Goal: Task Accomplishment & Management: Complete application form

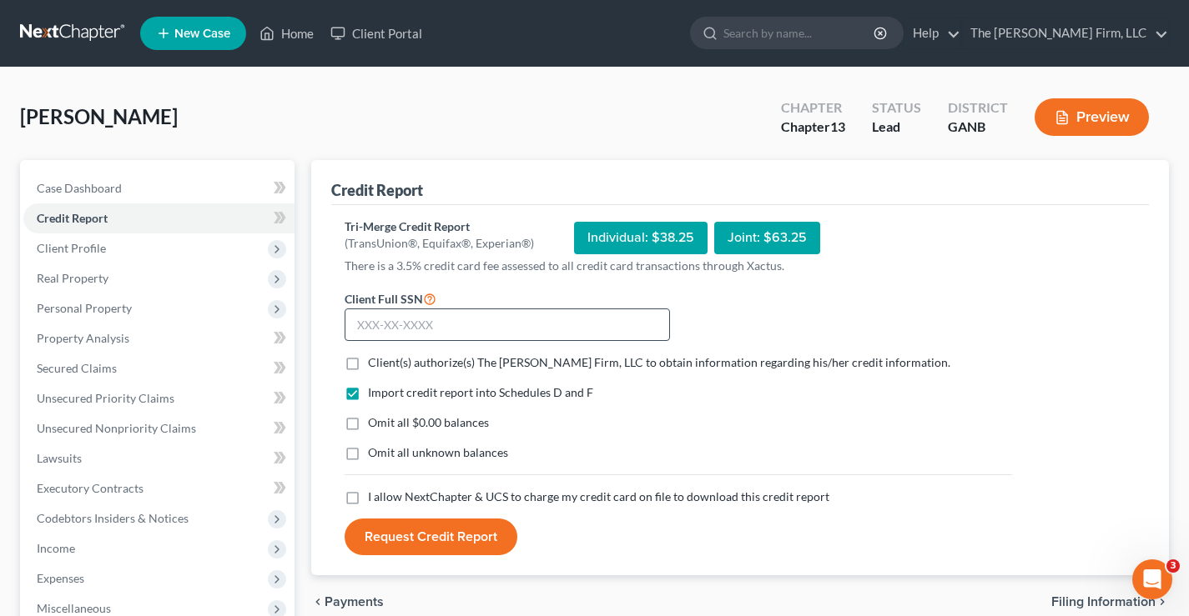
drag, startPoint x: 370, startPoint y: 328, endPoint x: 370, endPoint y: 318, distance: 10.0
click at [370, 328] on input "text" at bounding box center [507, 325] width 325 height 33
click at [362, 330] on input "text" at bounding box center [507, 325] width 325 height 33
type input "254-27-3881"
click at [368, 363] on label "Client(s) authorize(s) The Brannen Firm, LLC to obtain information regarding hi…" at bounding box center [659, 363] width 582 height 17
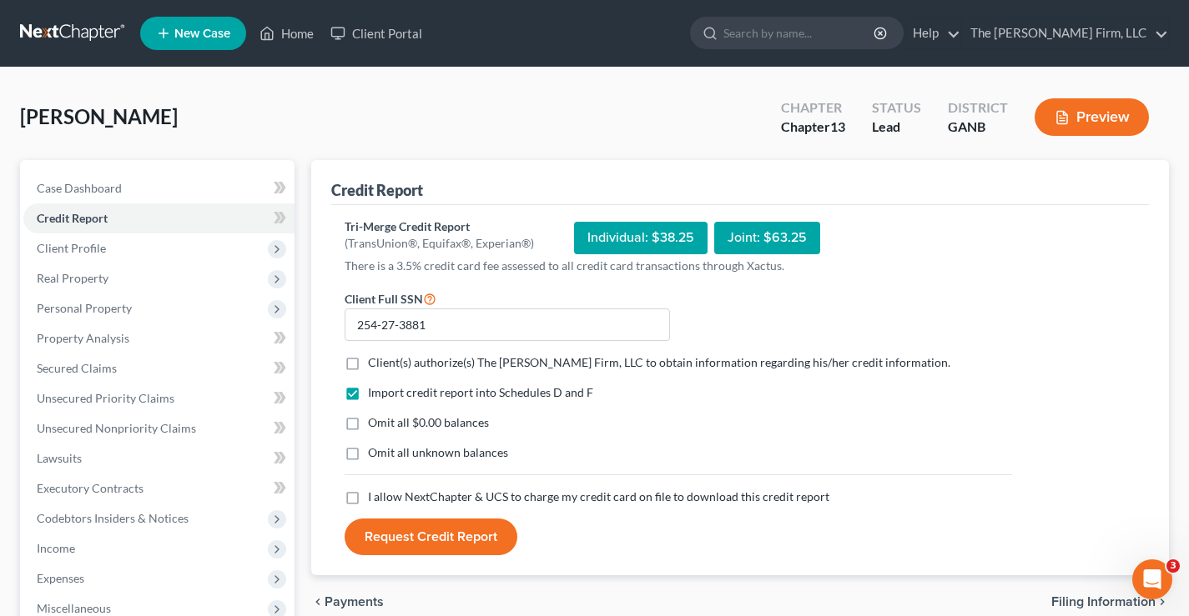
click at [375, 363] on input "Client(s) authorize(s) The Brannen Firm, LLC to obtain information regarding hi…" at bounding box center [380, 360] width 11 height 11
checkbox input "true"
drag, startPoint x: 353, startPoint y: 425, endPoint x: 351, endPoint y: 446, distance: 20.9
click at [368, 427] on label "Omit all $0.00 balances" at bounding box center [428, 423] width 121 height 17
click at [375, 425] on input "Omit all $0.00 balances" at bounding box center [380, 420] width 11 height 11
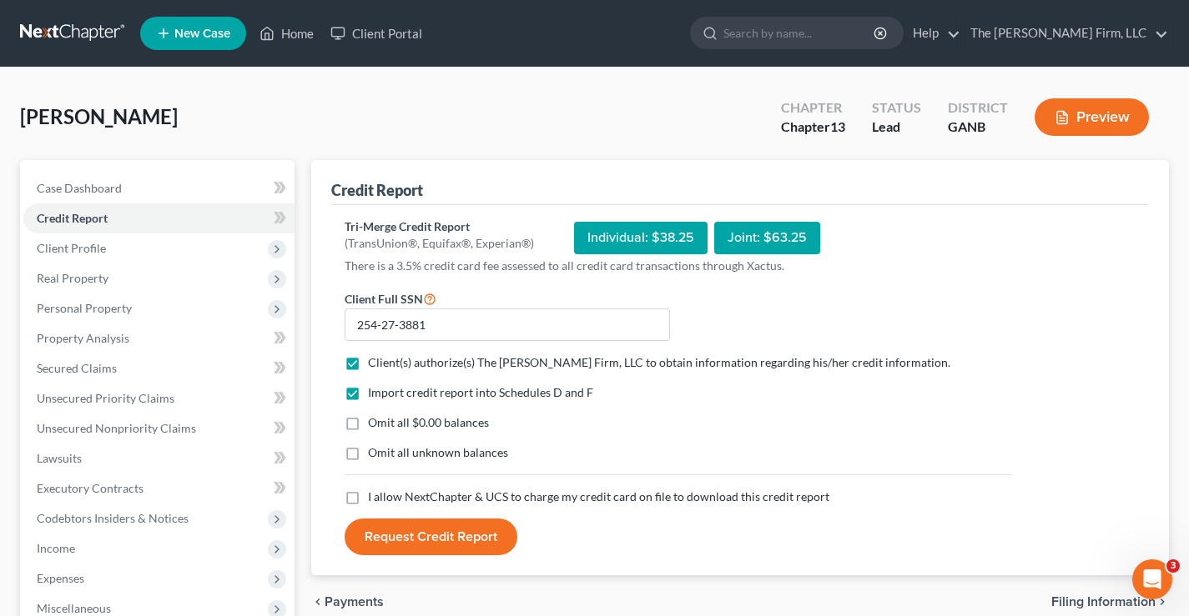
checkbox input "true"
drag, startPoint x: 350, startPoint y: 455, endPoint x: 350, endPoint y: 479, distance: 24.2
click at [368, 456] on label "Omit all unknown balances" at bounding box center [438, 453] width 140 height 17
click at [375, 455] on input "Omit all unknown balances" at bounding box center [380, 450] width 11 height 11
checkbox input "true"
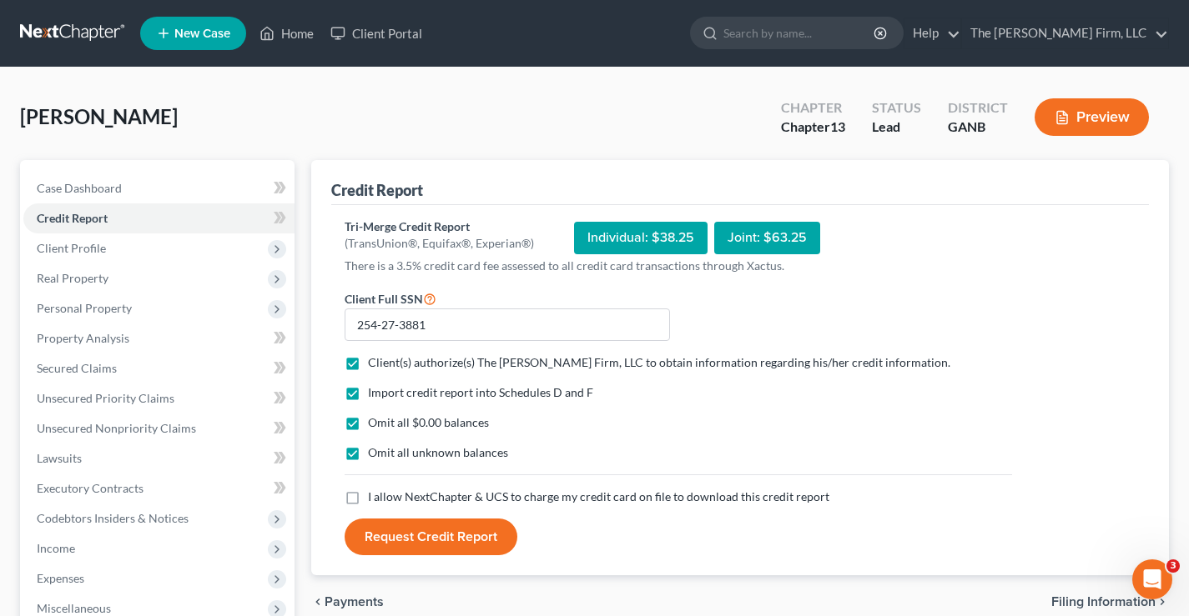
click at [368, 503] on label "I allow NextChapter & UCS to charge my credit card on file to download this cre…" at bounding box center [598, 497] width 461 height 17
click at [375, 500] on input "I allow NextChapter & UCS to charge my credit card on file to download this cre…" at bounding box center [380, 494] width 11 height 11
checkbox input "true"
click at [405, 535] on button "Request Credit Report" at bounding box center [431, 537] width 173 height 37
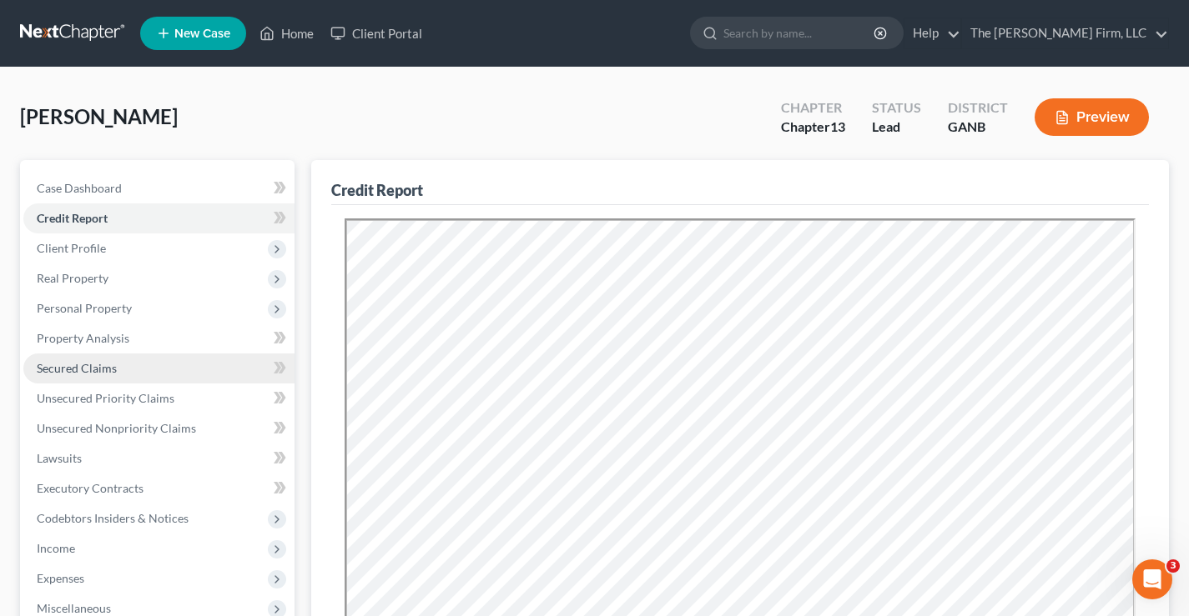
click at [61, 370] on span "Secured Claims" at bounding box center [77, 368] width 80 height 14
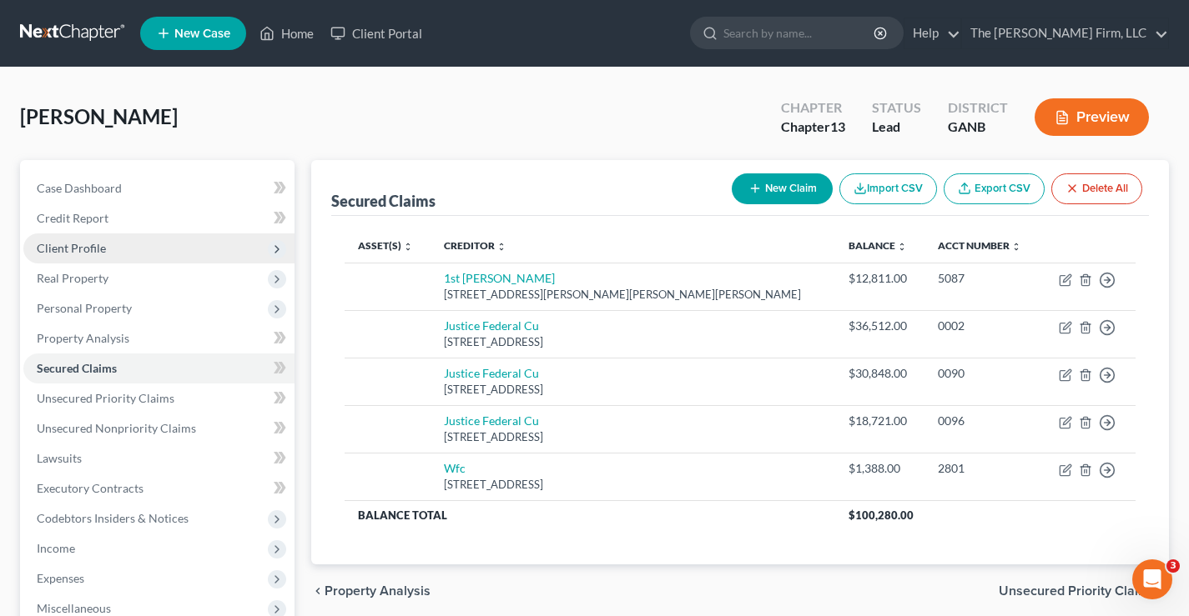
click at [47, 249] on span "Client Profile" at bounding box center [71, 248] width 69 height 14
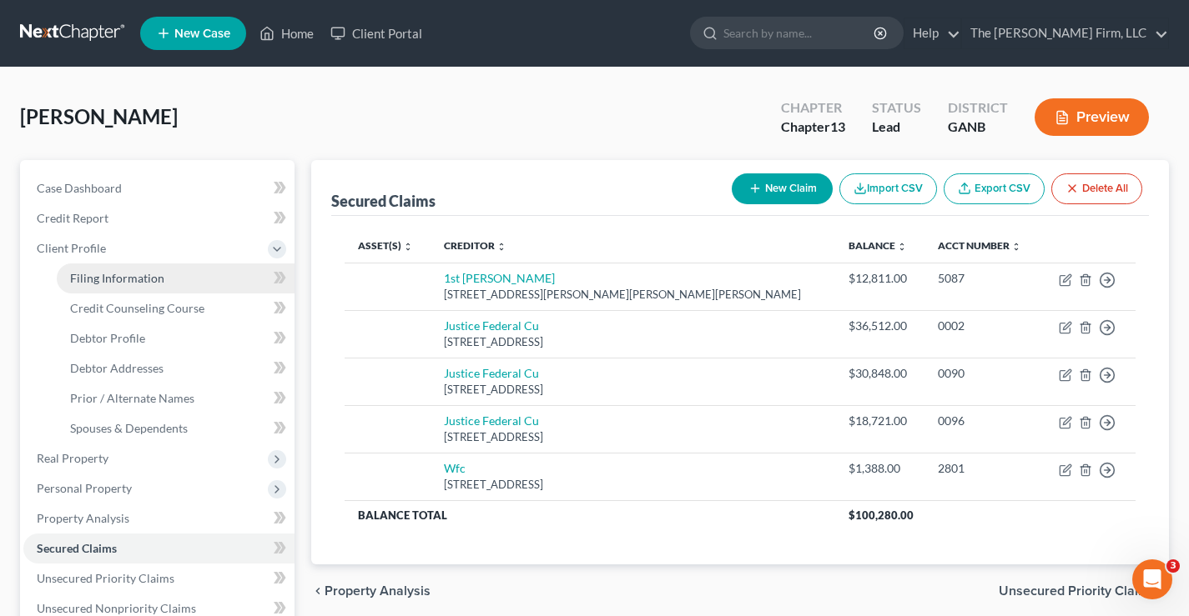
click at [159, 281] on span "Filing Information" at bounding box center [117, 278] width 94 height 14
select select "1"
select select "0"
select select "3"
select select "10"
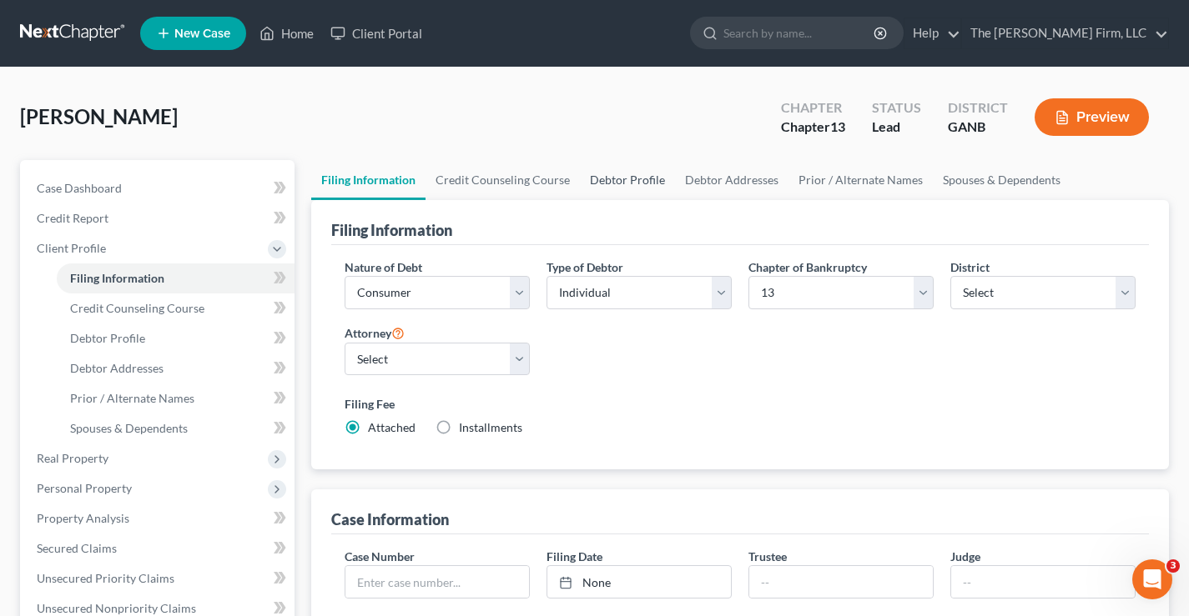
click at [604, 174] on link "Debtor Profile" at bounding box center [627, 180] width 95 height 40
select select "0"
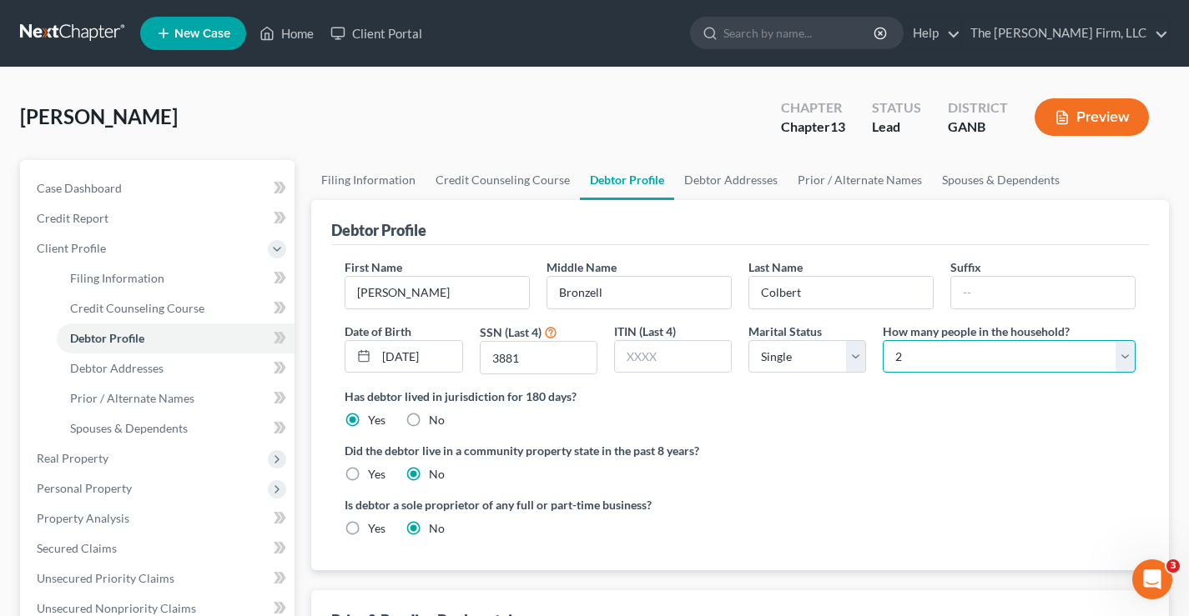
click at [961, 350] on select "Select 1 2 3 4 5 6 7 8 9 10 11 12 13 14 15 16 17 18 19 20" at bounding box center [1009, 356] width 253 height 33
select select "2"
click at [883, 340] on select "Select 1 2 3 4 5 6 7 8 9 10 11 12 13 14 15 16 17 18 19 20" at bounding box center [1009, 356] width 253 height 33
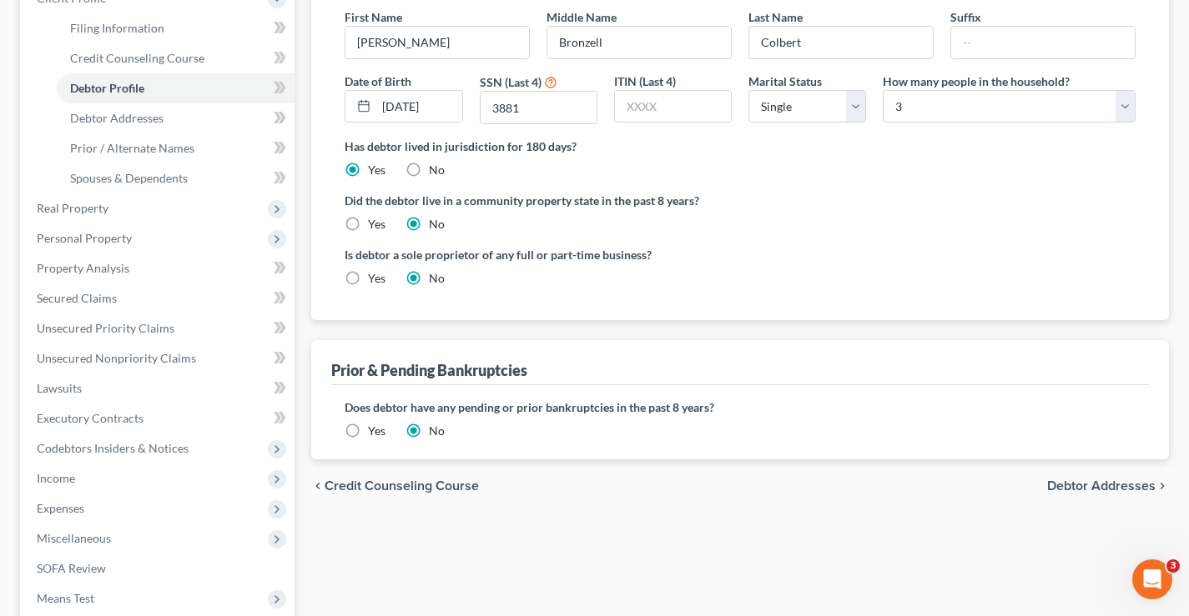
click at [1105, 487] on span "Debtor Addresses" at bounding box center [1101, 486] width 108 height 13
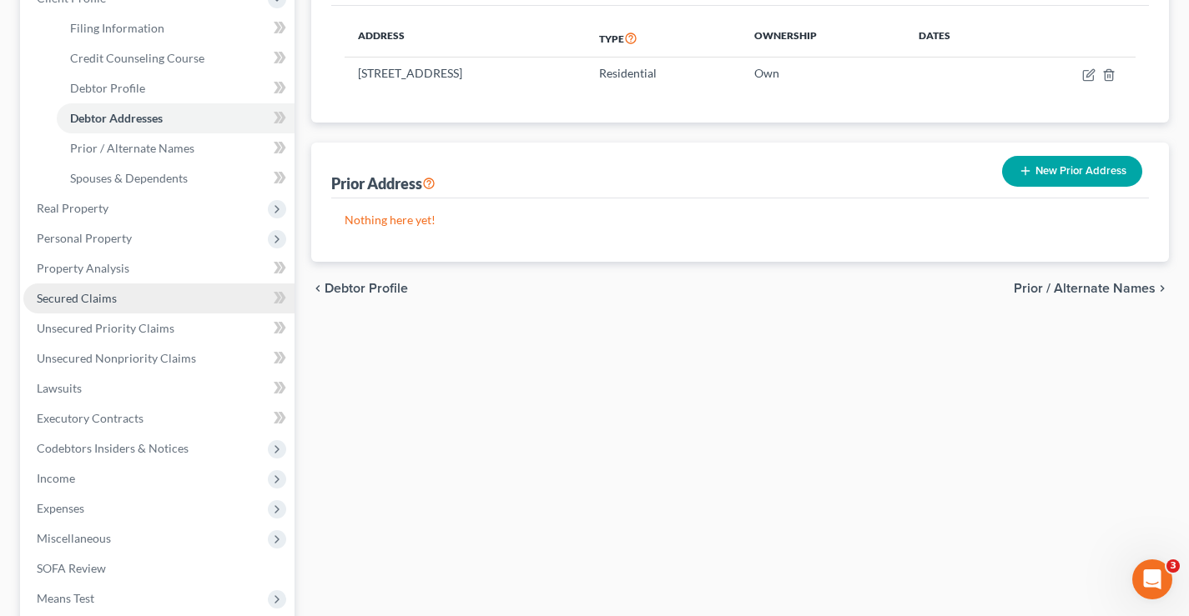
click at [71, 301] on span "Secured Claims" at bounding box center [77, 298] width 80 height 14
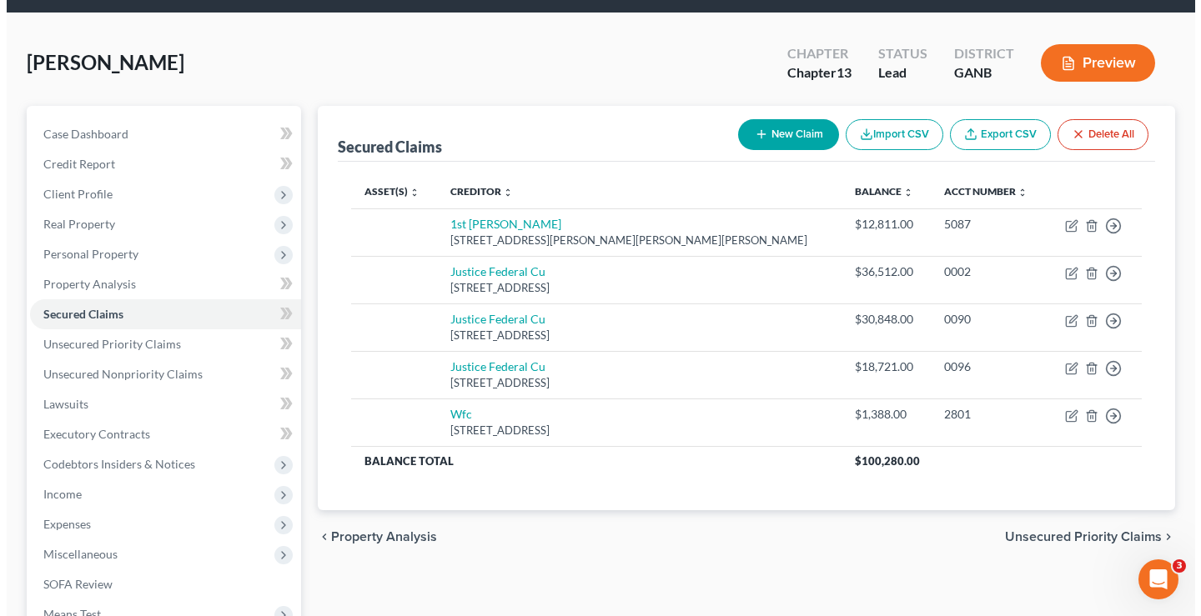
scroll to position [83, 0]
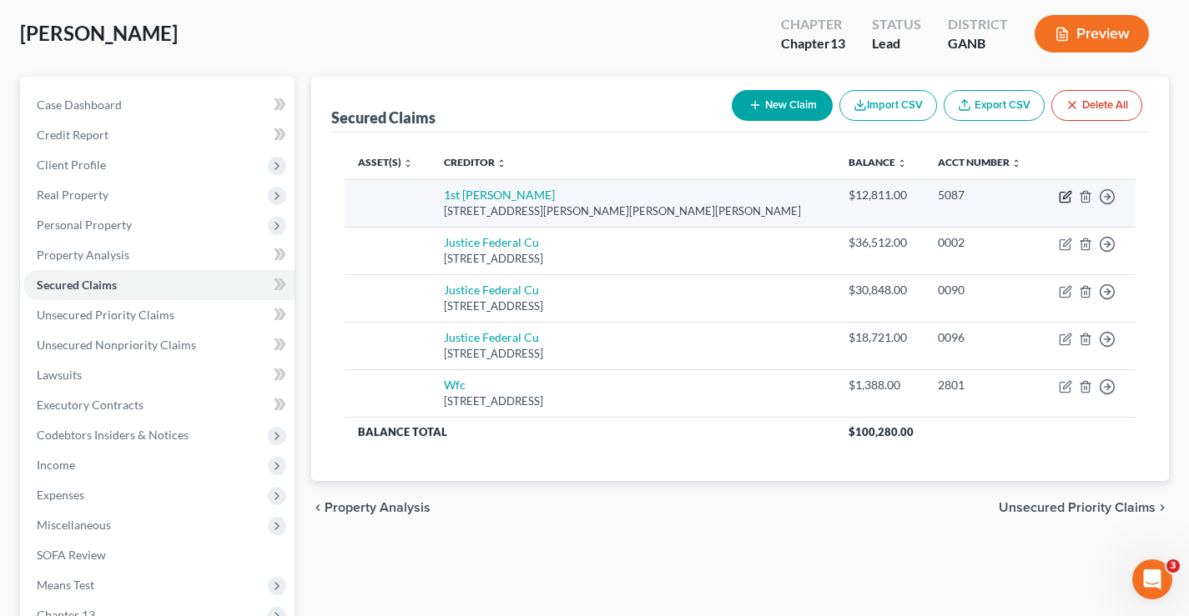
click at [1066, 198] on icon "button" at bounding box center [1067, 195] width 8 height 8
select select "10"
select select "0"
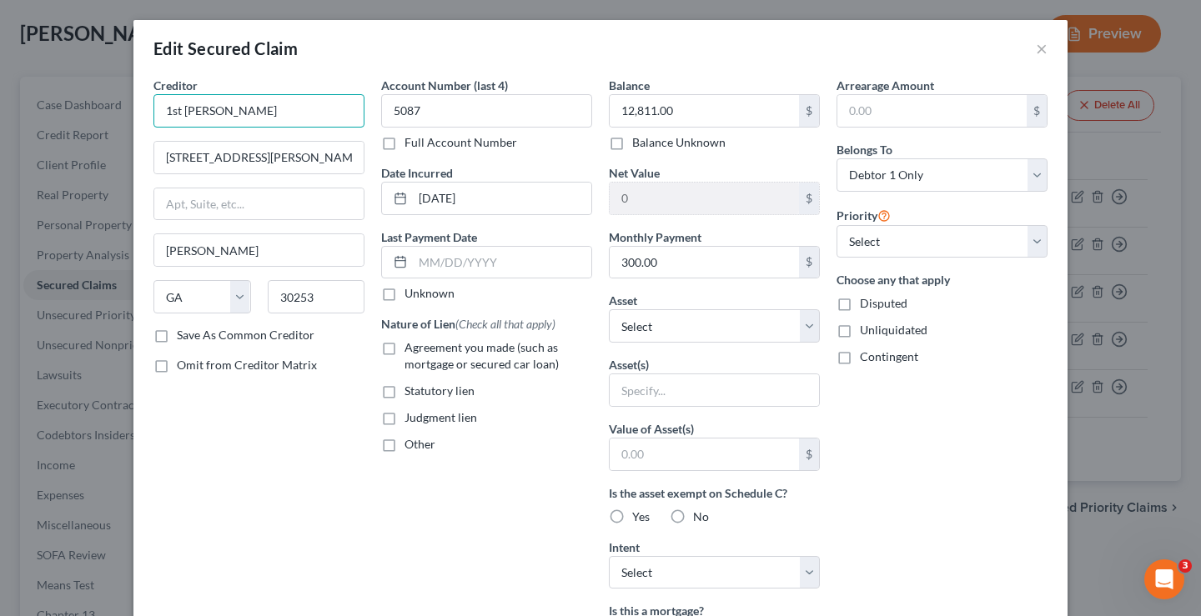
click at [285, 108] on input "1st Franklin Financi" at bounding box center [258, 110] width 211 height 33
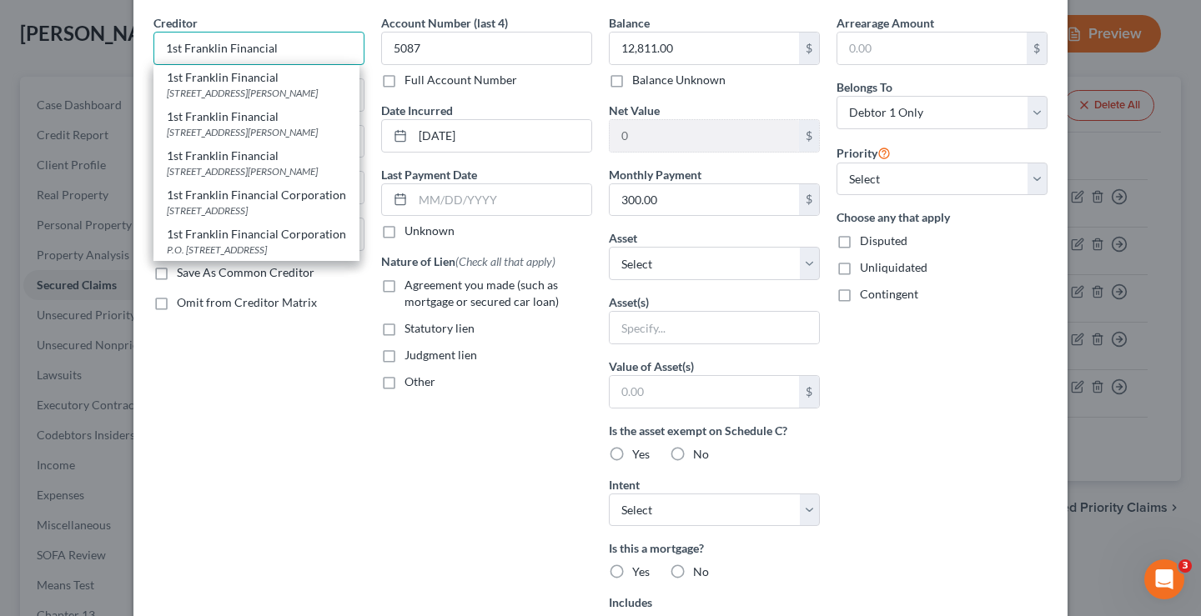
scroll to position [167, 0]
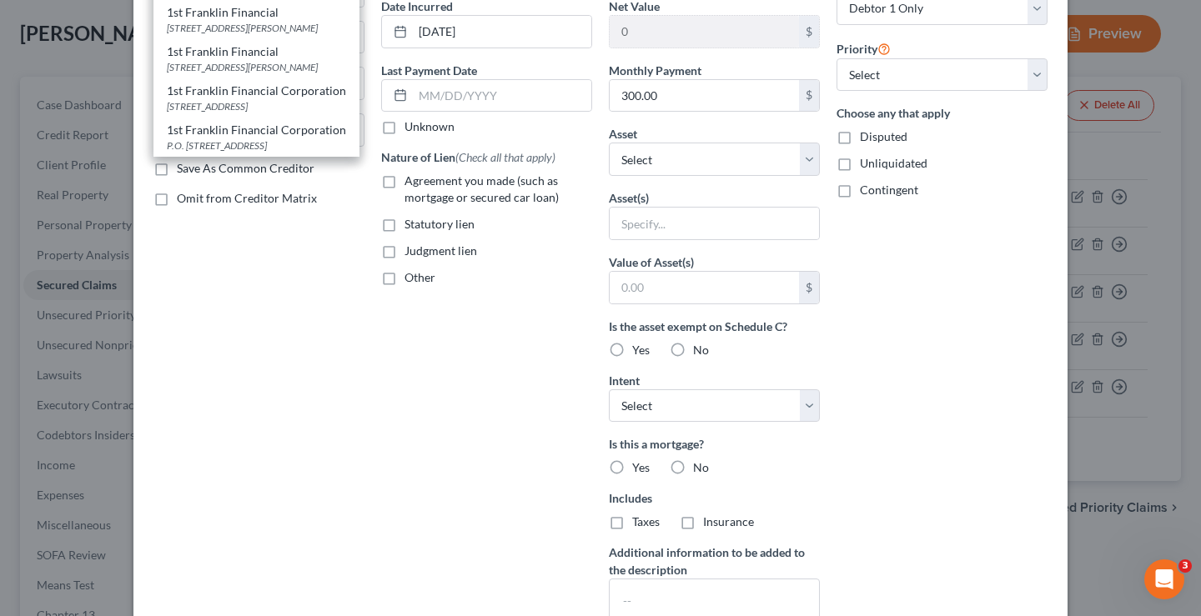
type input "1st Franklin Financial"
click at [922, 410] on div "Arrearage Amount $ Belongs To * Select Debtor 1 Only Debtor 2 Only Debtor 1 And…" at bounding box center [942, 282] width 228 height 744
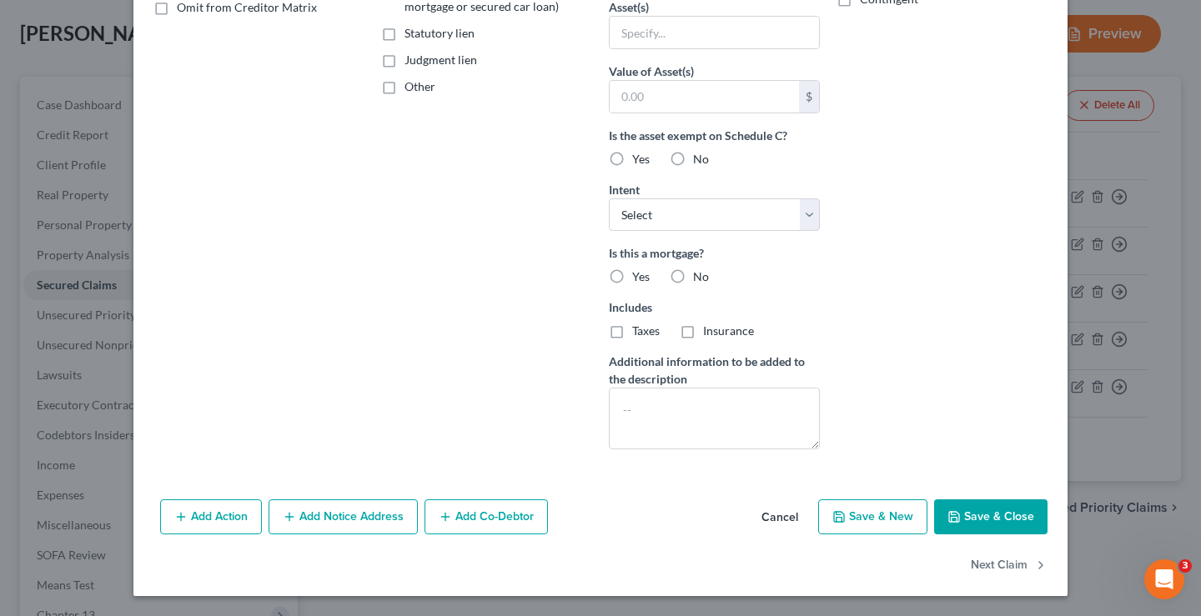
click at [998, 516] on button "Save & Close" at bounding box center [990, 517] width 113 height 35
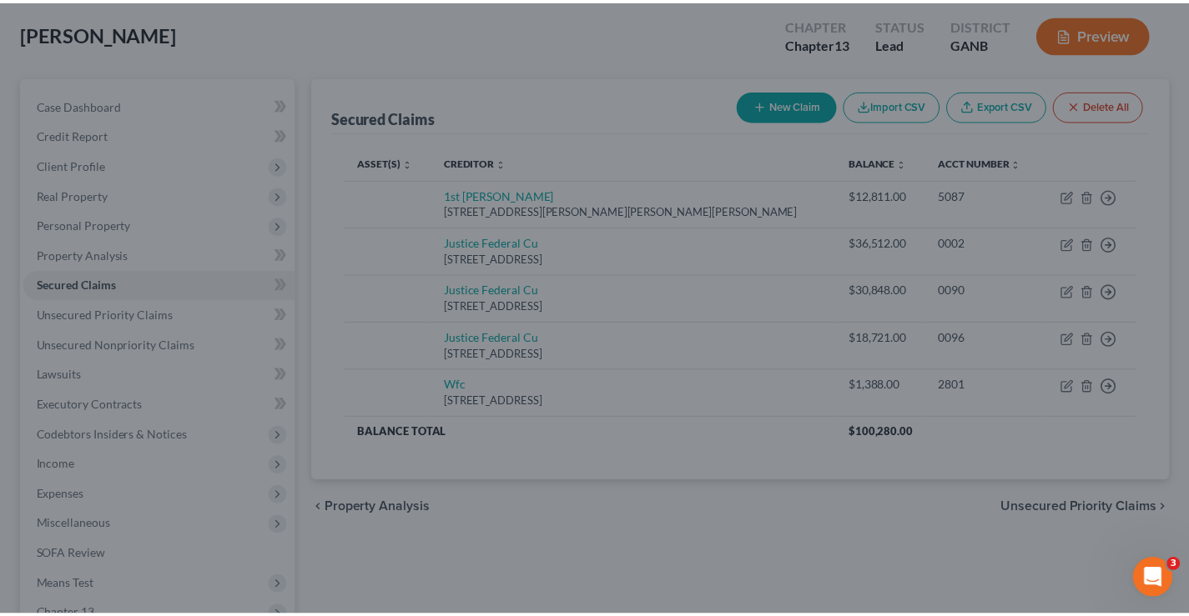
scroll to position [175, 0]
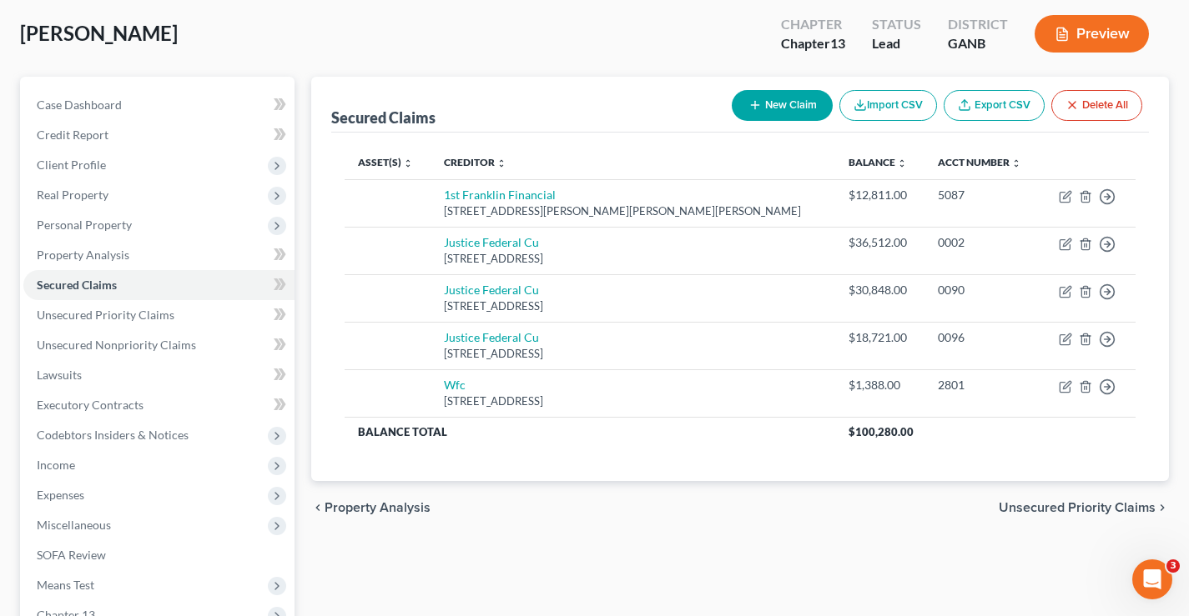
click at [510, 58] on div "[PERSON_NAME] Upgraded Chapter Chapter 13 Status Lead District GANB Preview" at bounding box center [594, 40] width 1149 height 73
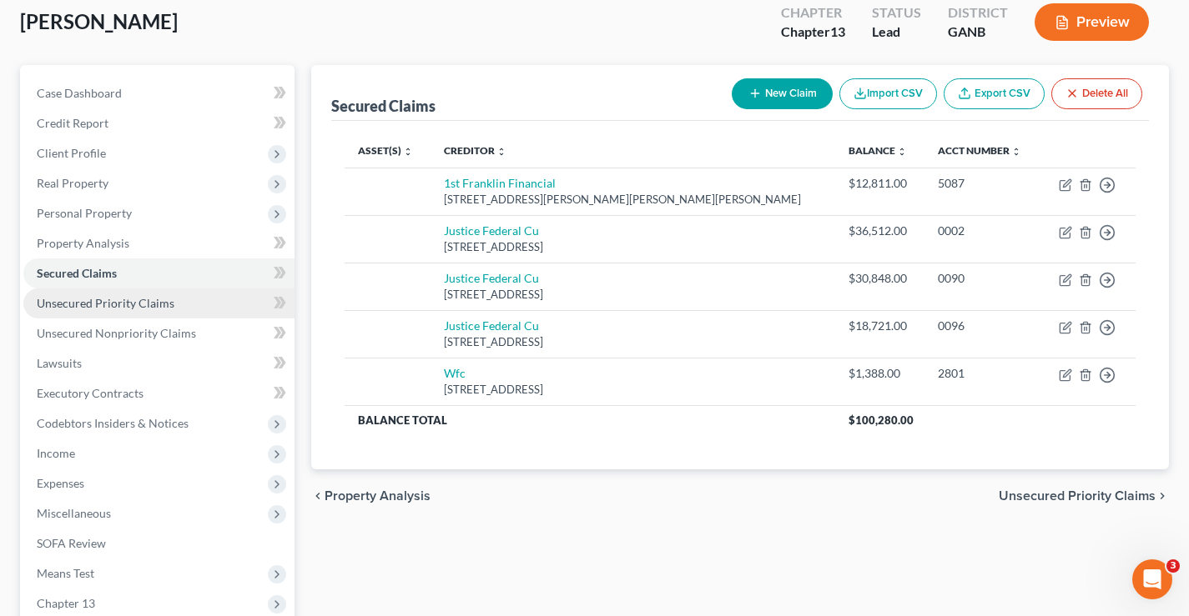
scroll to position [300, 0]
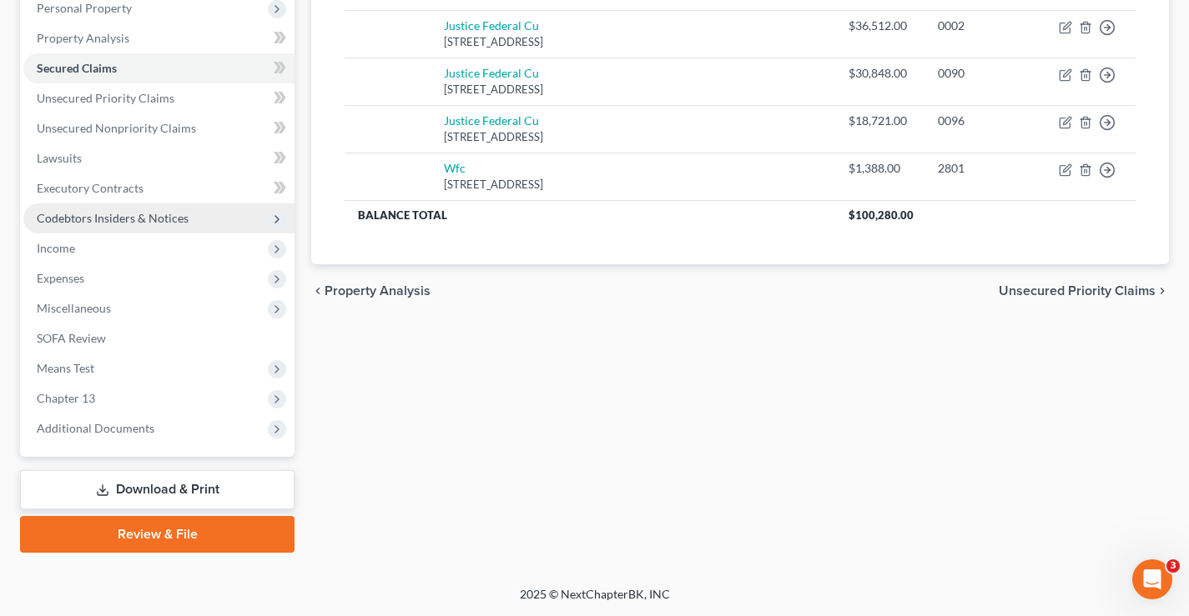
click at [99, 217] on span "Codebtors Insiders & Notices" at bounding box center [113, 218] width 152 height 14
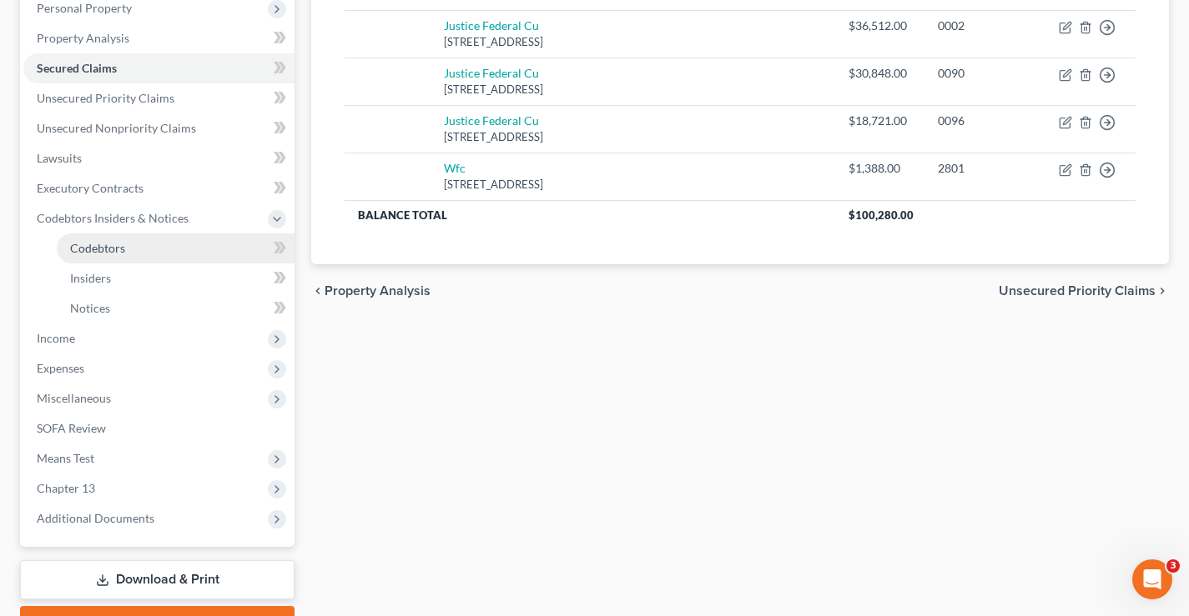
click at [114, 246] on span "Codebtors" at bounding box center [97, 248] width 55 height 14
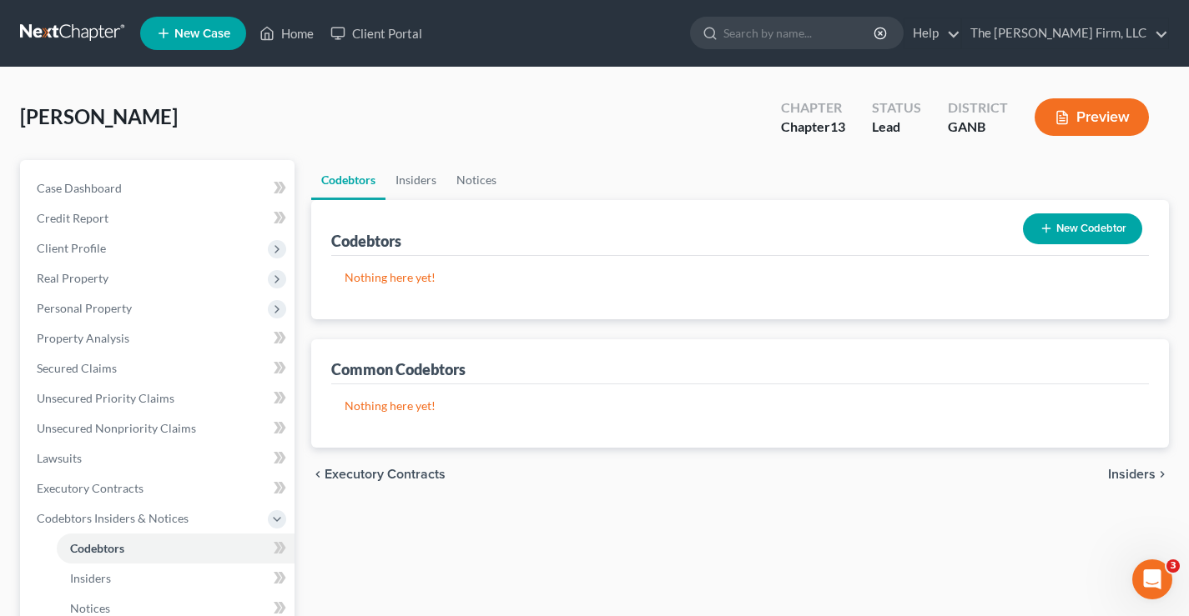
click at [1096, 234] on button "New Codebtor" at bounding box center [1082, 229] width 119 height 31
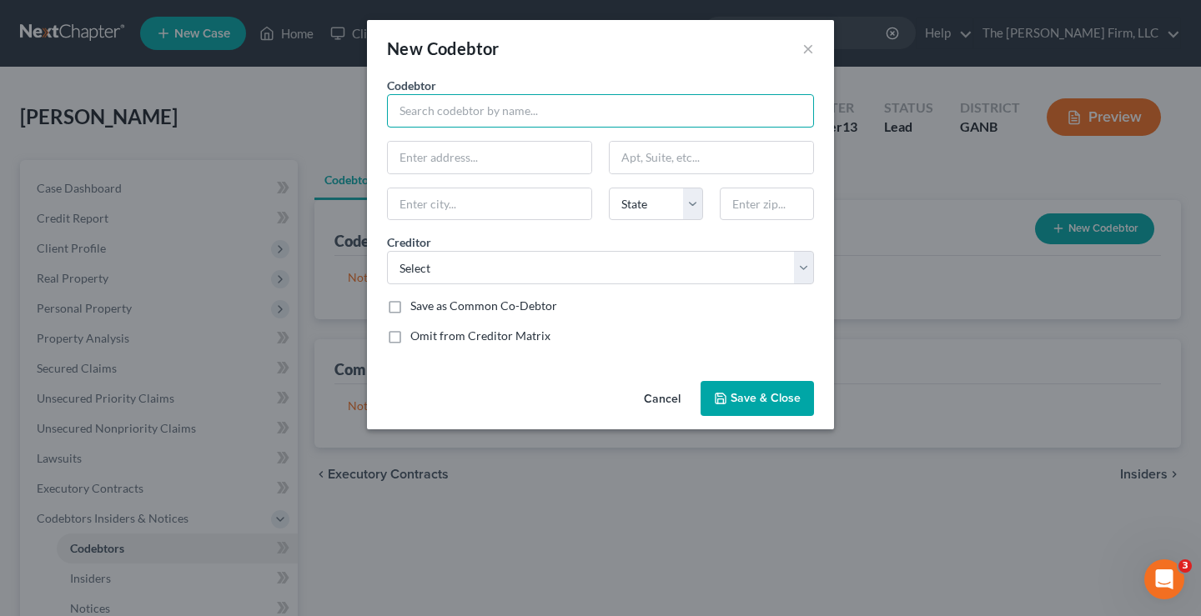
click at [410, 105] on input "text" at bounding box center [600, 110] width 427 height 33
type input "[PERSON_NAME]"
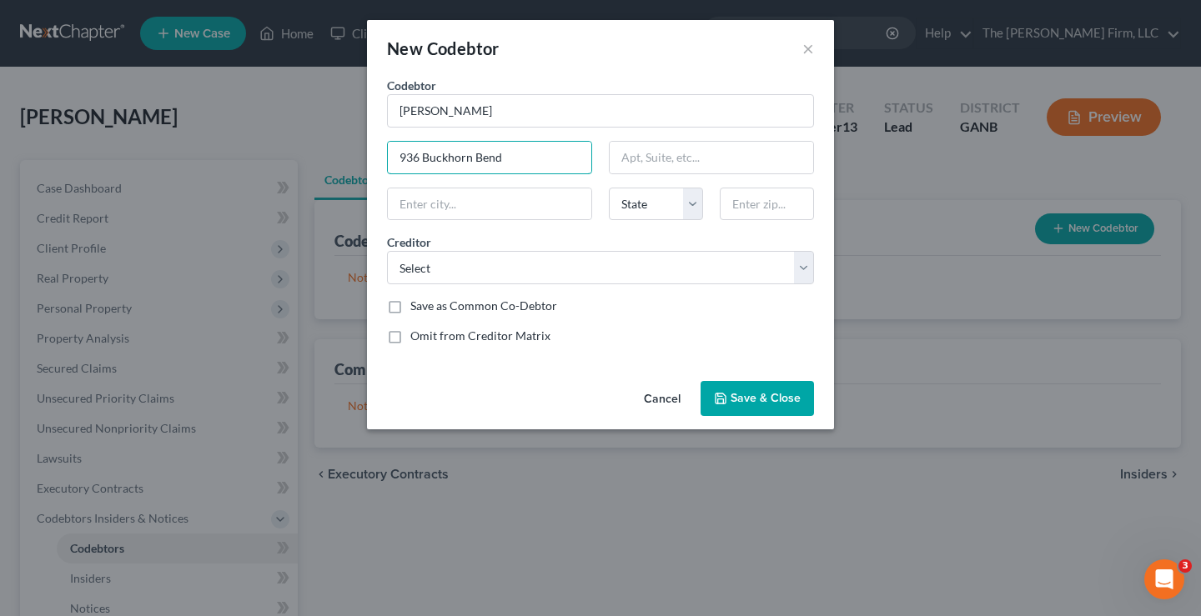
type input "936 Buckhorn Bend"
type input "30248"
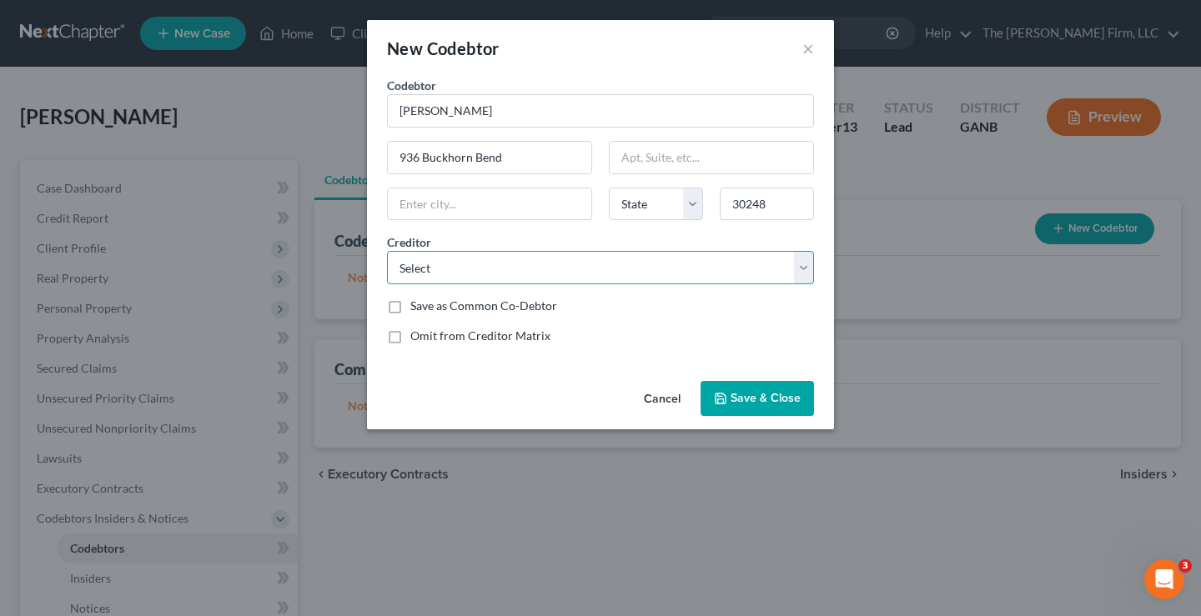
type input "Locust Grove"
select select "10"
click at [732, 262] on select "Select Midsouth Fcu Justice Federal Cu Justice Federal Cu Justice Federal Cu Ju…" at bounding box center [600, 267] width 427 height 33
click at [387, 251] on select "Select Midsouth Fcu Justice Federal Cu Justice Federal Cu Justice Federal Cu Ju…" at bounding box center [600, 267] width 427 height 33
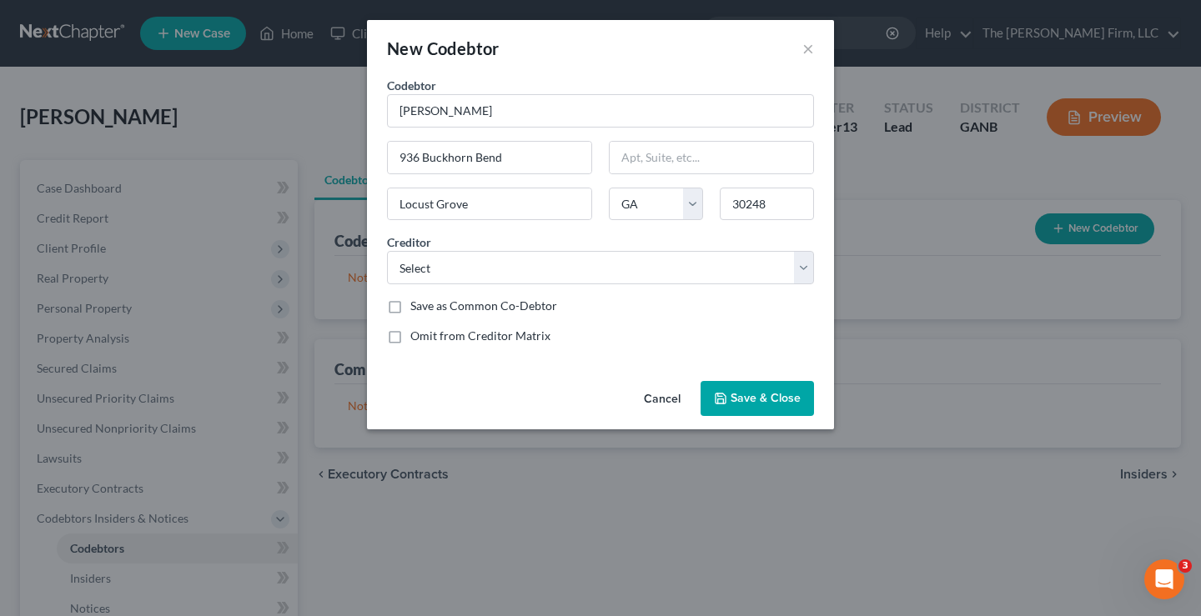
click at [768, 400] on span "Save & Close" at bounding box center [766, 398] width 70 height 14
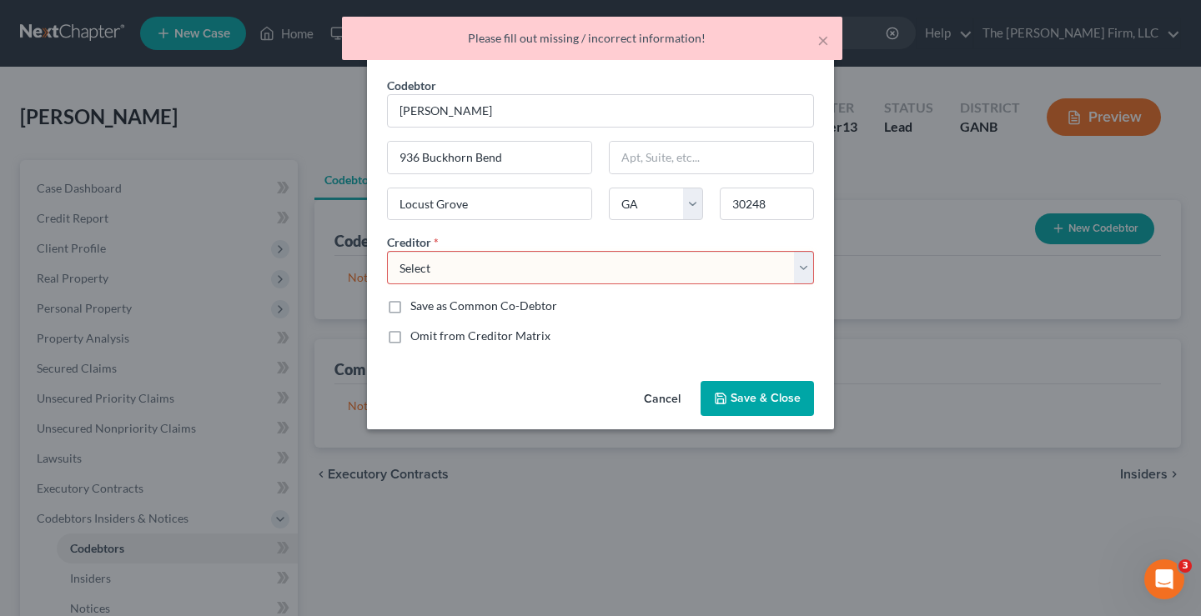
click at [801, 266] on select "Select Midsouth Fcu Justice Federal Cu Justice Federal Cu Justice Federal Cu Ju…" at bounding box center [600, 267] width 427 height 33
click at [603, 378] on div "Cancel Save & Close" at bounding box center [600, 402] width 467 height 55
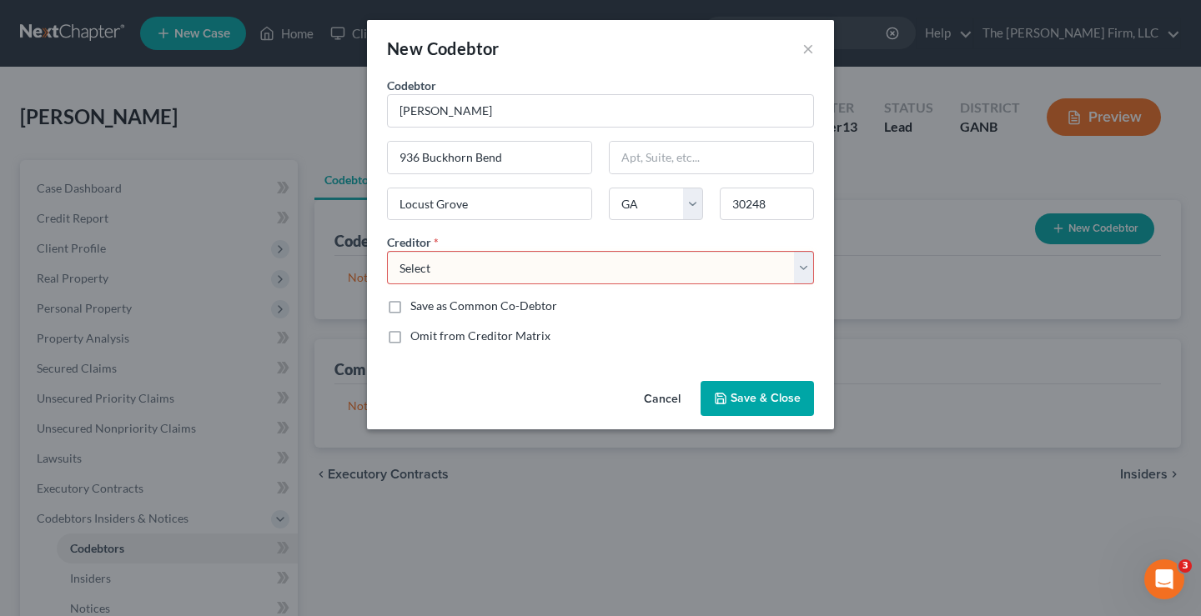
click at [804, 269] on select "Select Midsouth Fcu Justice Federal Cu Justice Federal Cu Justice Federal Cu Ju…" at bounding box center [600, 267] width 427 height 33
select select "1"
click at [387, 251] on select "Select Midsouth Fcu Justice Federal Cu Justice Federal Cu Justice Federal Cu Ju…" at bounding box center [600, 267] width 427 height 33
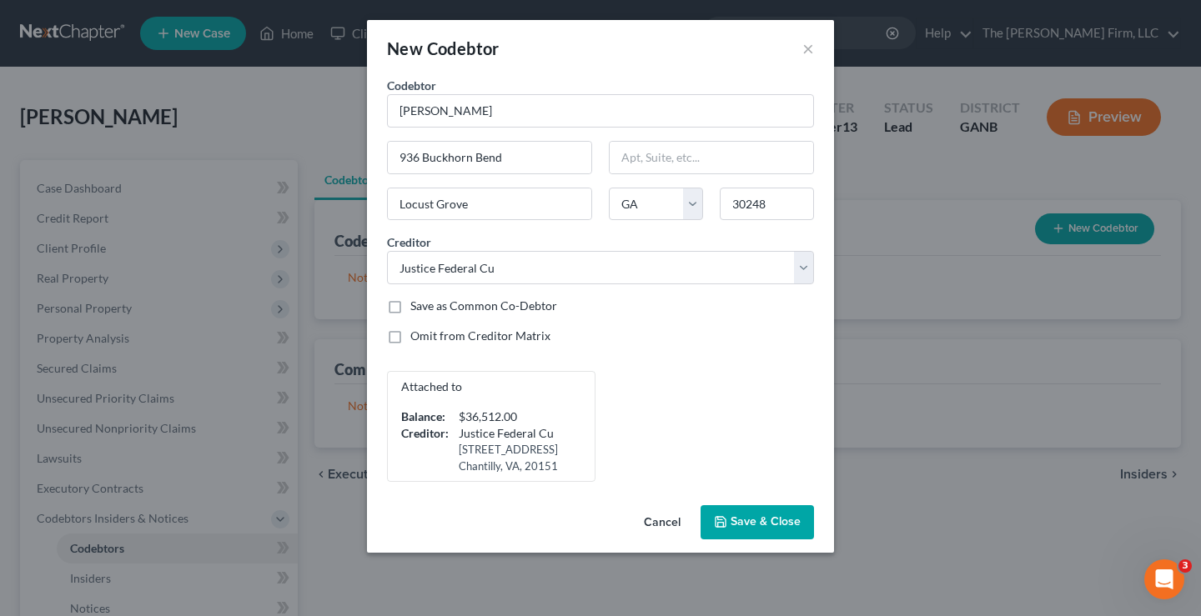
click at [773, 524] on span "Save & Close" at bounding box center [766, 523] width 70 height 14
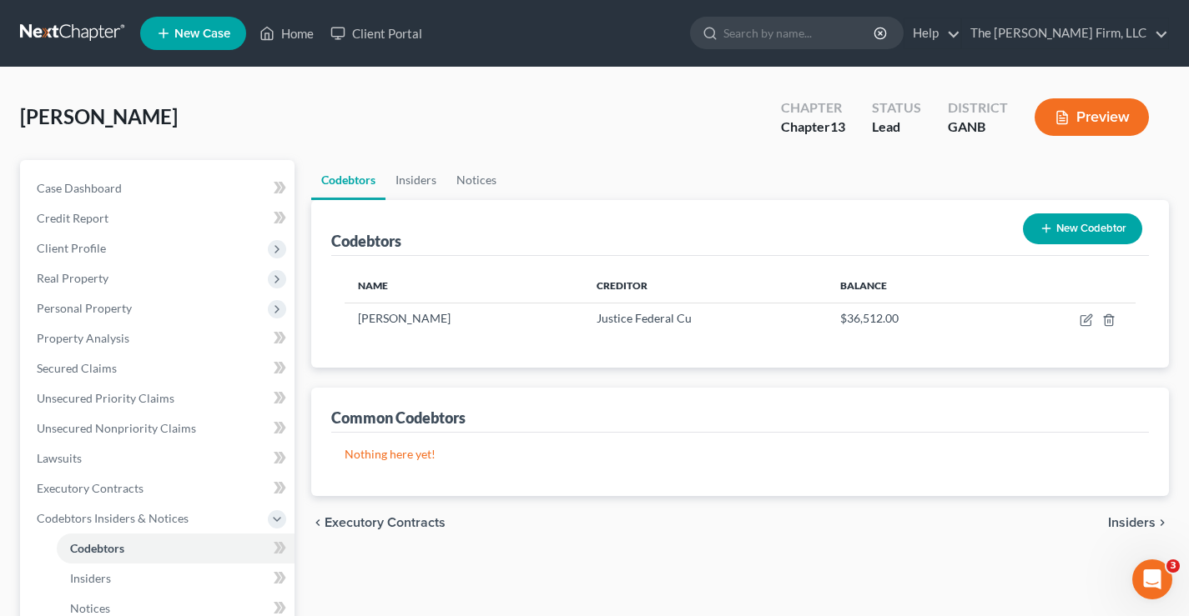
click at [67, 31] on link at bounding box center [73, 33] width 107 height 30
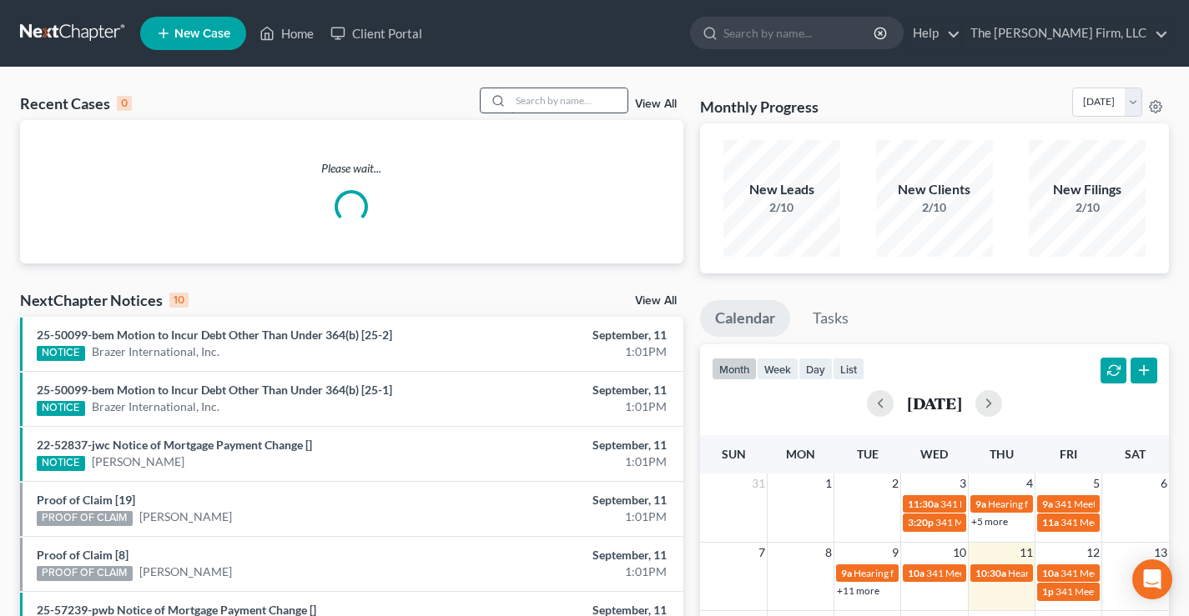
click at [546, 98] on input "search" at bounding box center [569, 100] width 117 height 24
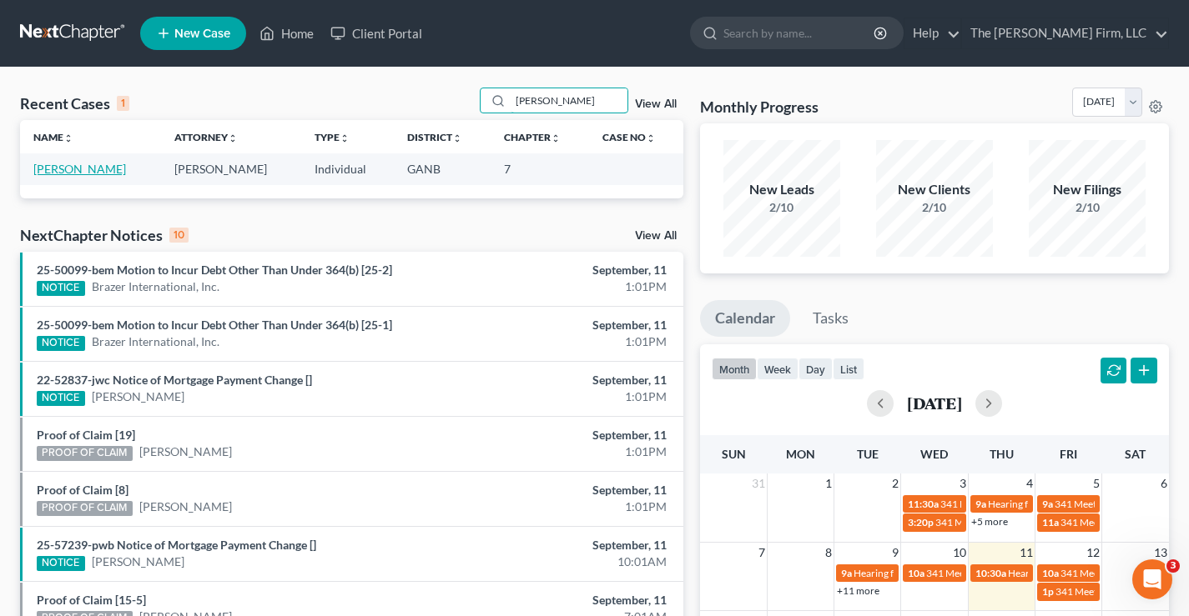
type input "ross"
click at [100, 171] on link "[PERSON_NAME]" at bounding box center [79, 169] width 93 height 14
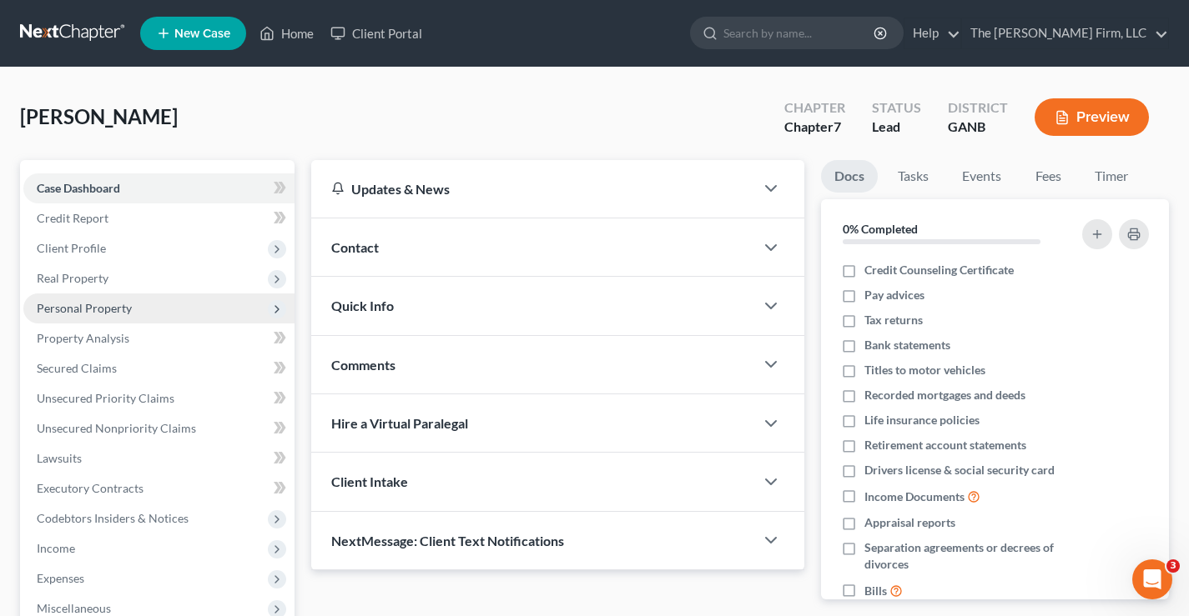
click at [64, 303] on span "Personal Property" at bounding box center [84, 308] width 95 height 14
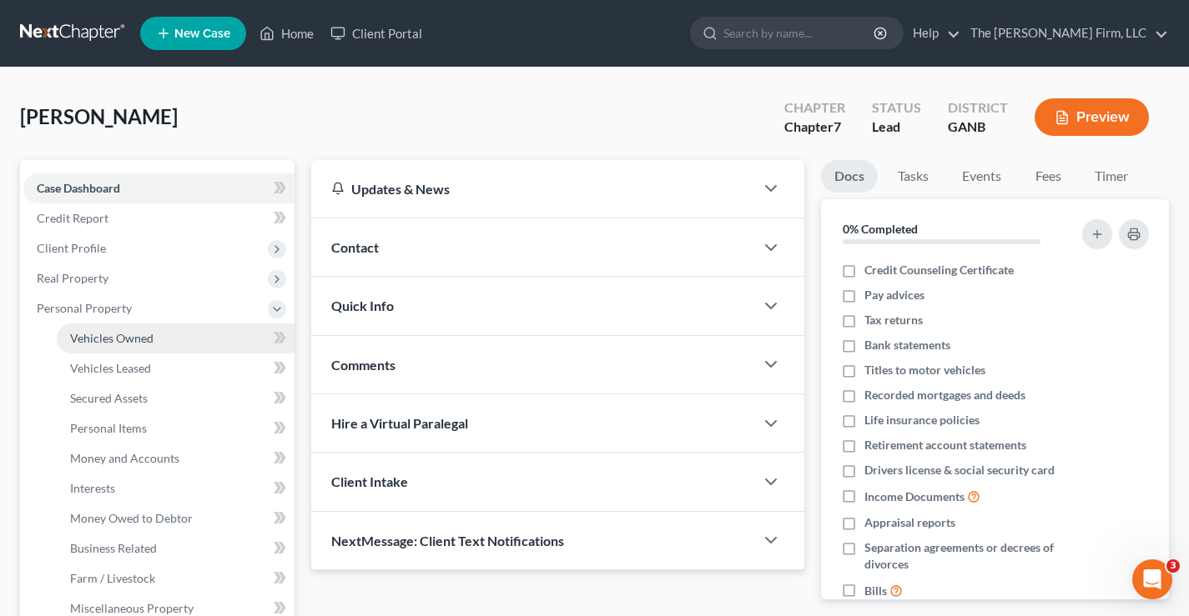
click at [94, 340] on span "Vehicles Owned" at bounding box center [111, 338] width 83 height 14
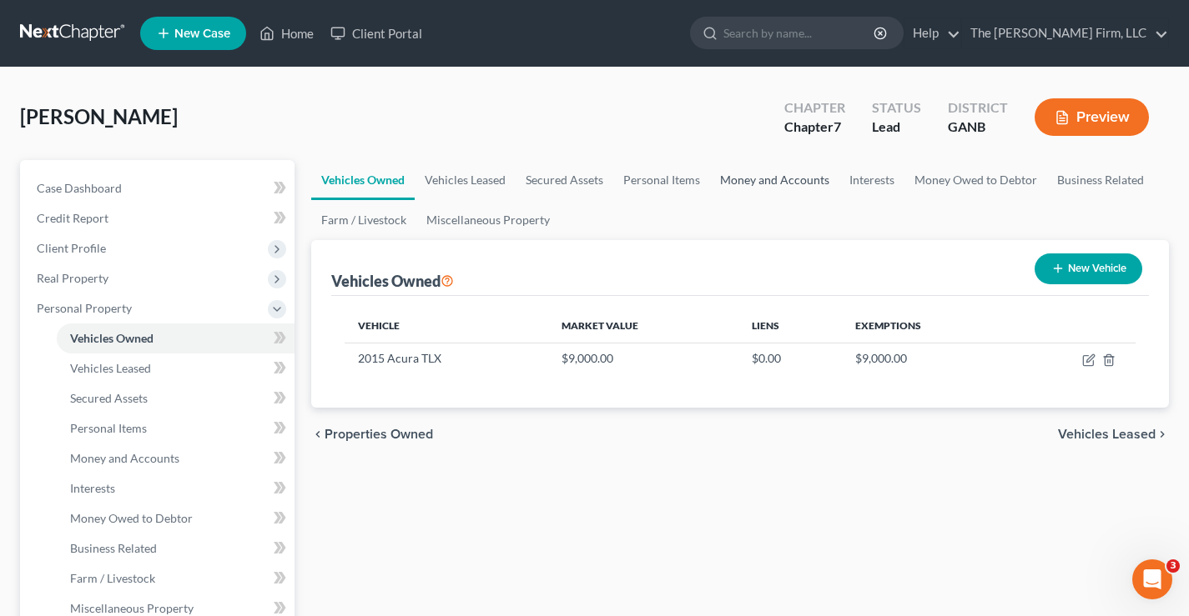
click at [790, 184] on link "Money and Accounts" at bounding box center [774, 180] width 129 height 40
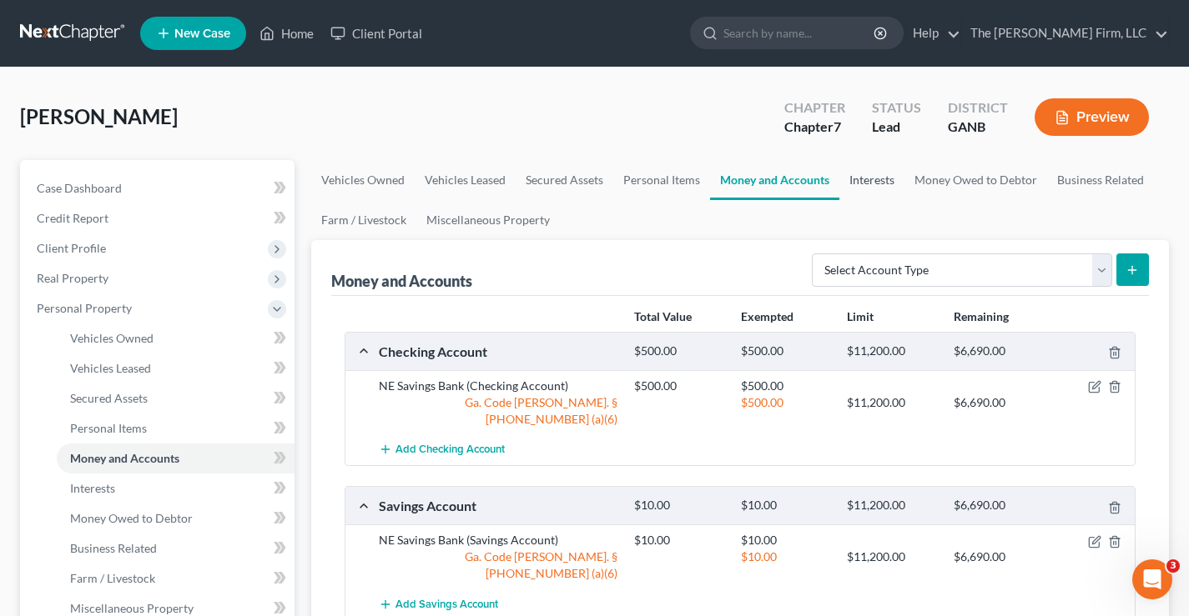
click at [898, 187] on link "Interests" at bounding box center [871, 180] width 65 height 40
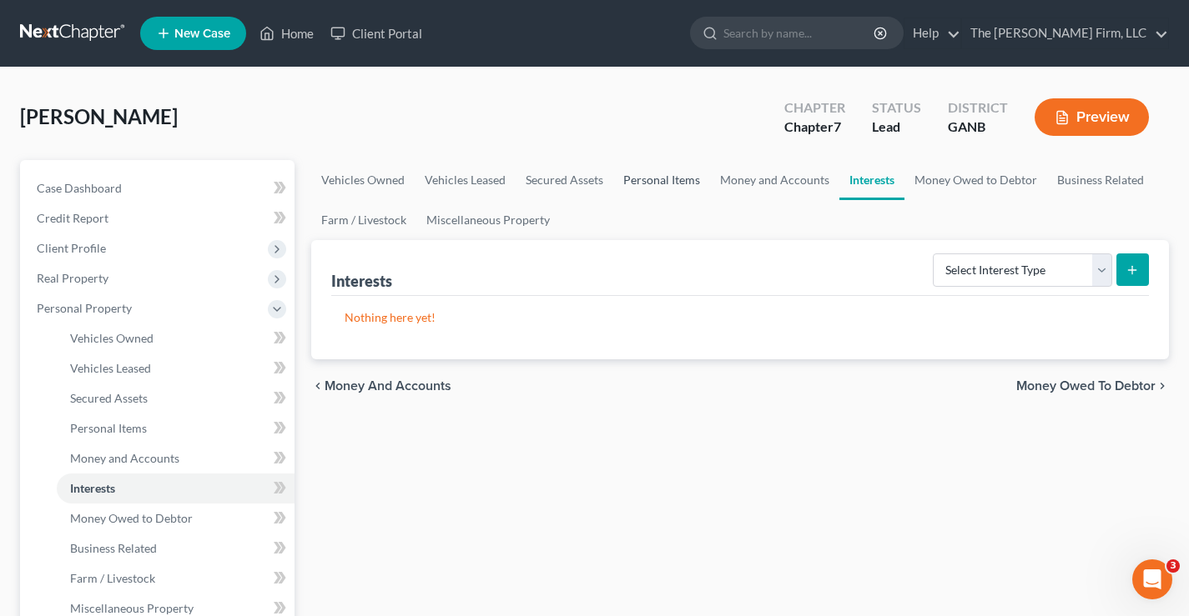
click at [661, 180] on link "Personal Items" at bounding box center [661, 180] width 97 height 40
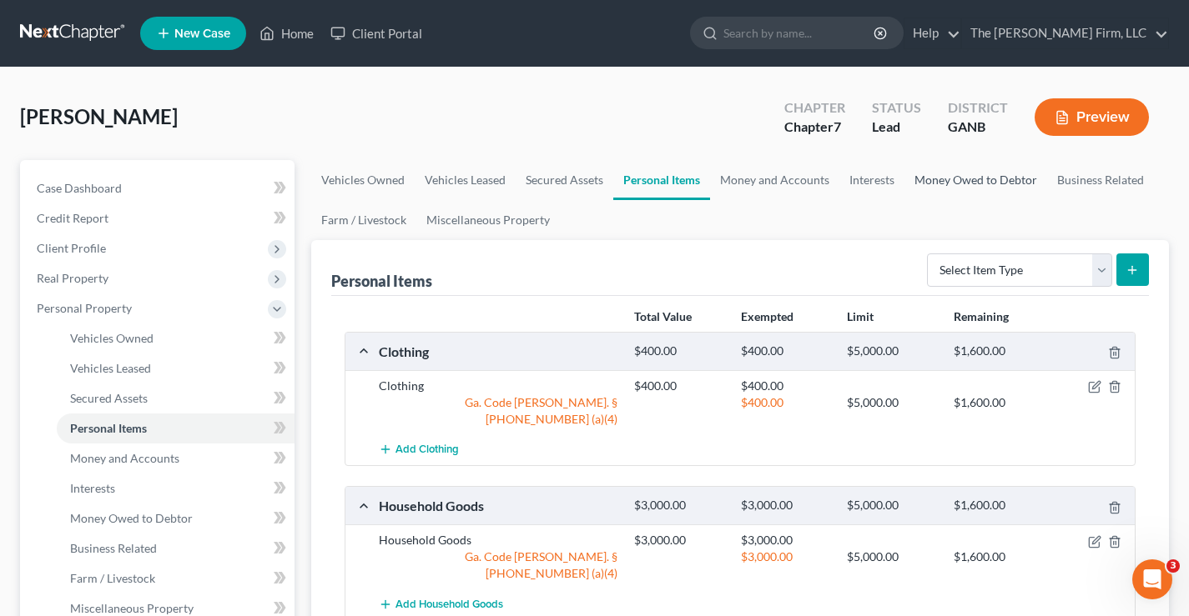
click at [979, 184] on link "Money Owed to Debtor" at bounding box center [975, 180] width 143 height 40
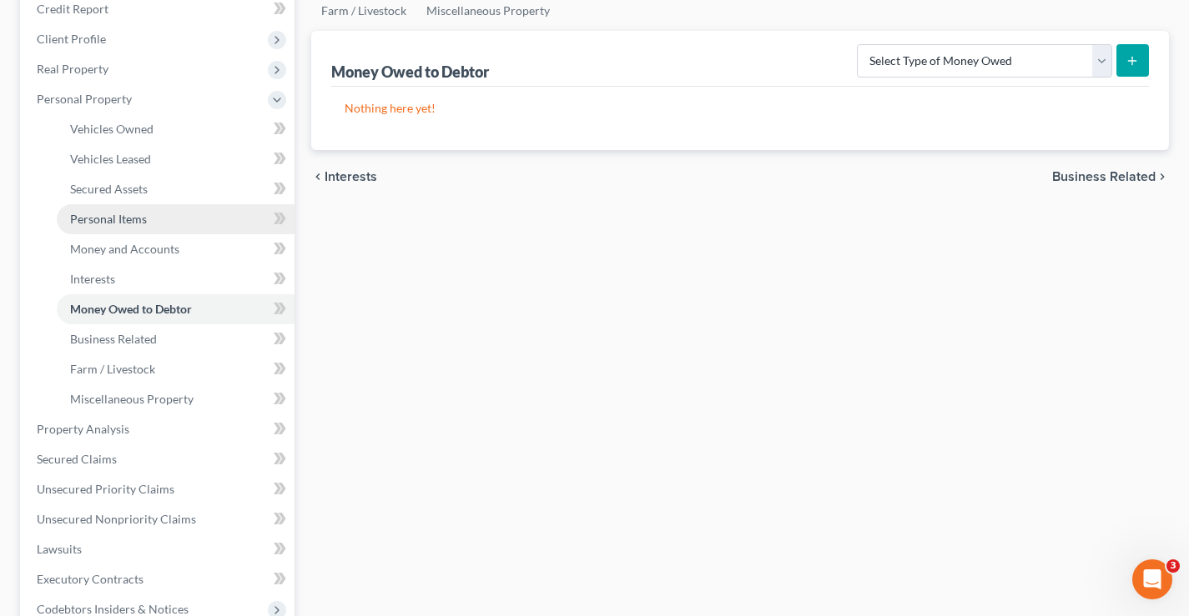
scroll to position [334, 0]
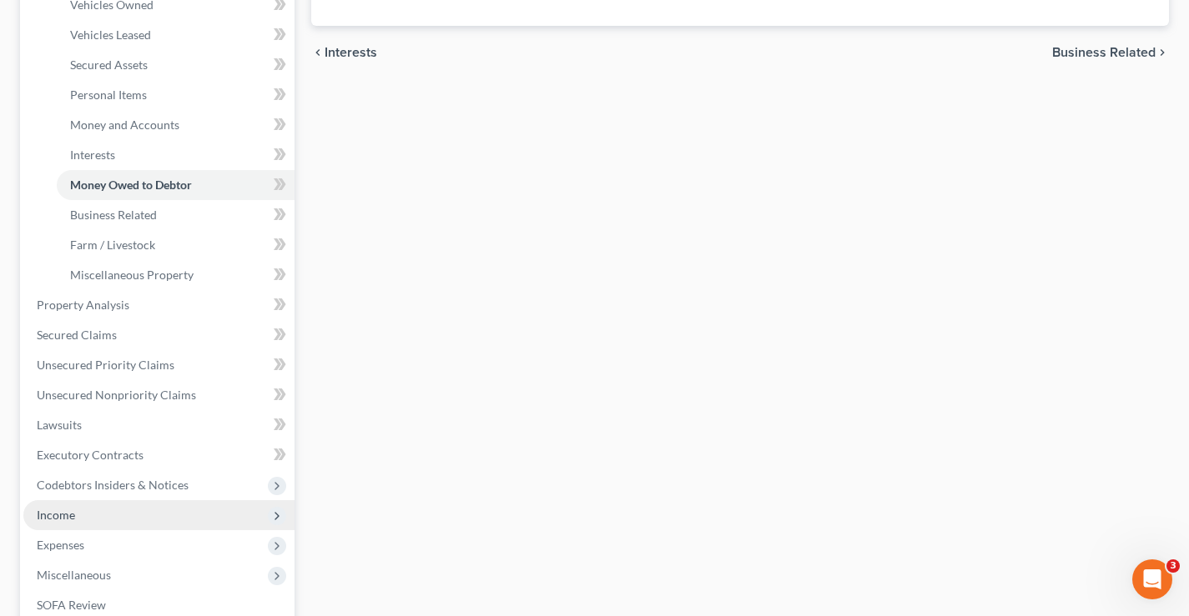
click at [57, 522] on span "Income" at bounding box center [158, 516] width 271 height 30
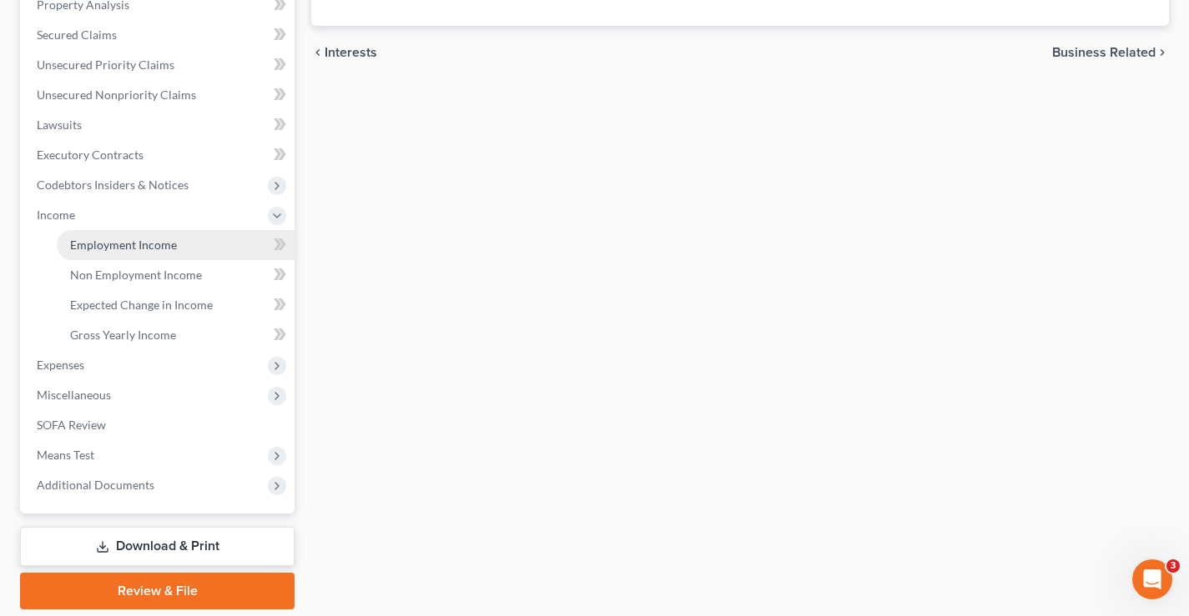
click at [146, 245] on span "Employment Income" at bounding box center [123, 245] width 107 height 14
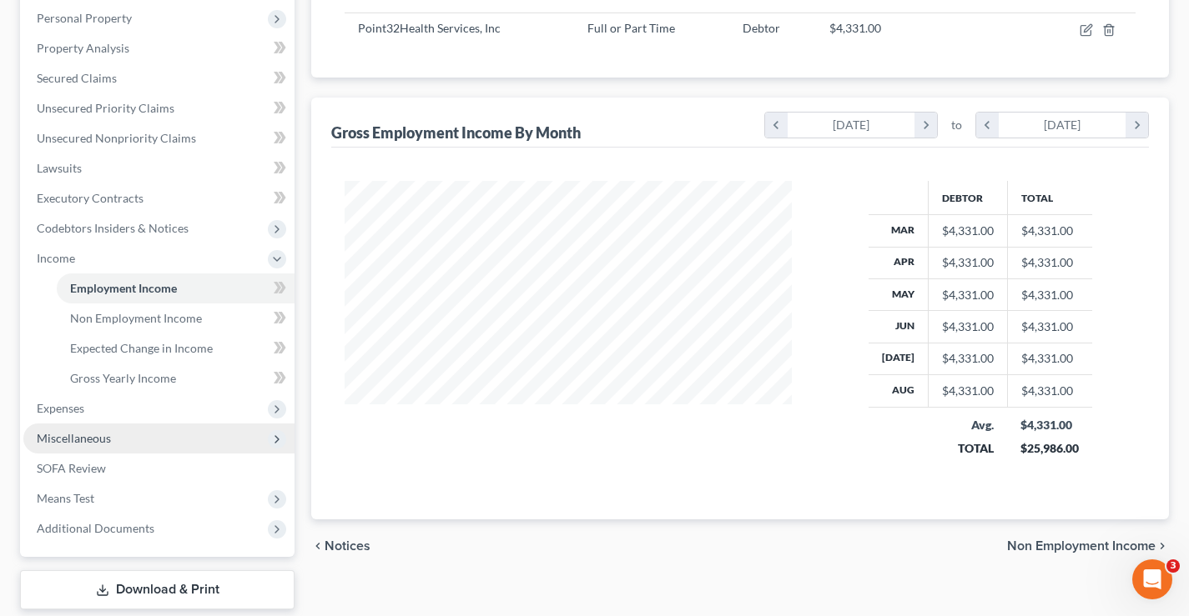
scroll to position [390, 0]
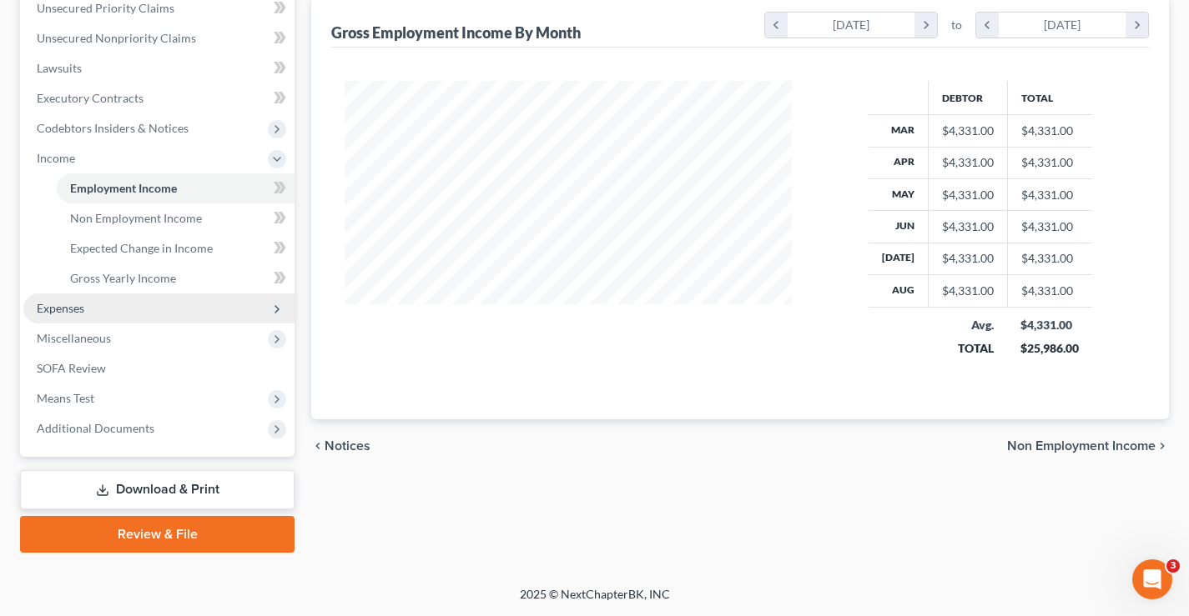
click at [44, 310] on span "Expenses" at bounding box center [61, 308] width 48 height 14
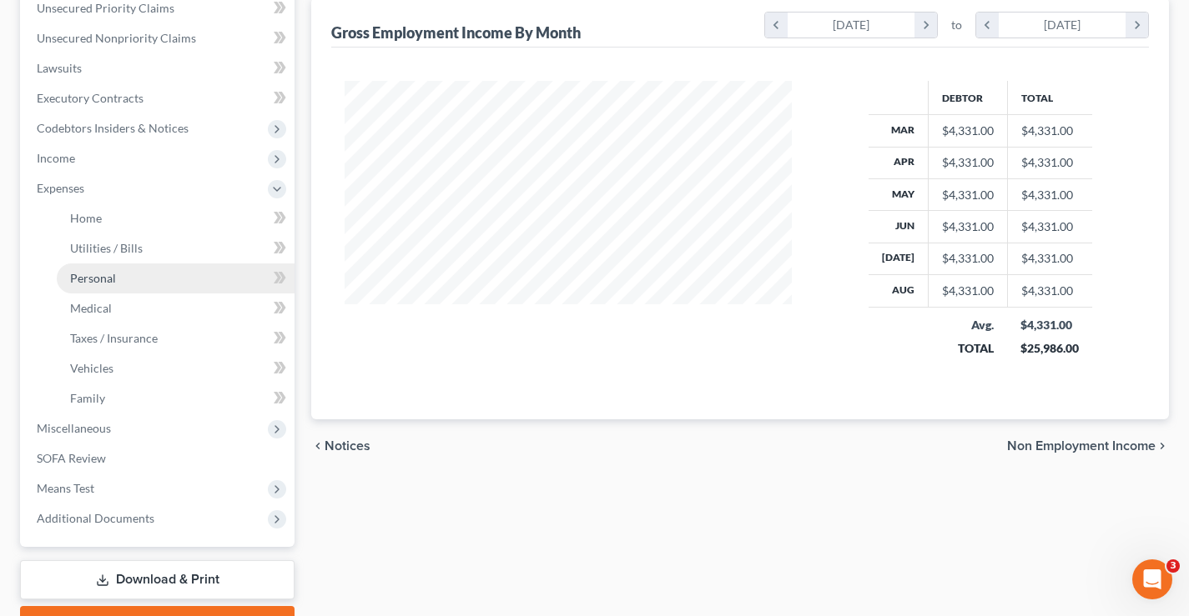
click at [93, 287] on link "Personal" at bounding box center [176, 279] width 238 height 30
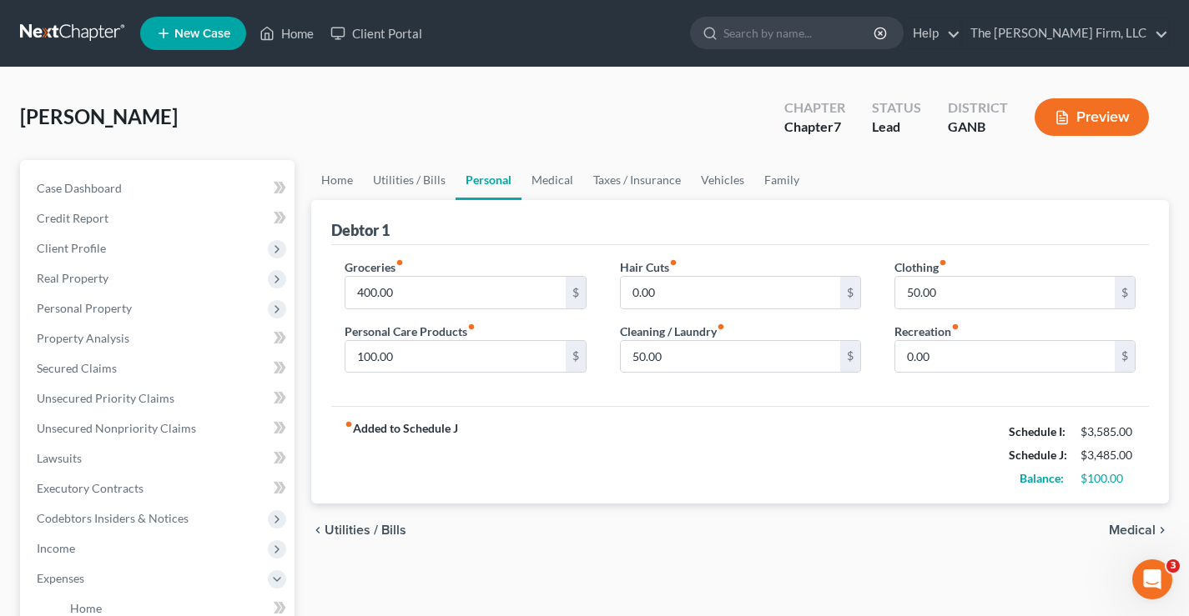
click at [365, 108] on div "Ross, Antoinette Upgraded Chapter Chapter 7 Status Lead District GANB Preview" at bounding box center [594, 124] width 1149 height 73
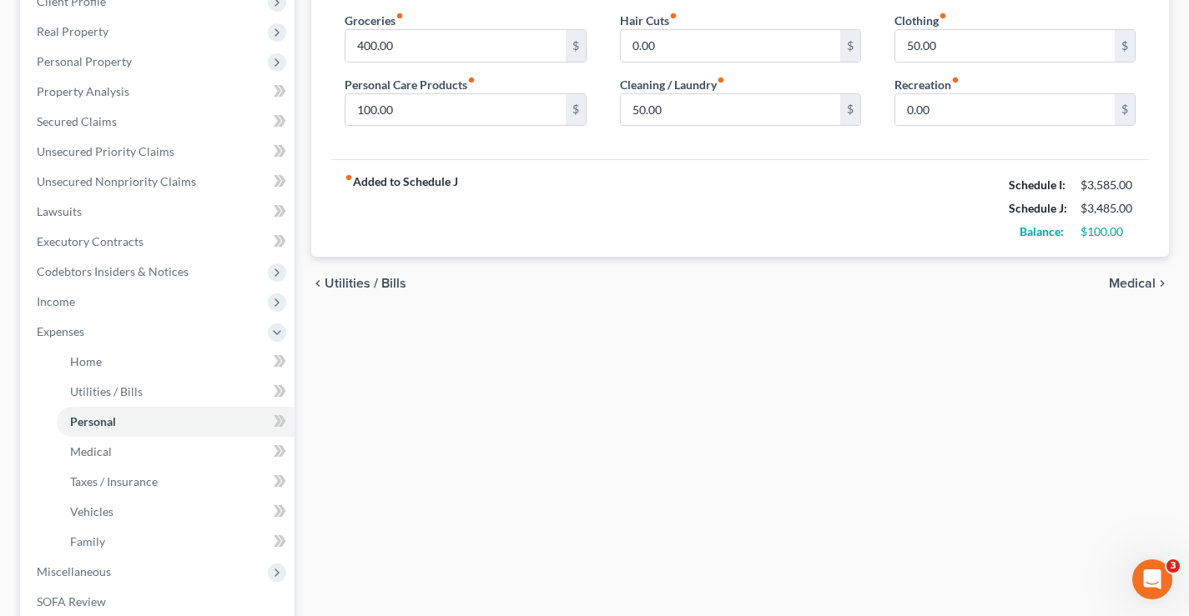
scroll to position [83, 0]
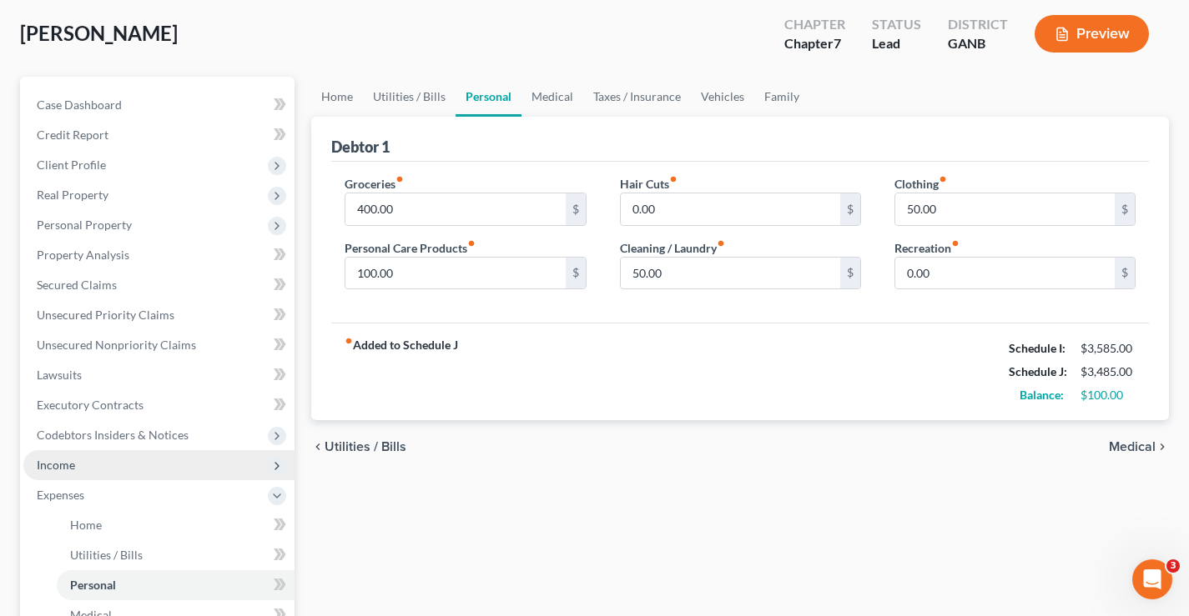
click at [53, 464] on span "Income" at bounding box center [56, 465] width 38 height 14
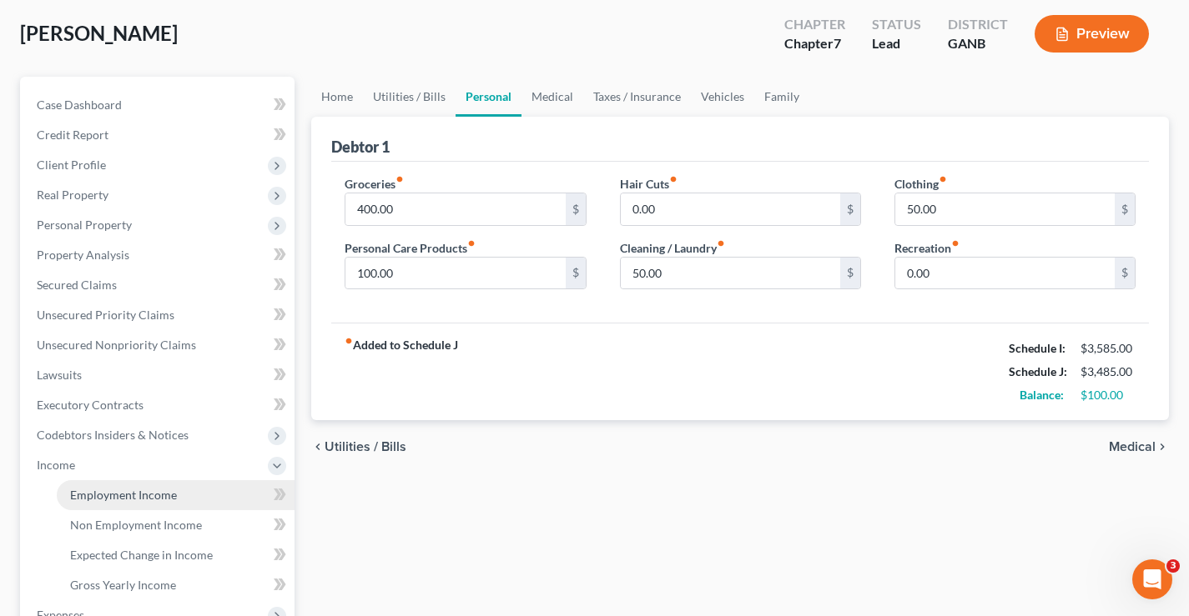
click at [110, 494] on span "Employment Income" at bounding box center [123, 495] width 107 height 14
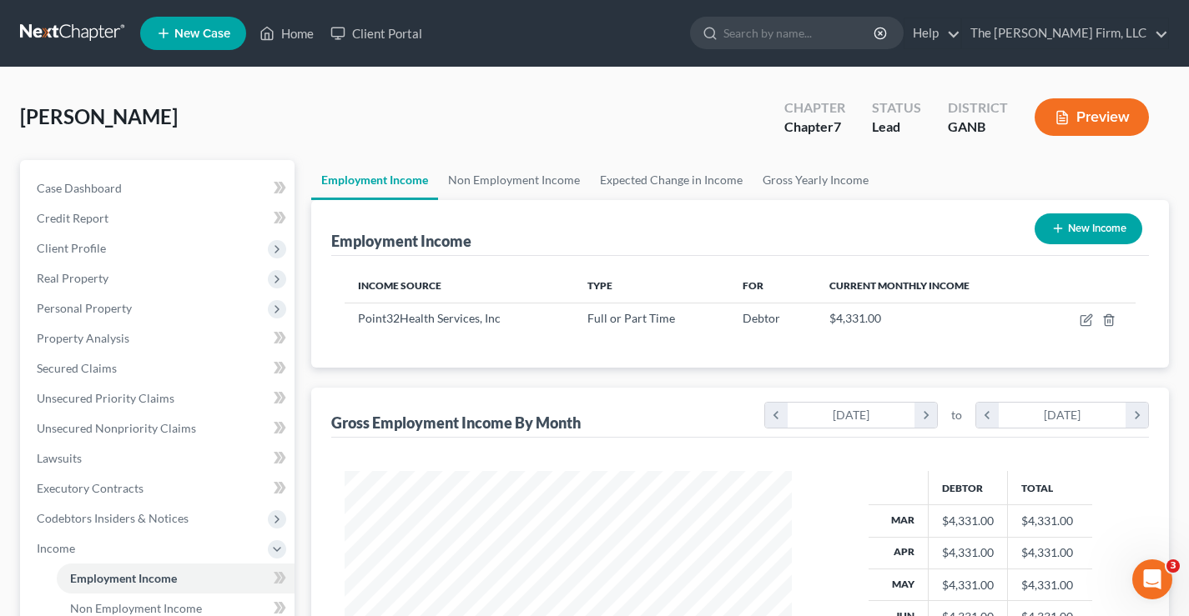
click at [84, 34] on link at bounding box center [73, 33] width 107 height 30
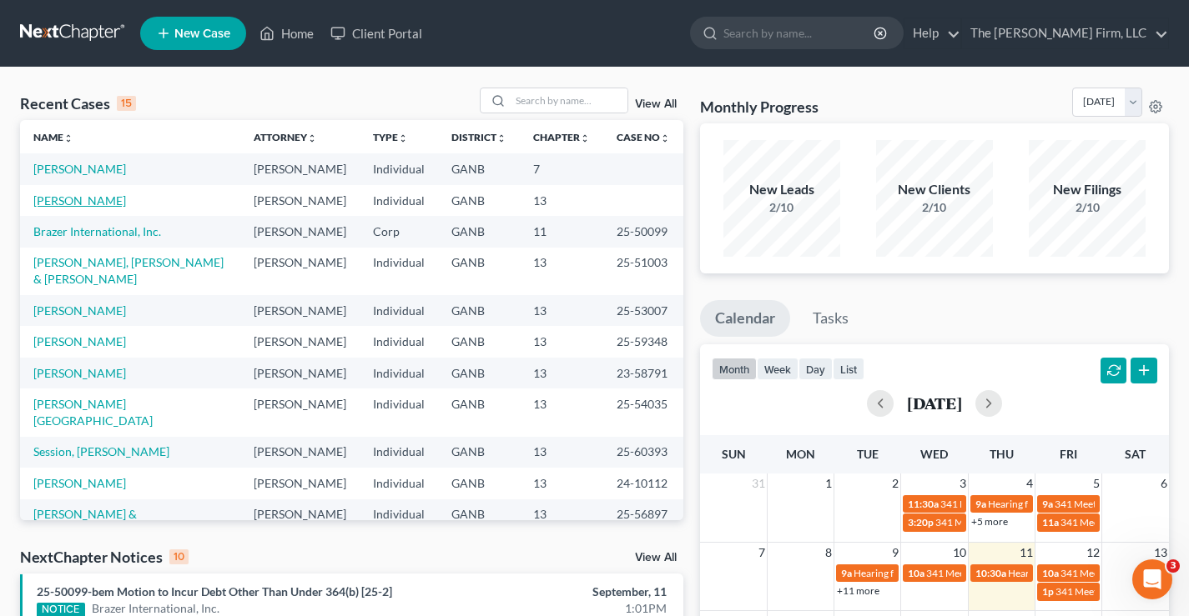
click at [60, 208] on link "[PERSON_NAME]" at bounding box center [79, 201] width 93 height 14
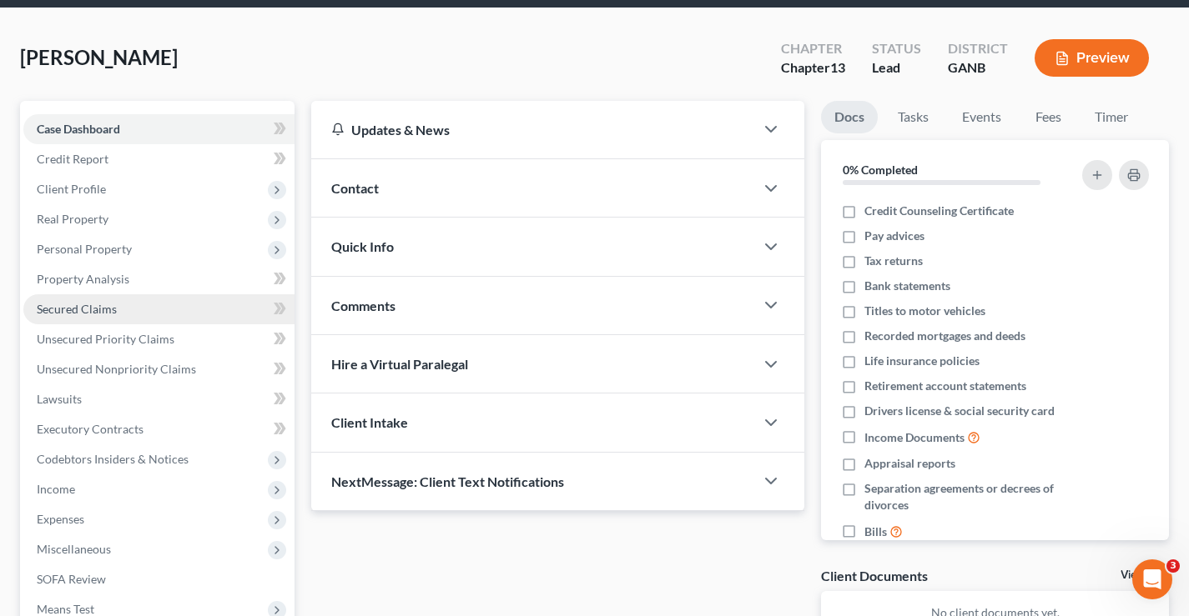
scroll to position [250, 0]
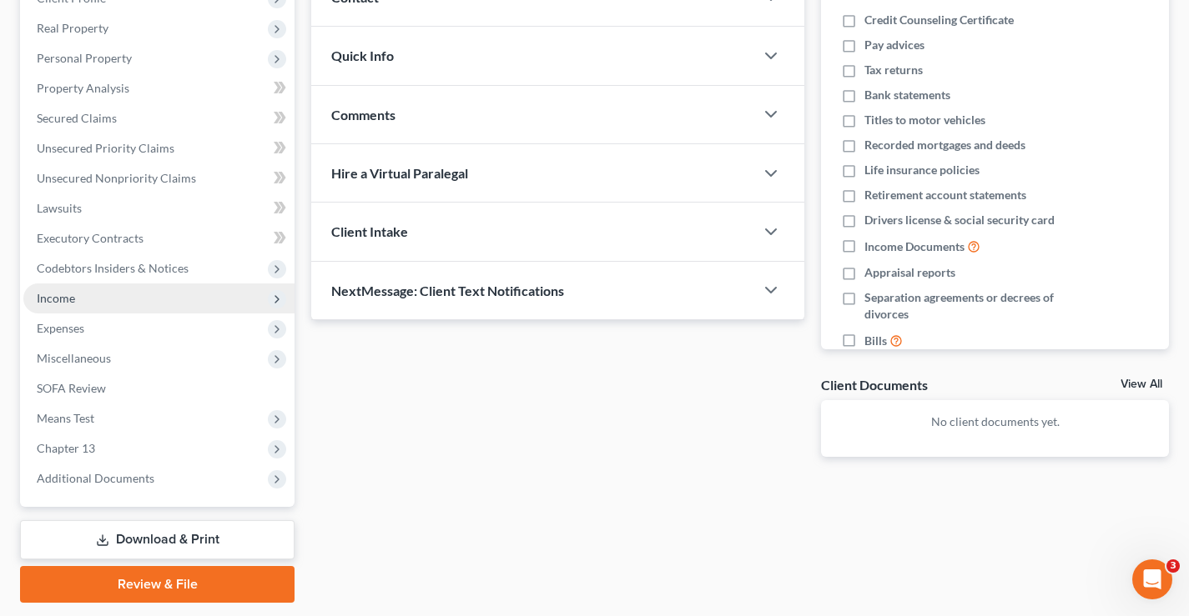
click at [76, 300] on span "Income" at bounding box center [158, 299] width 271 height 30
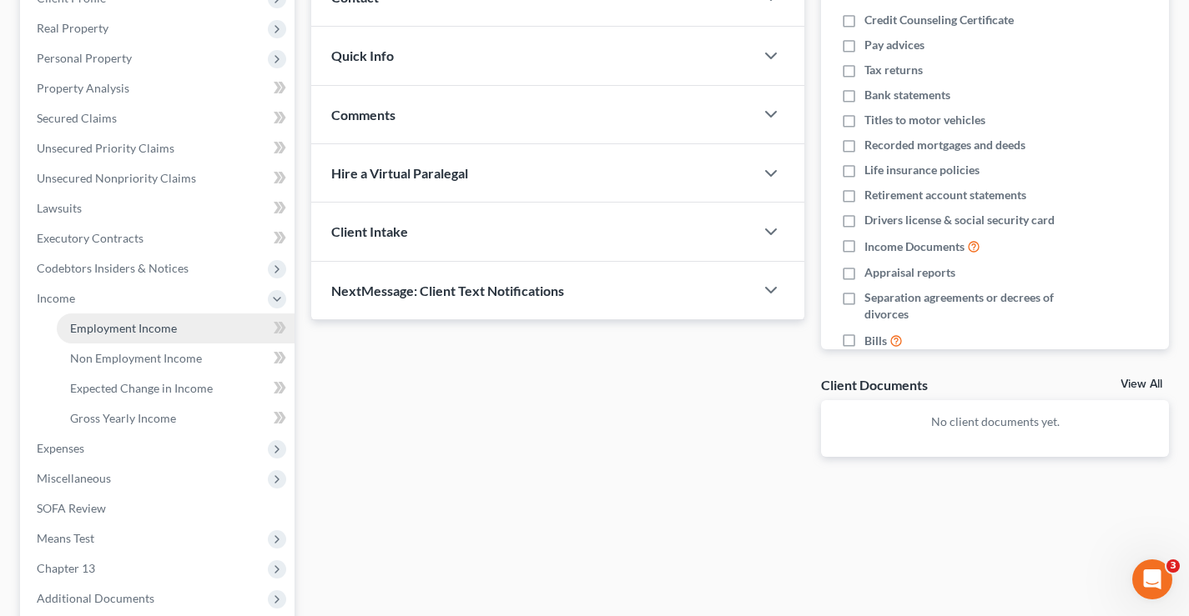
click at [109, 334] on span "Employment Income" at bounding box center [123, 328] width 107 height 14
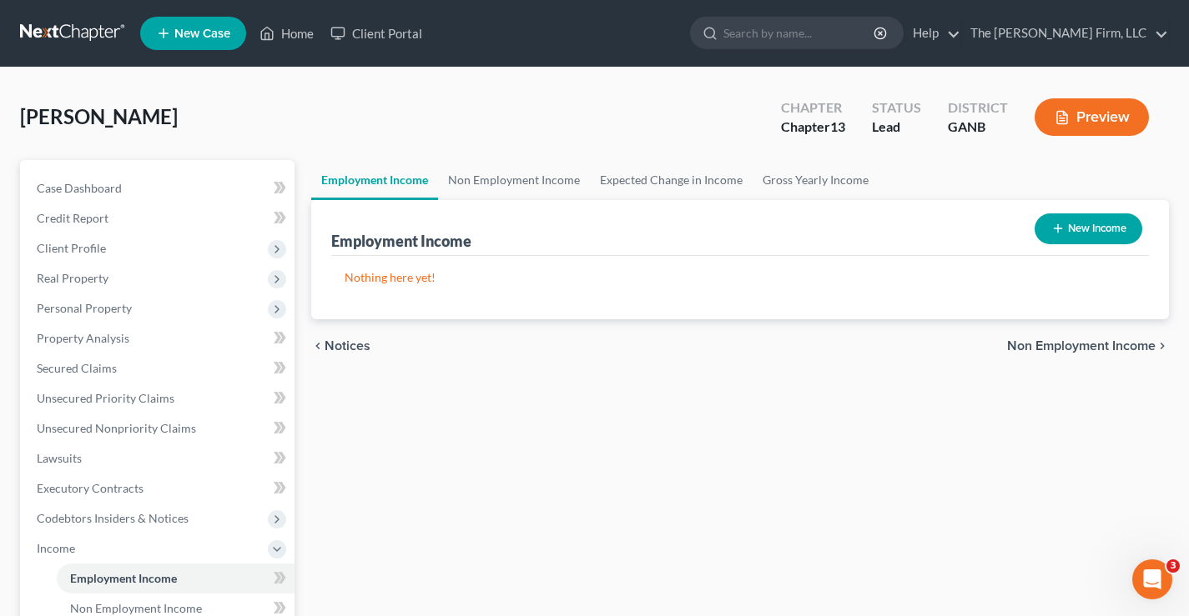
click at [1081, 220] on button "New Income" at bounding box center [1088, 229] width 108 height 31
select select "0"
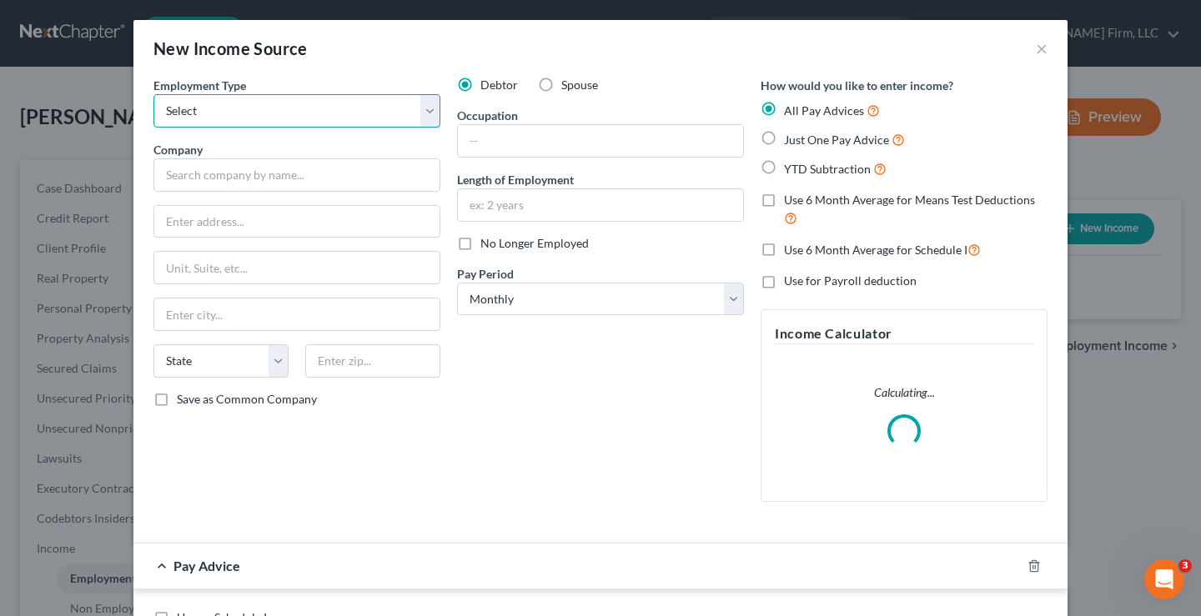
click at [223, 120] on select "Select Full or Part Time Employment Self Employment" at bounding box center [296, 110] width 287 height 33
select select "0"
click at [153, 94] on select "Select Full or Part Time Employment Self Employment" at bounding box center [296, 110] width 287 height 33
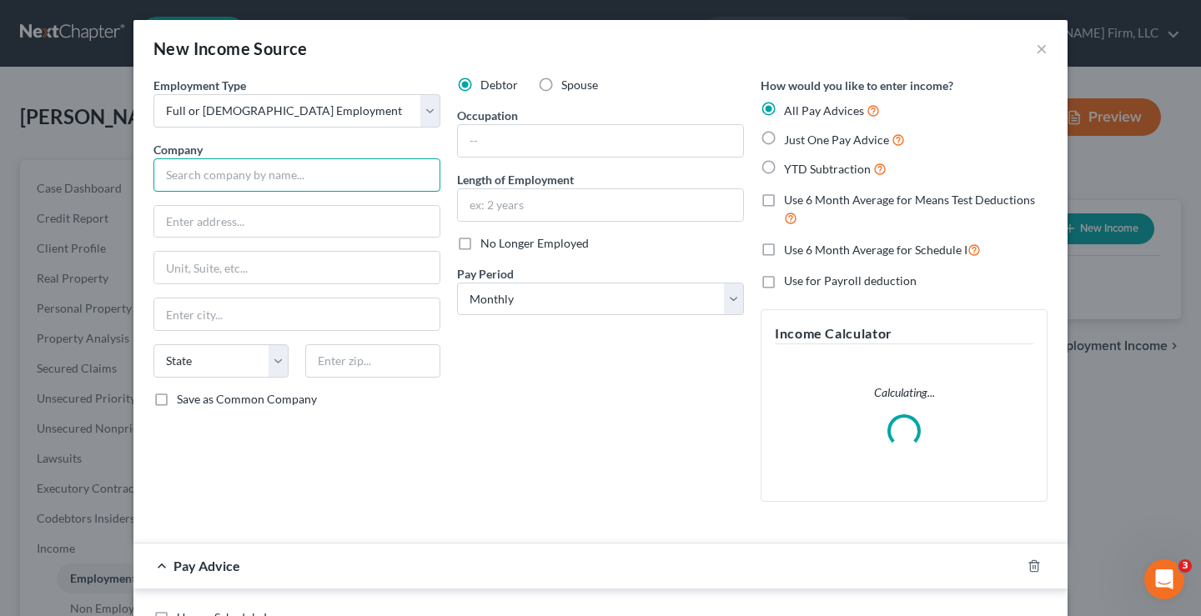
click at [189, 177] on input "text" at bounding box center [296, 175] width 287 height 33
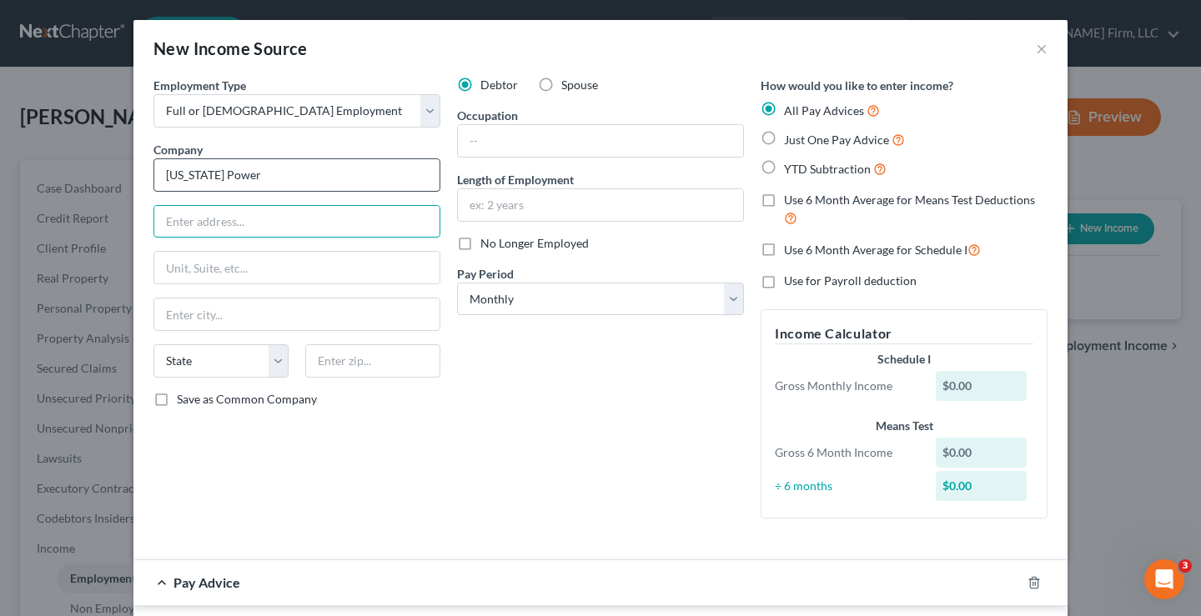
type input "Georgia Power"
type input "241 Ralph McGill Blvd. NE"
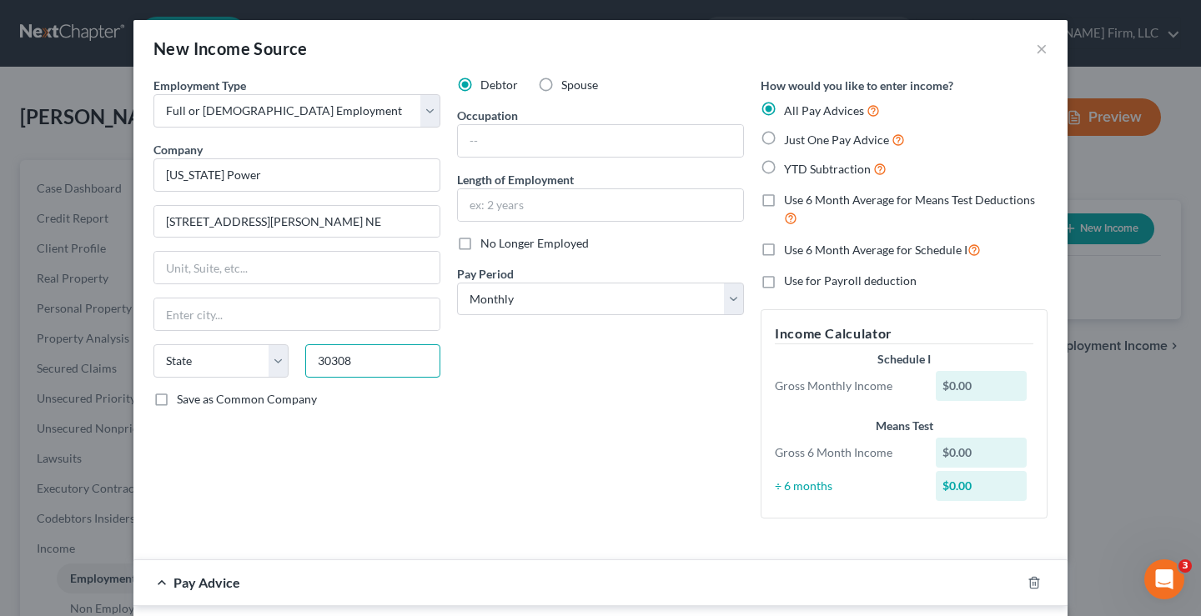
type input "30308"
type input "Atlanta"
select select "10"
click at [177, 400] on label "Save as Common Company" at bounding box center [247, 399] width 140 height 17
click at [184, 400] on input "Save as Common Company" at bounding box center [189, 396] width 11 height 11
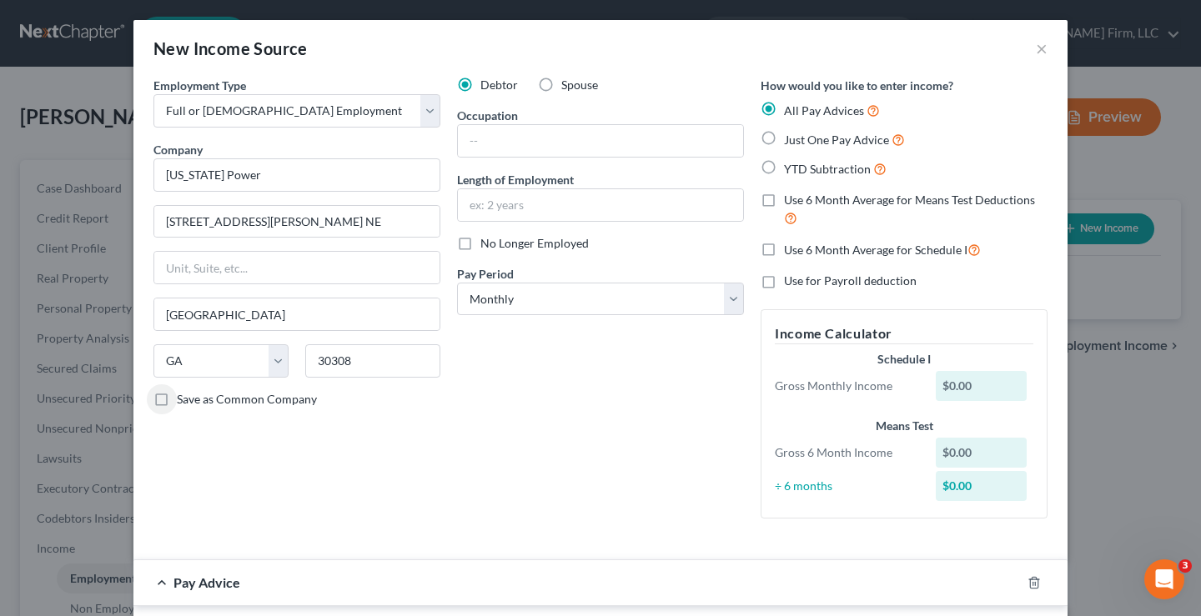
checkbox input "true"
click at [513, 140] on input "text" at bounding box center [600, 141] width 285 height 32
click at [462, 209] on input "text" at bounding box center [600, 205] width 285 height 32
type input "Just started"
drag, startPoint x: 498, startPoint y: 449, endPoint x: 506, endPoint y: 435, distance: 15.7
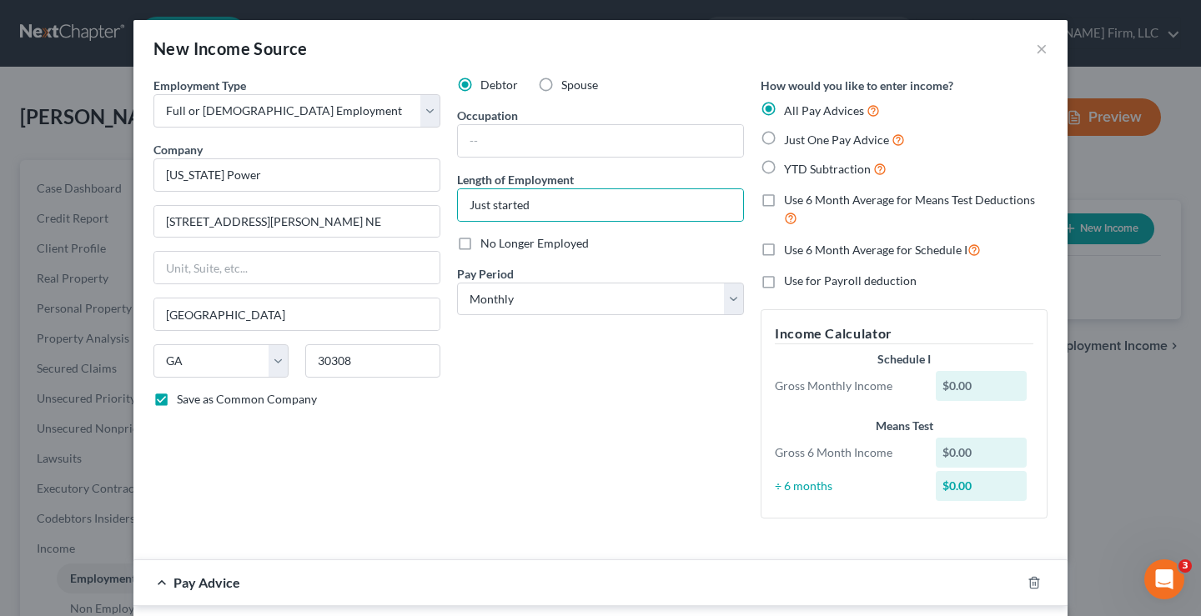
click at [500, 445] on div "Debtor Spouse Occupation Length of Employment Just started No Longer Employed P…" at bounding box center [601, 304] width 304 height 455
click at [784, 143] on label "Just One Pay Advice" at bounding box center [844, 139] width 121 height 19
click at [791, 141] on input "Just One Pay Advice" at bounding box center [796, 135] width 11 height 11
radio input "true"
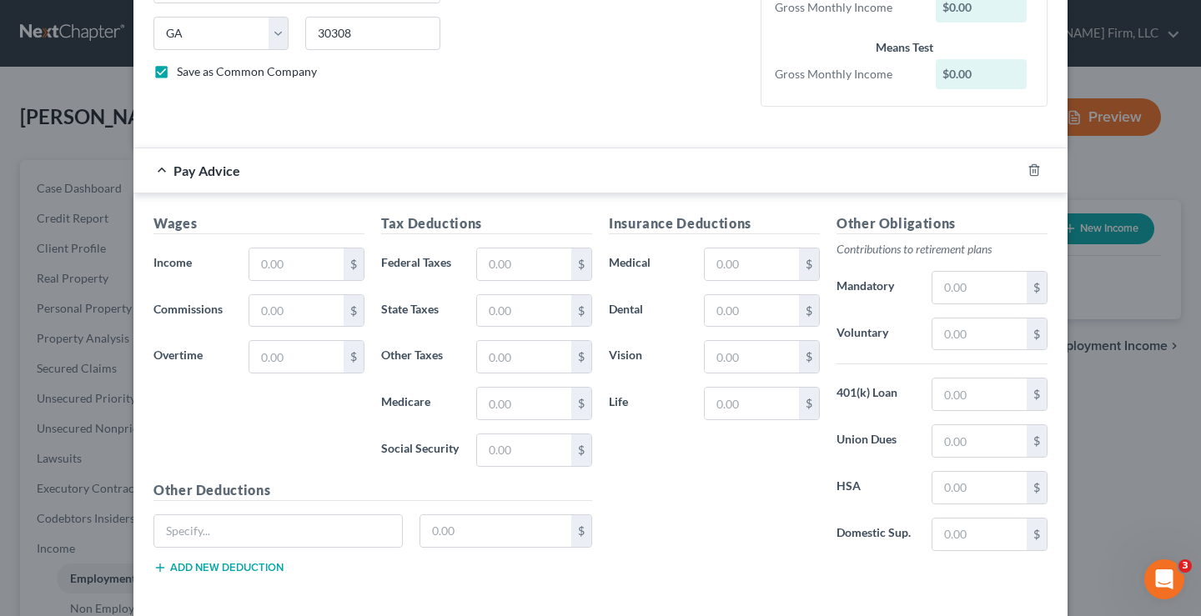
scroll to position [334, 0]
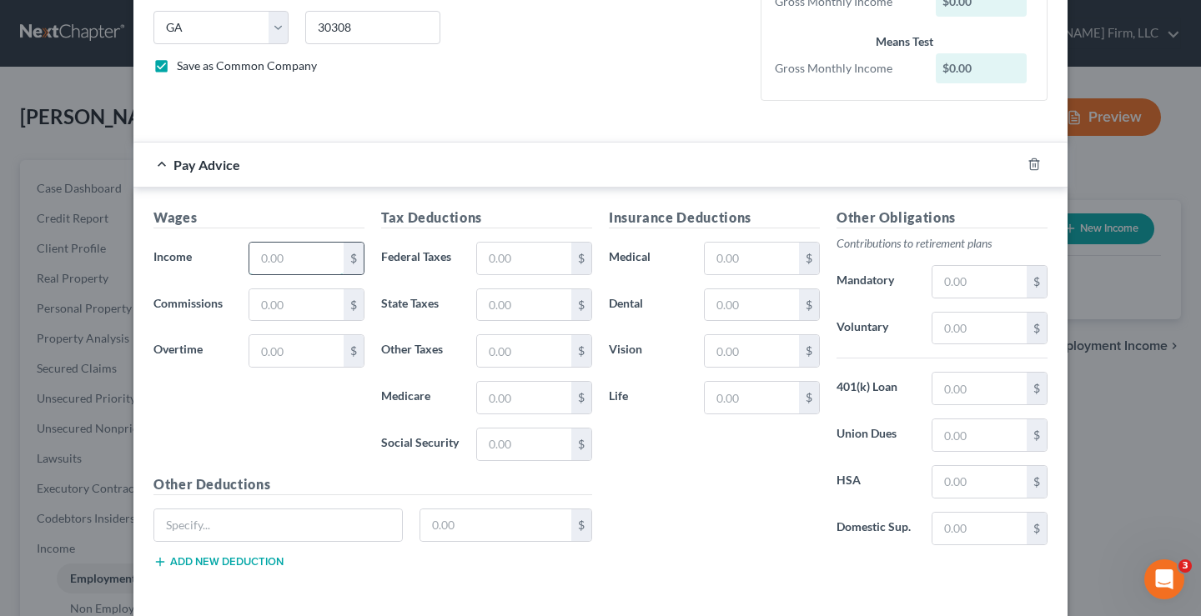
click at [265, 264] on input "text" at bounding box center [296, 259] width 94 height 32
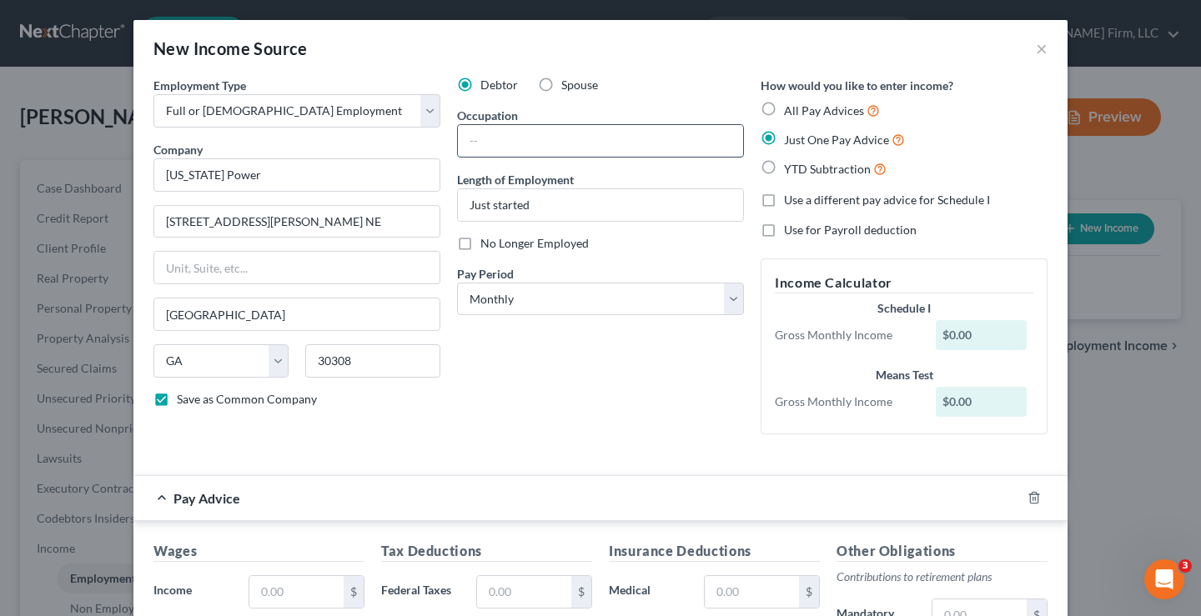
click at [511, 126] on input "text" at bounding box center [600, 141] width 285 height 32
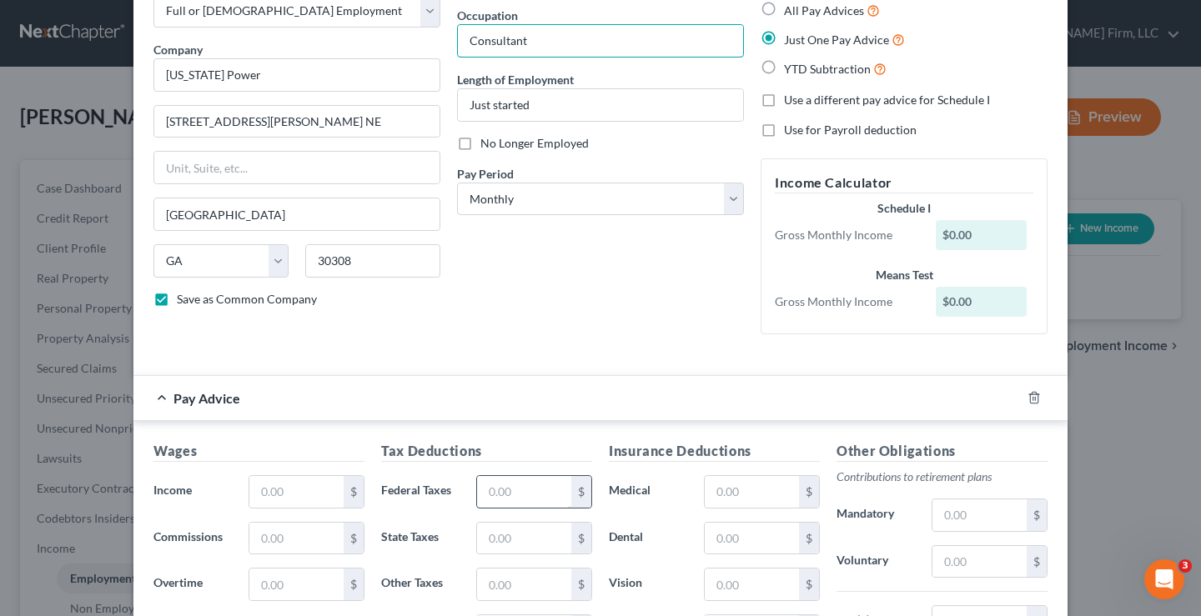
scroll to position [250, 0]
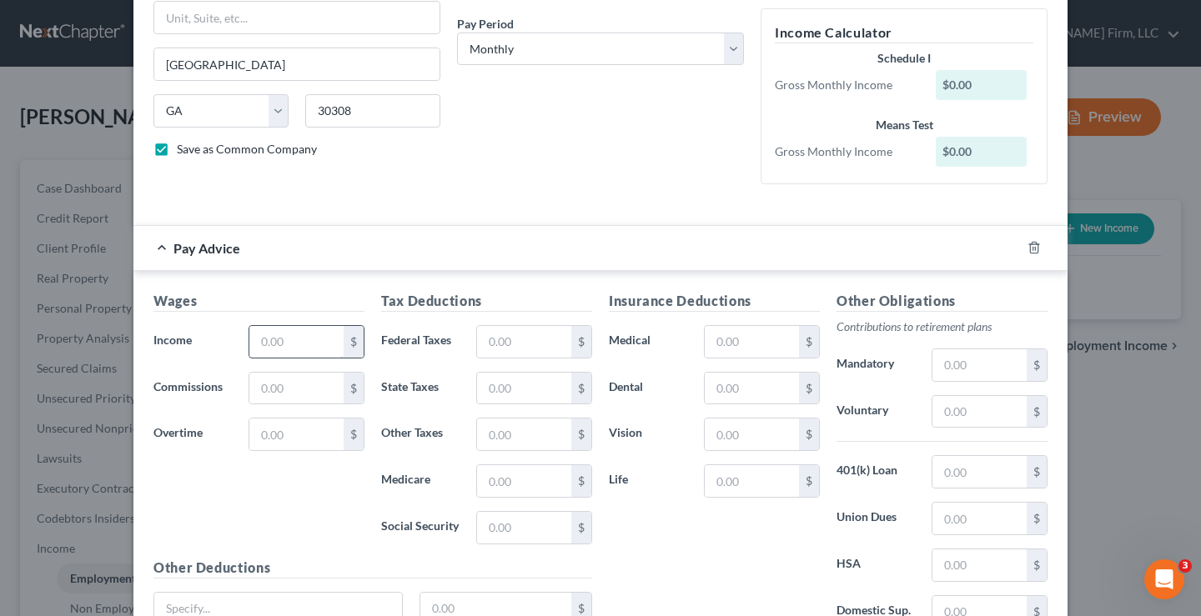
type input "Consultant"
click at [271, 338] on input "text" at bounding box center [296, 342] width 94 height 32
click at [241, 512] on div "Wages Income * $ Commissions $ Overtime $" at bounding box center [259, 424] width 228 height 267
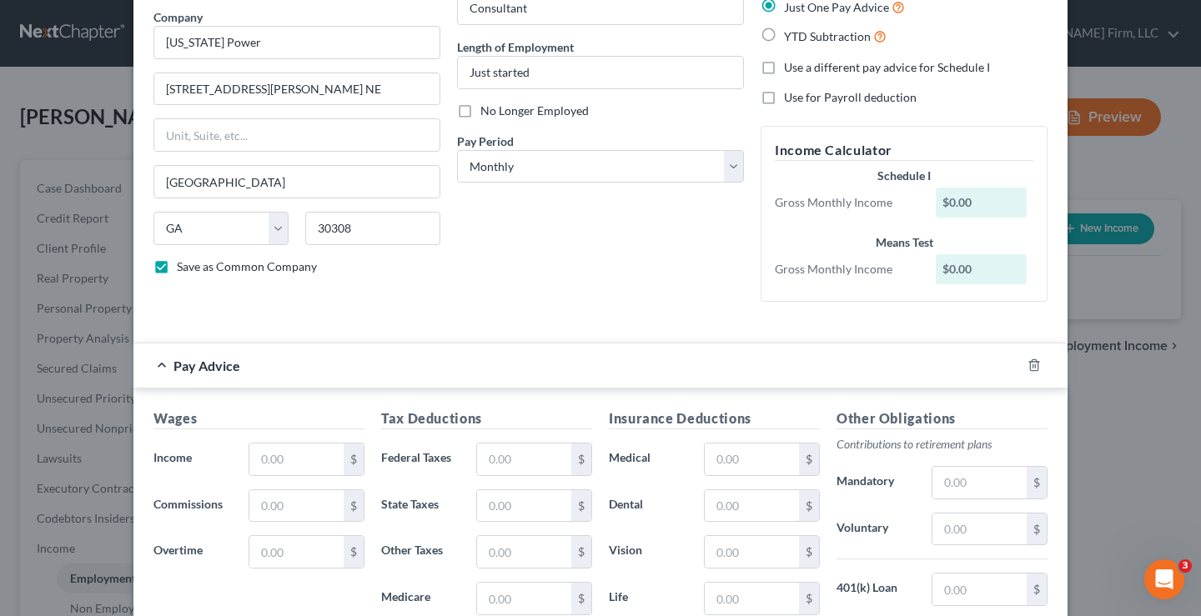
scroll to position [0, 0]
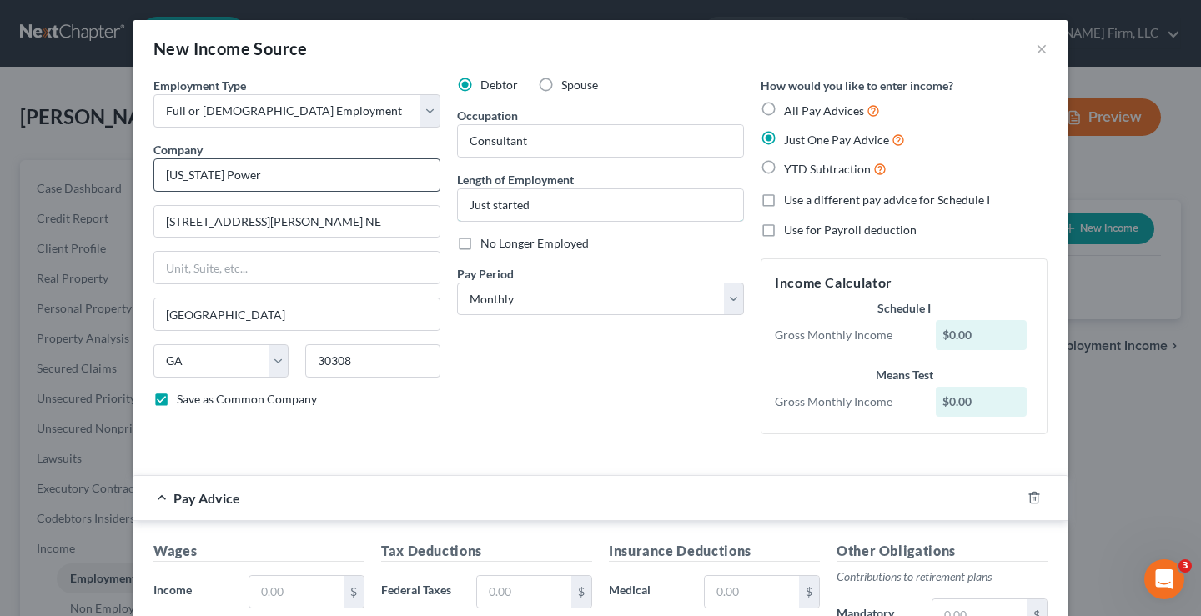
drag, startPoint x: 534, startPoint y: 201, endPoint x: 253, endPoint y: 171, distance: 282.7
click at [282, 202] on div "Employment Type * Select Full or Part Time Employment Self Employment Company *…" at bounding box center [600, 269] width 911 height 385
type input "4 years"
click at [502, 405] on div "Debtor Spouse Occupation Consultant Length of Employment 4 years No Longer Empl…" at bounding box center [601, 262] width 304 height 371
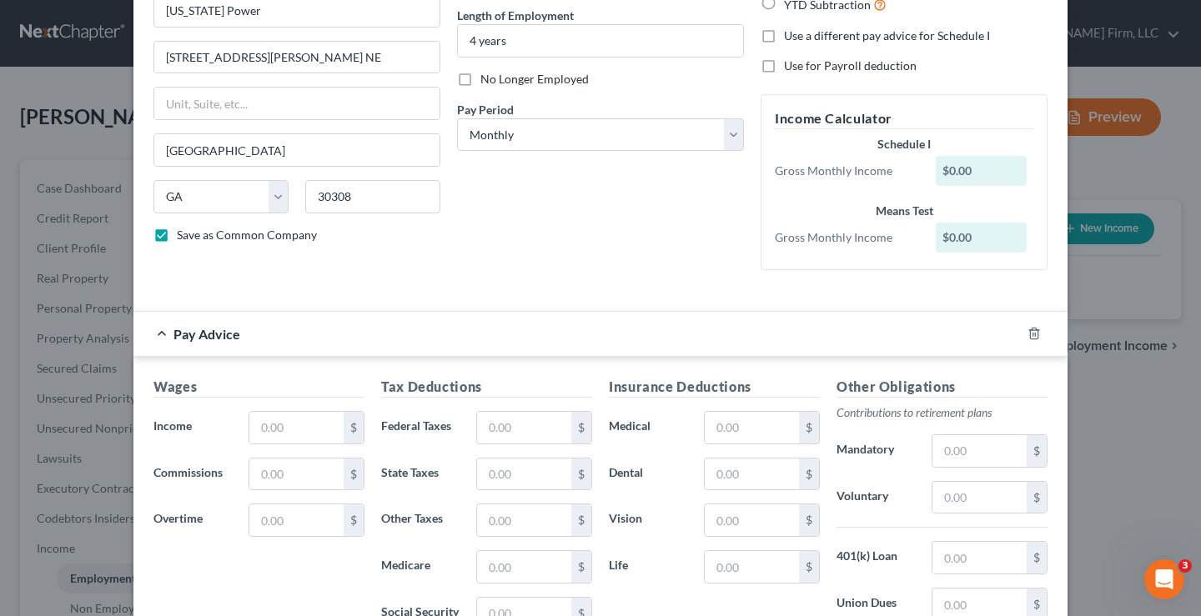
scroll to position [167, 0]
click at [266, 418] on input "text" at bounding box center [296, 426] width 94 height 32
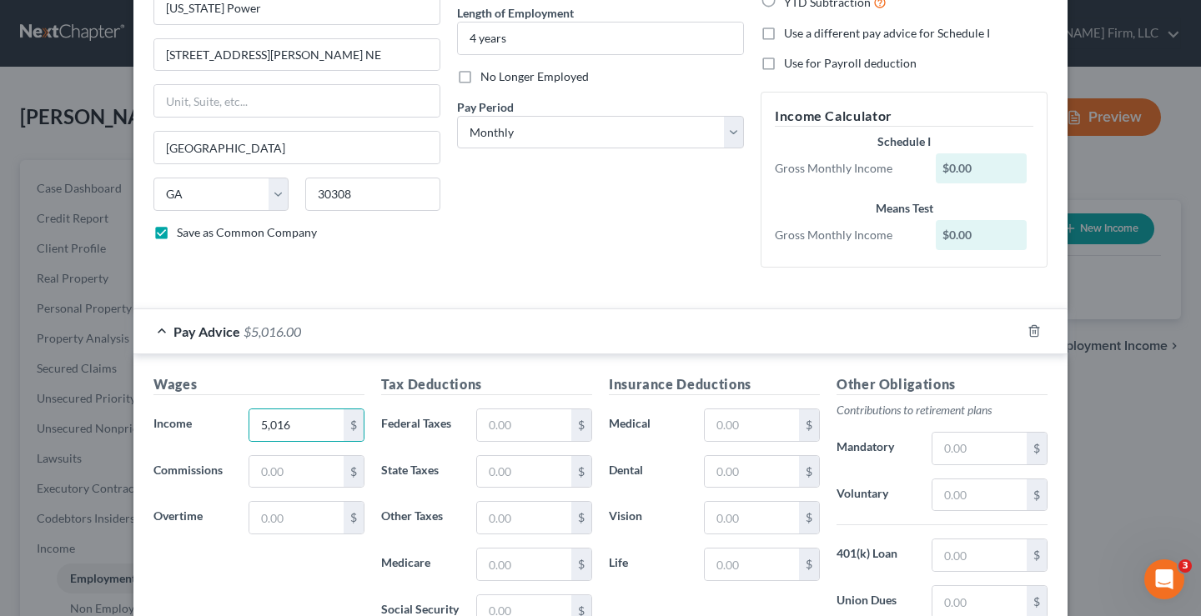
click at [204, 571] on div "Wages Income * 5,016 $ Commissions $ Overtime $" at bounding box center [259, 508] width 228 height 267
type input "6,215"
drag, startPoint x: 725, startPoint y: 467, endPoint x: 740, endPoint y: 467, distance: 15.0
click at [726, 467] on input "text" at bounding box center [752, 472] width 94 height 32
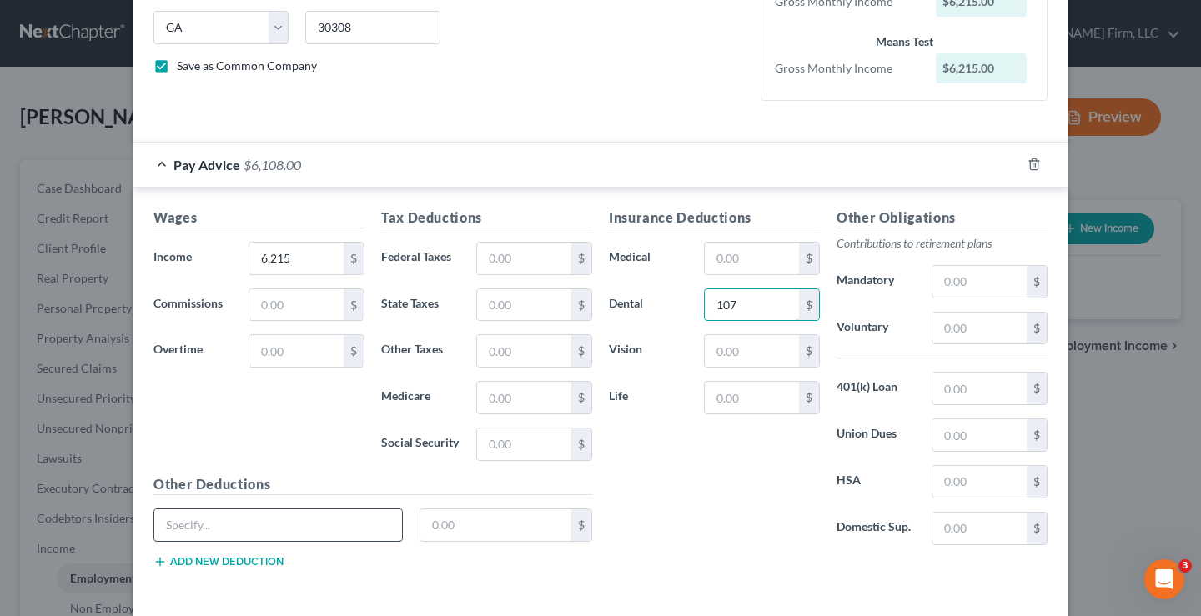
type input "107"
click at [184, 517] on input "text" at bounding box center [278, 526] width 248 height 32
type input "ESP"
click at [462, 518] on input "text" at bounding box center [496, 526] width 152 height 32
type input "290"
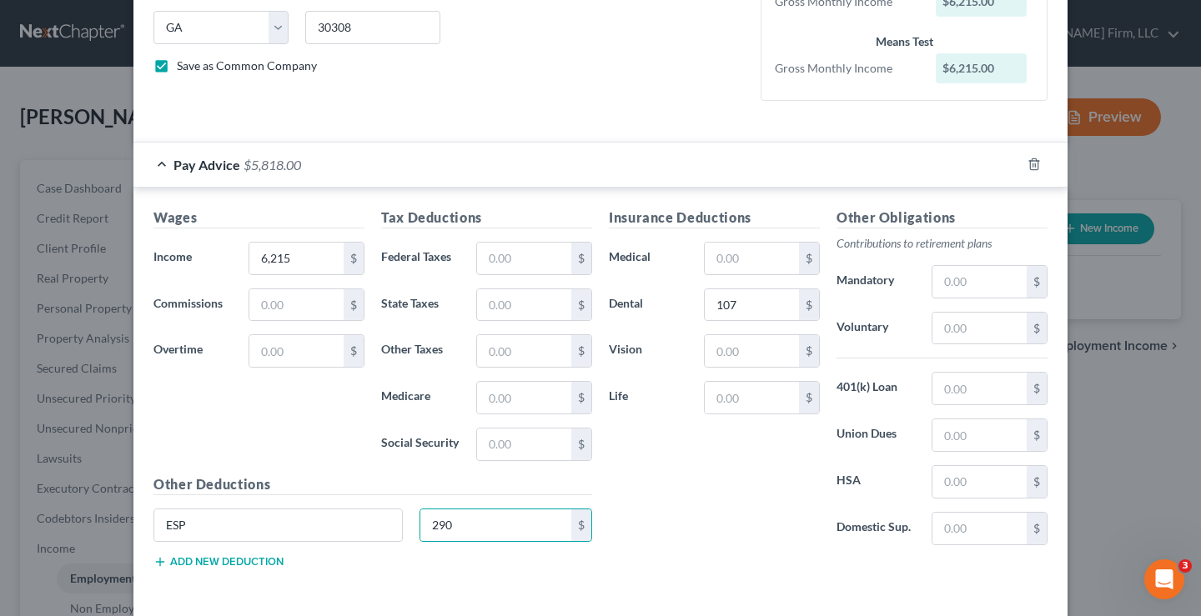
click at [662, 507] on div "Insurance Deductions Medical $ Dental 107 $ Vision $ Life $" at bounding box center [715, 383] width 228 height 351
click at [753, 259] on input "text" at bounding box center [752, 259] width 94 height 32
type input "312"
click at [742, 310] on input "107" at bounding box center [752, 305] width 94 height 32
click at [727, 355] on input "text" at bounding box center [752, 351] width 94 height 32
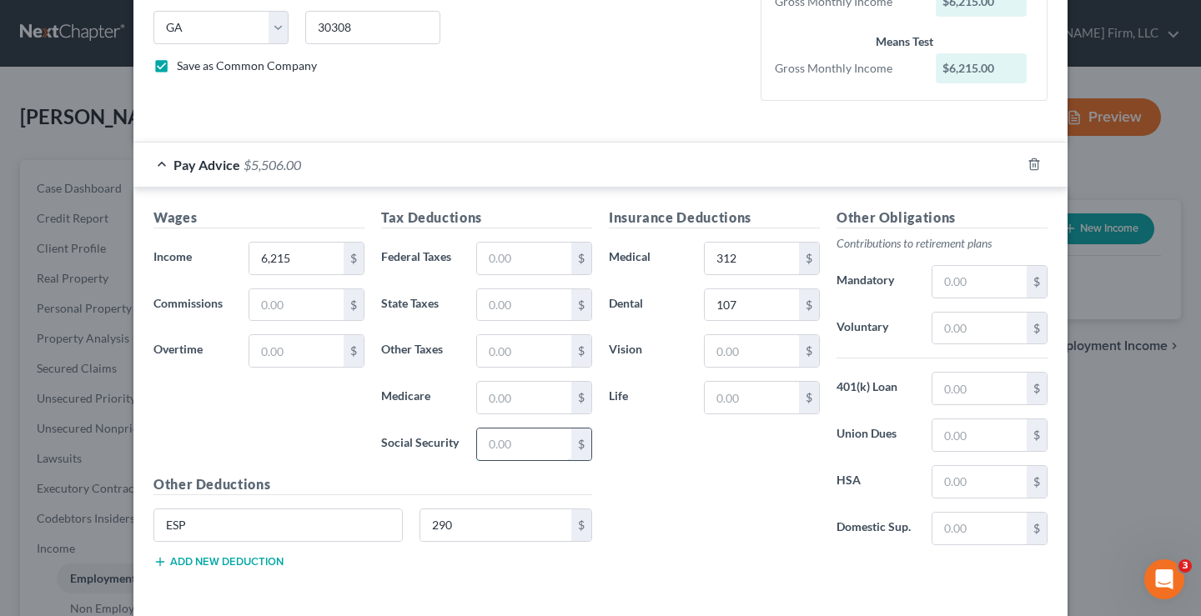
click at [503, 449] on input "text" at bounding box center [524, 445] width 94 height 32
type input "360"
click at [390, 435] on label "Social Security" at bounding box center [420, 444] width 95 height 33
click at [505, 397] on input "text" at bounding box center [524, 398] width 94 height 32
type input "84"
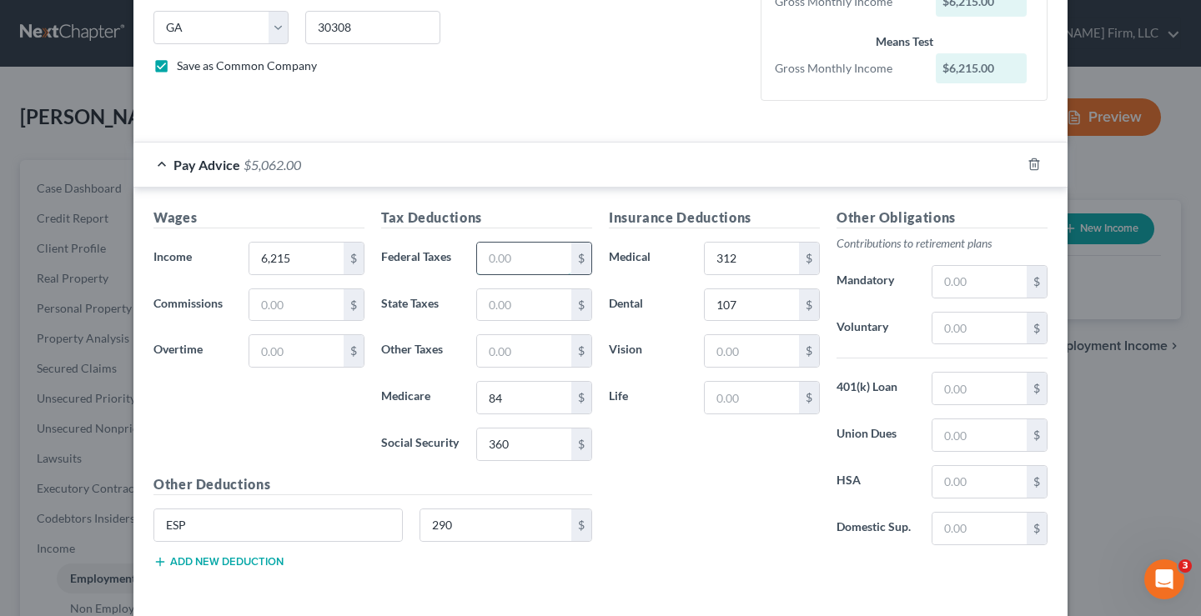
click at [528, 264] on input "text" at bounding box center [524, 259] width 94 height 32
click at [243, 415] on div "Wages Income * 6,215 $ Commissions $ Overtime $" at bounding box center [259, 341] width 228 height 267
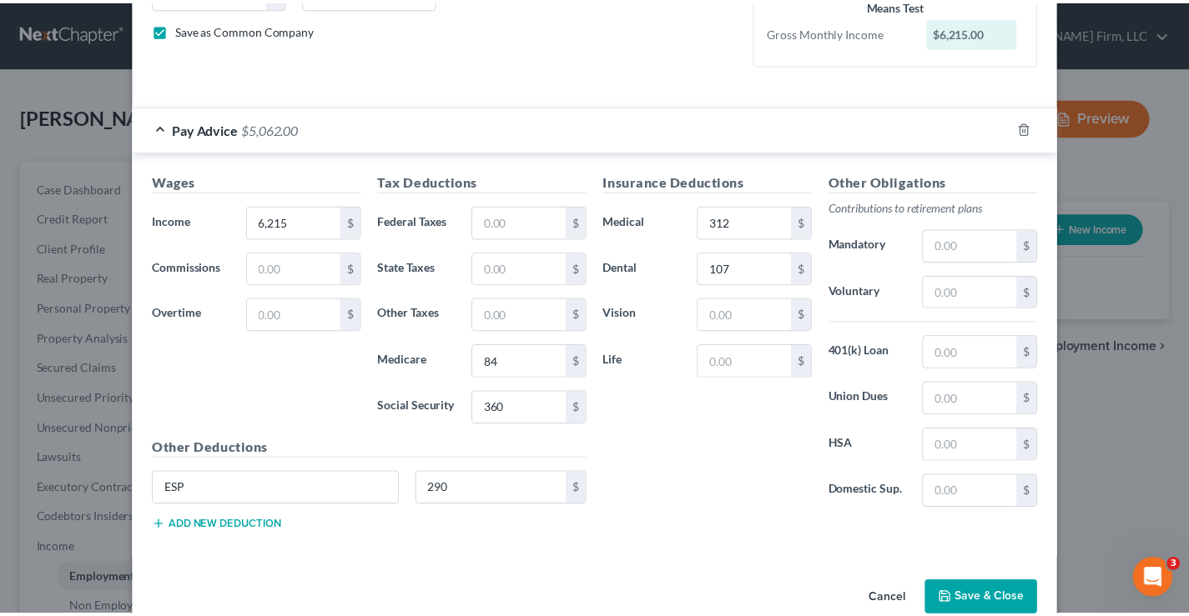
scroll to position [404, 0]
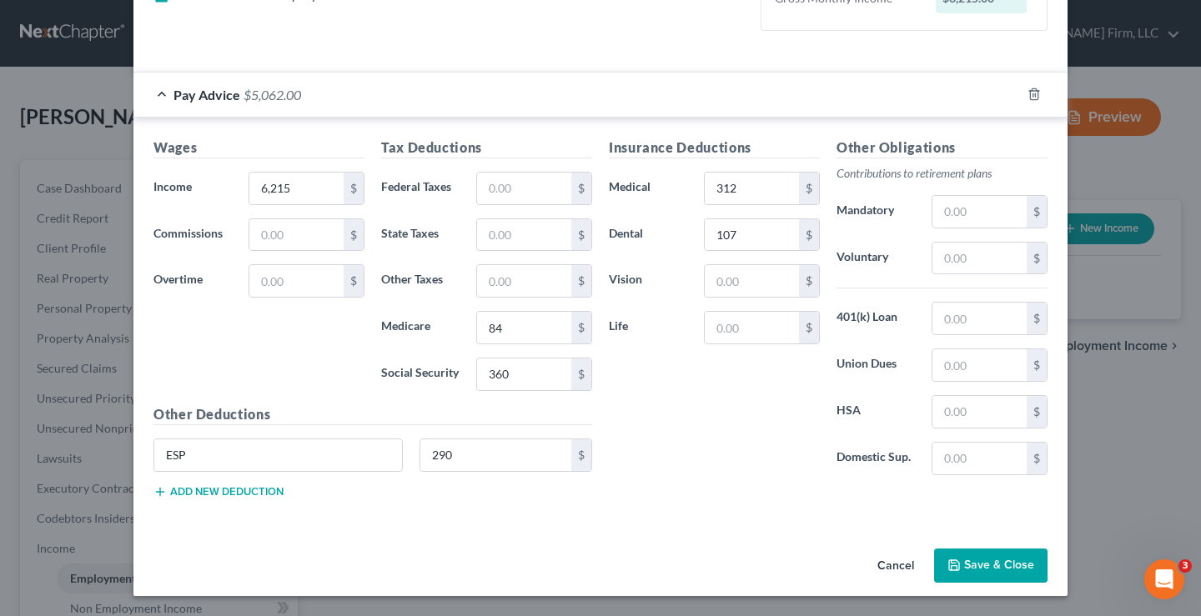
click at [979, 565] on button "Save & Close" at bounding box center [990, 566] width 113 height 35
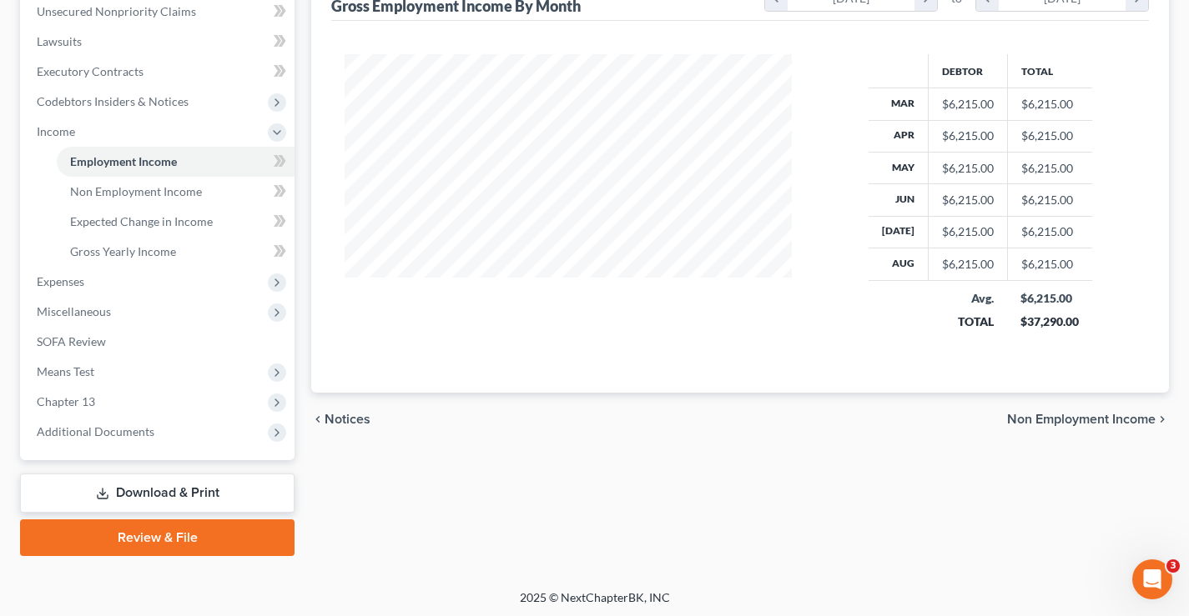
scroll to position [0, 0]
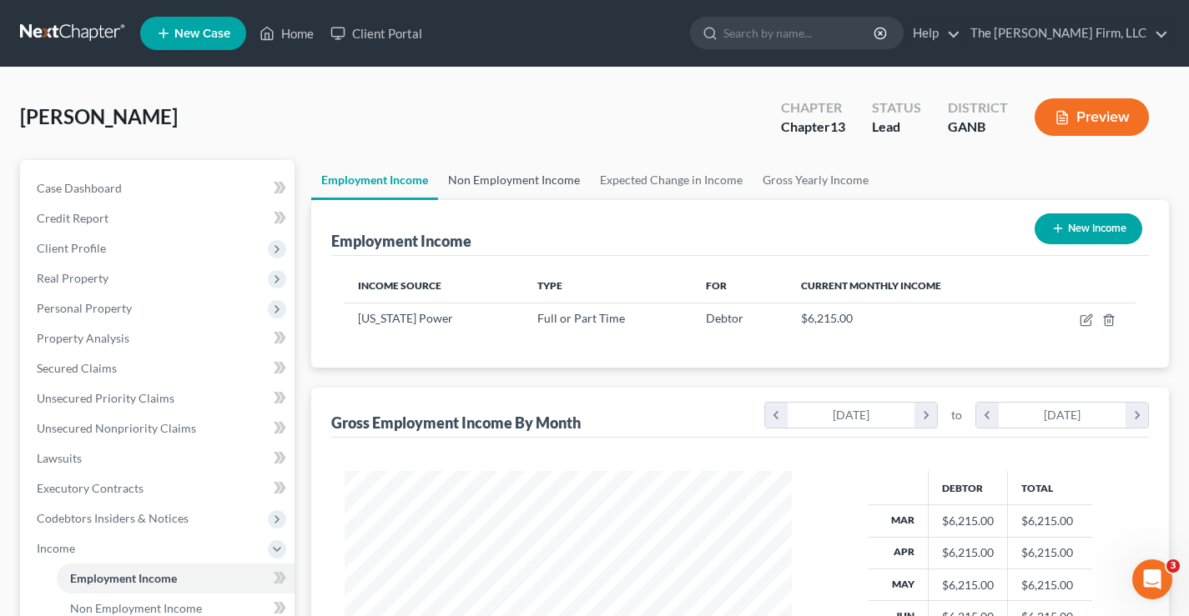
click at [521, 181] on link "Non Employment Income" at bounding box center [514, 180] width 152 height 40
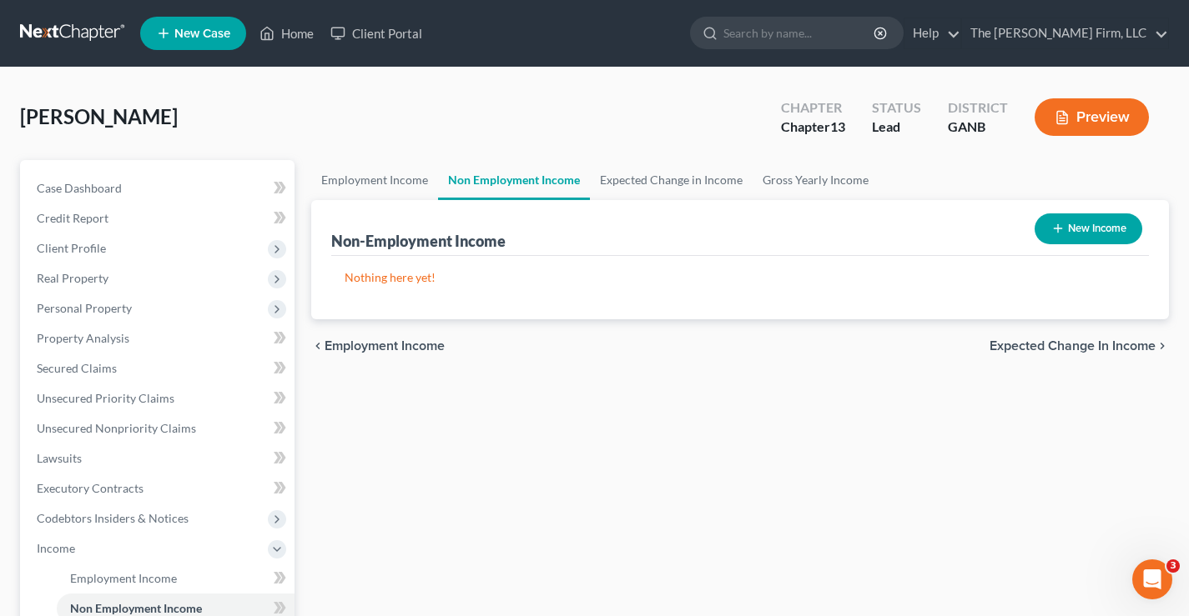
click at [1082, 224] on button "New Income" at bounding box center [1088, 229] width 108 height 31
select select "0"
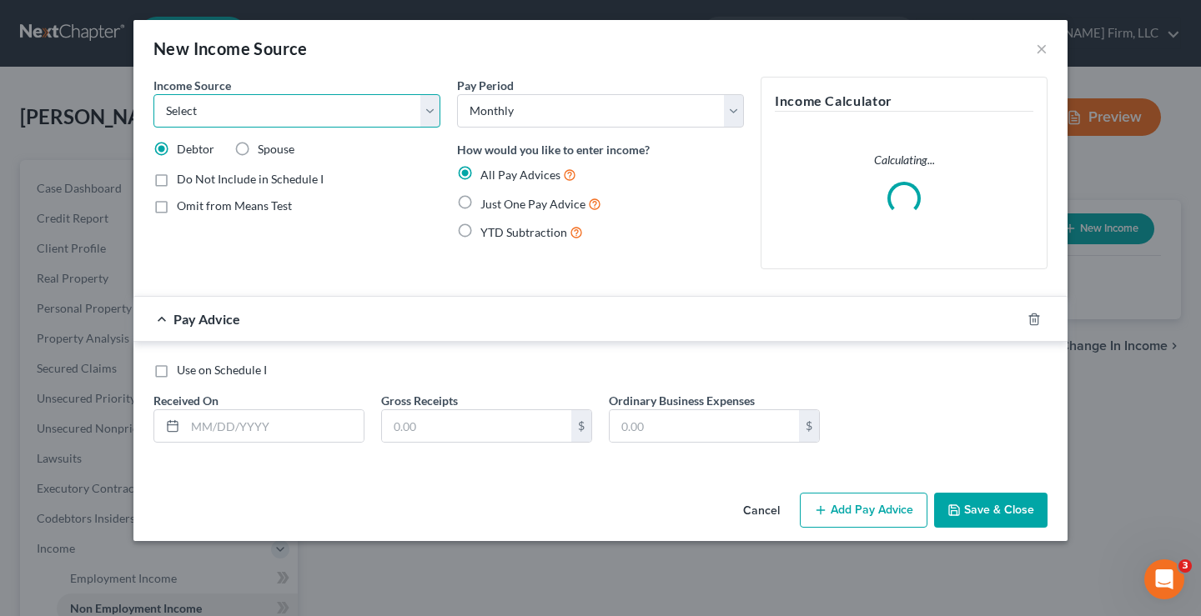
click at [348, 114] on select "Select Unemployment Disability (from employer) Pension Retirement Social Securi…" at bounding box center [296, 110] width 287 height 33
select select "13"
click at [153, 94] on select "Select Unemployment Disability (from employer) Pension Retirement Social Securi…" at bounding box center [296, 110] width 287 height 33
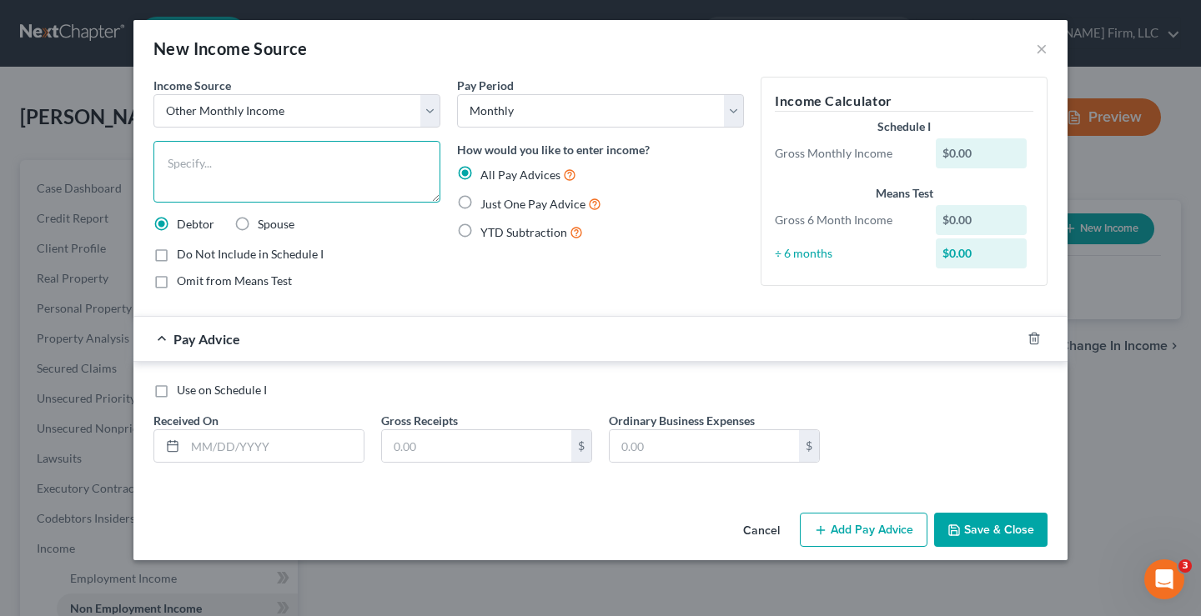
click at [265, 180] on textarea at bounding box center [296, 172] width 287 height 62
type textarea "Progressive"
click at [481, 201] on label "Just One Pay Advice" at bounding box center [541, 203] width 121 height 19
click at [487, 201] on input "Just One Pay Advice" at bounding box center [492, 199] width 11 height 11
radio input "true"
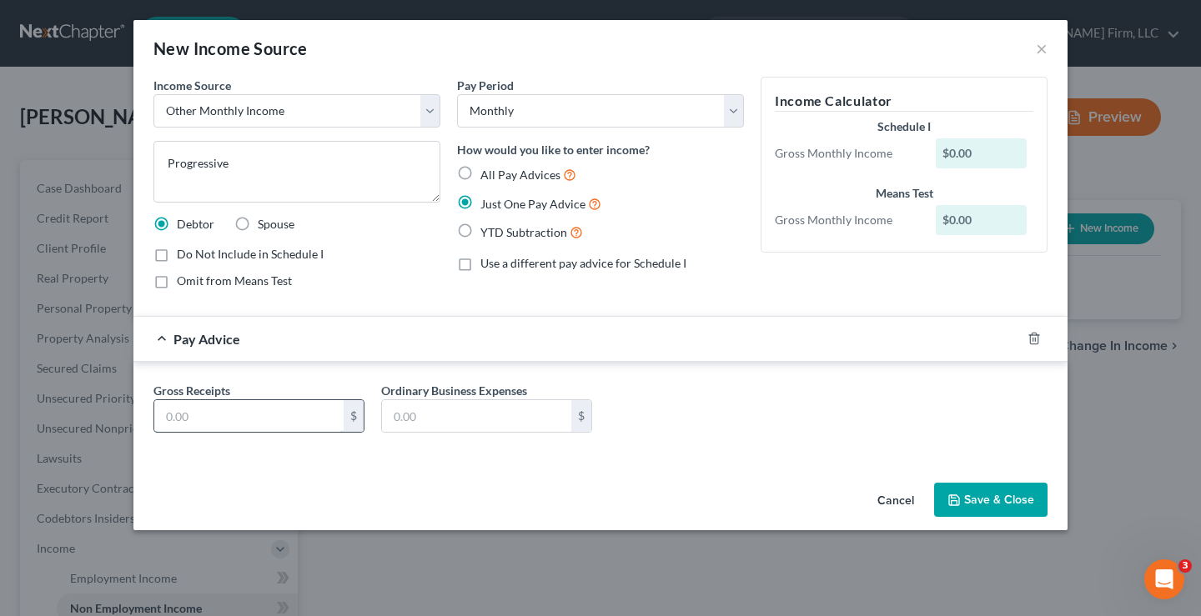
click at [198, 410] on input "text" at bounding box center [248, 416] width 189 height 32
type input "2,362"
click at [481, 469] on div "Income Source * Select Unemployment Disability (from employer) Pension Retireme…" at bounding box center [600, 277] width 934 height 400
click at [1006, 509] on button "Save & Close" at bounding box center [990, 500] width 113 height 35
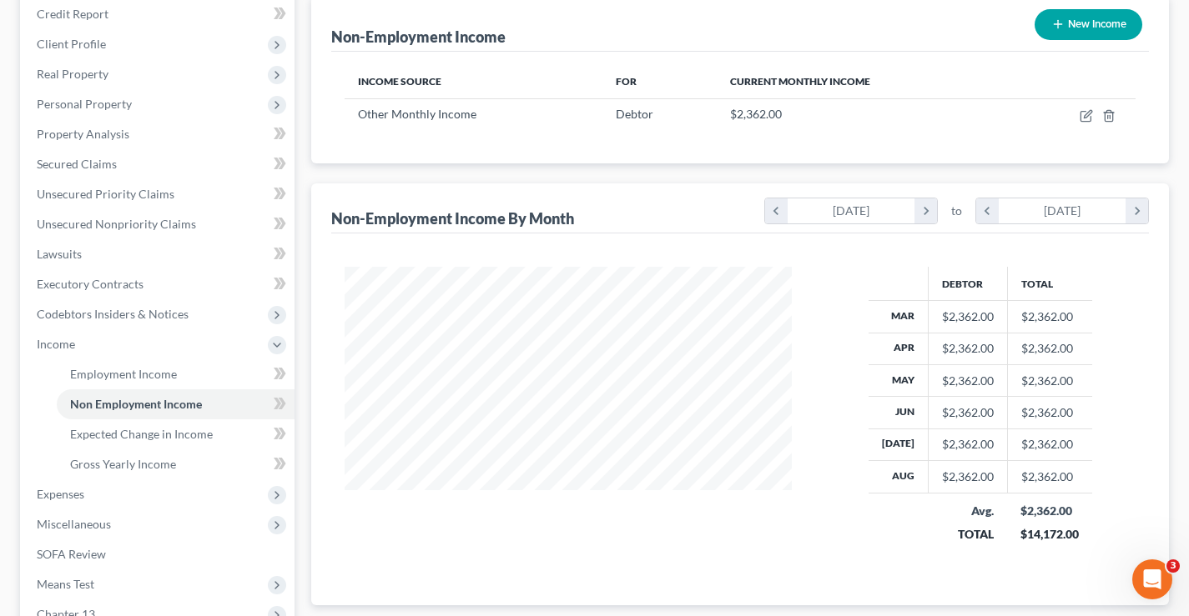
scroll to position [334, 0]
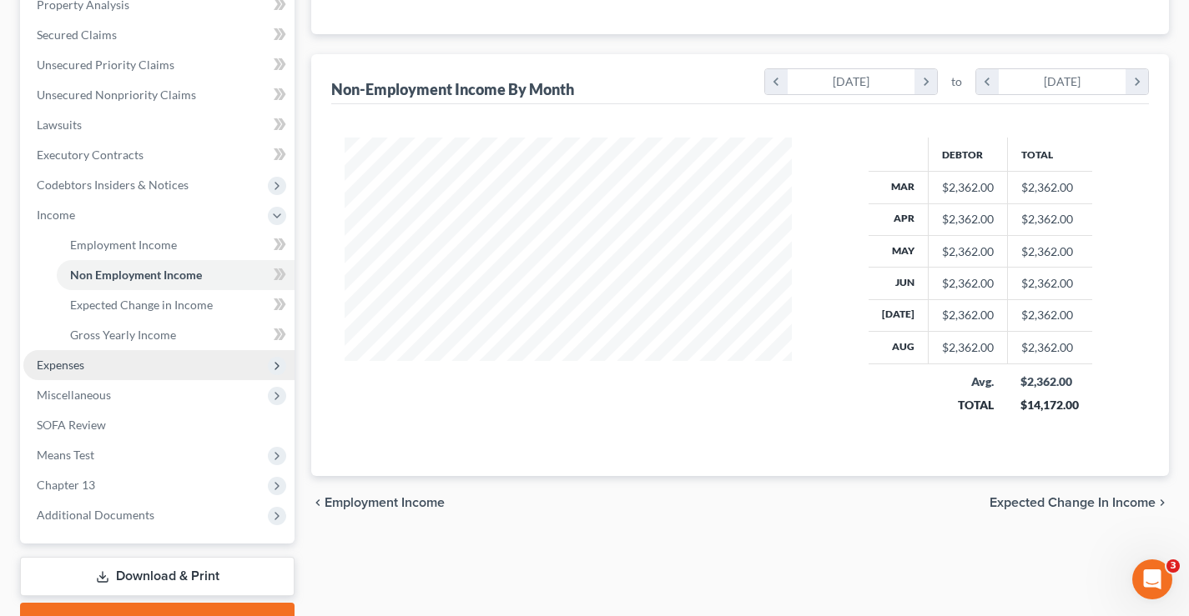
click at [55, 360] on span "Expenses" at bounding box center [61, 365] width 48 height 14
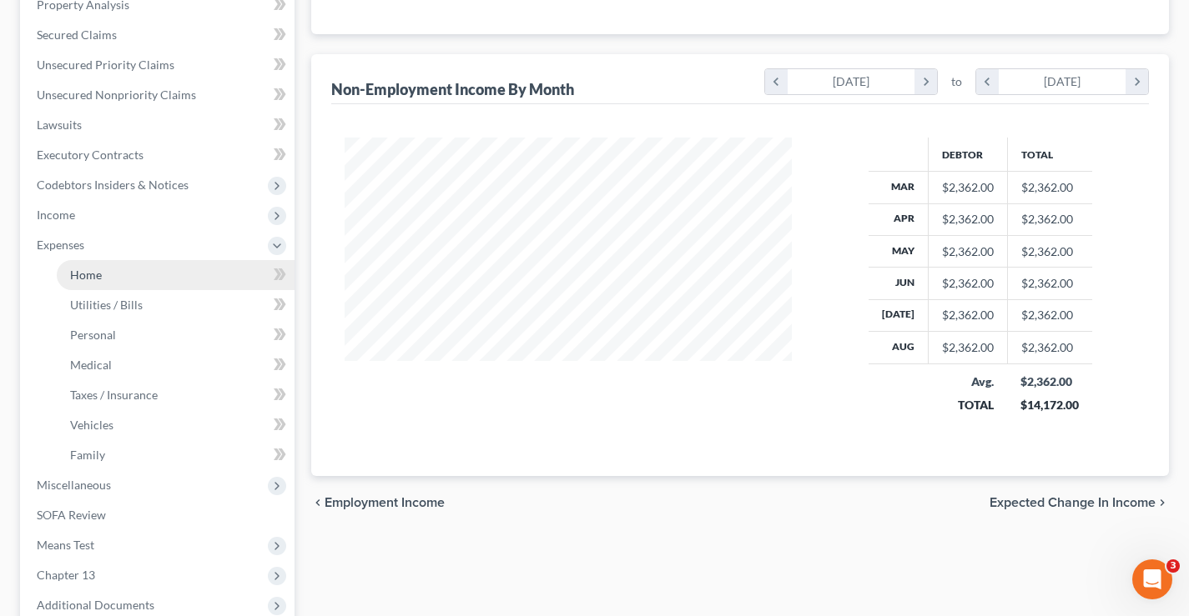
click at [109, 274] on link "Home" at bounding box center [176, 275] width 238 height 30
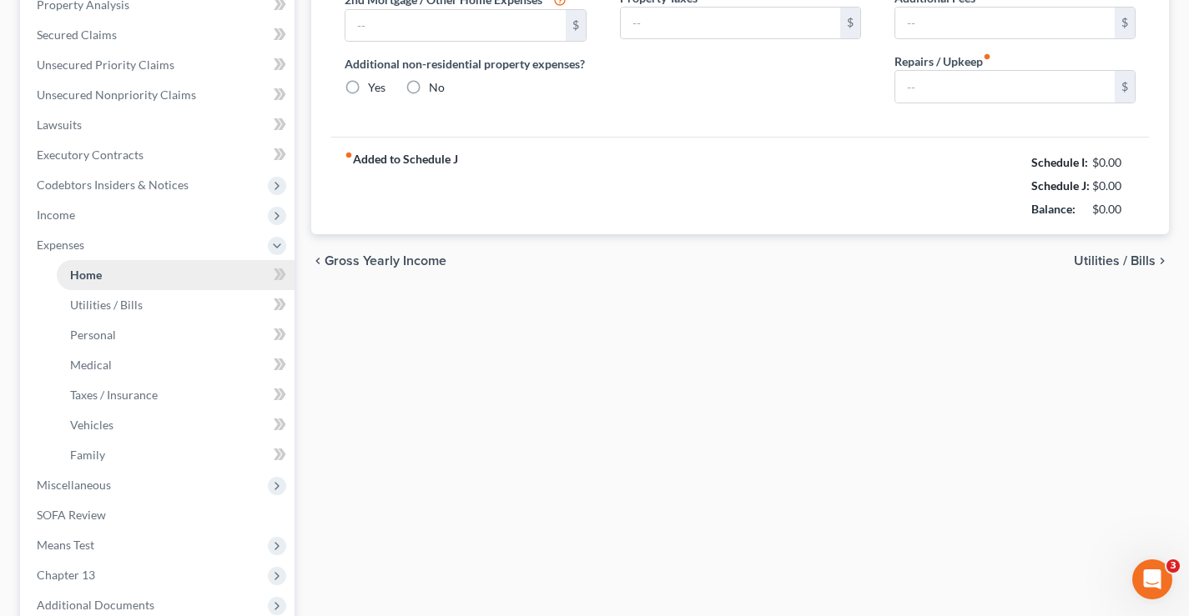
type input "2,453.00"
type input "0.00"
radio input "true"
type input "0.00"
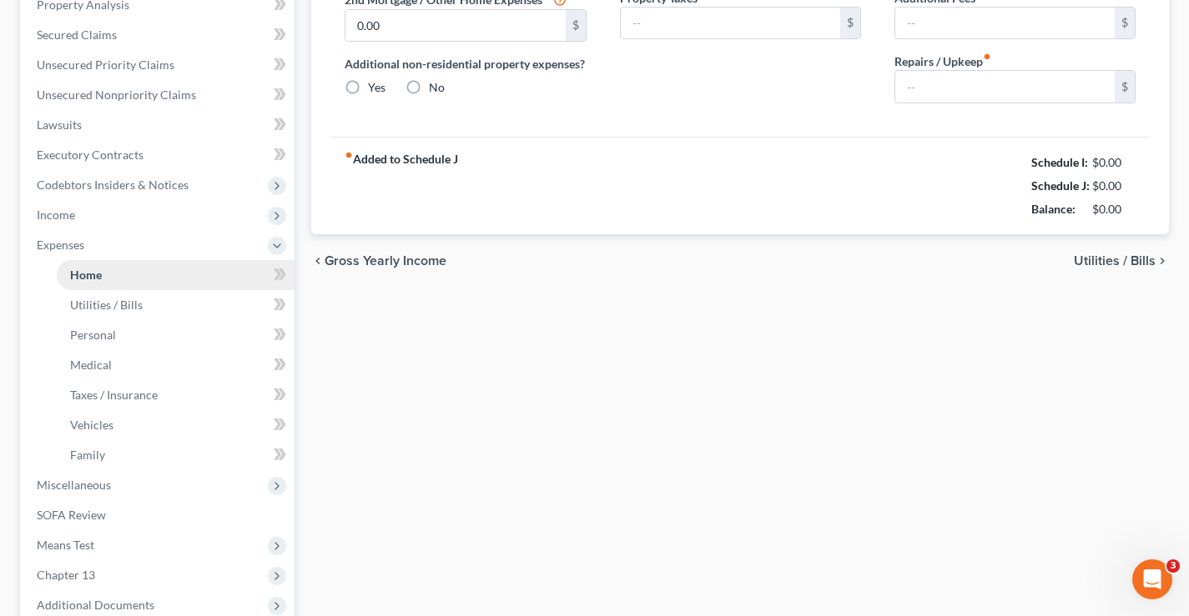
type input "100.00"
type input "0.00"
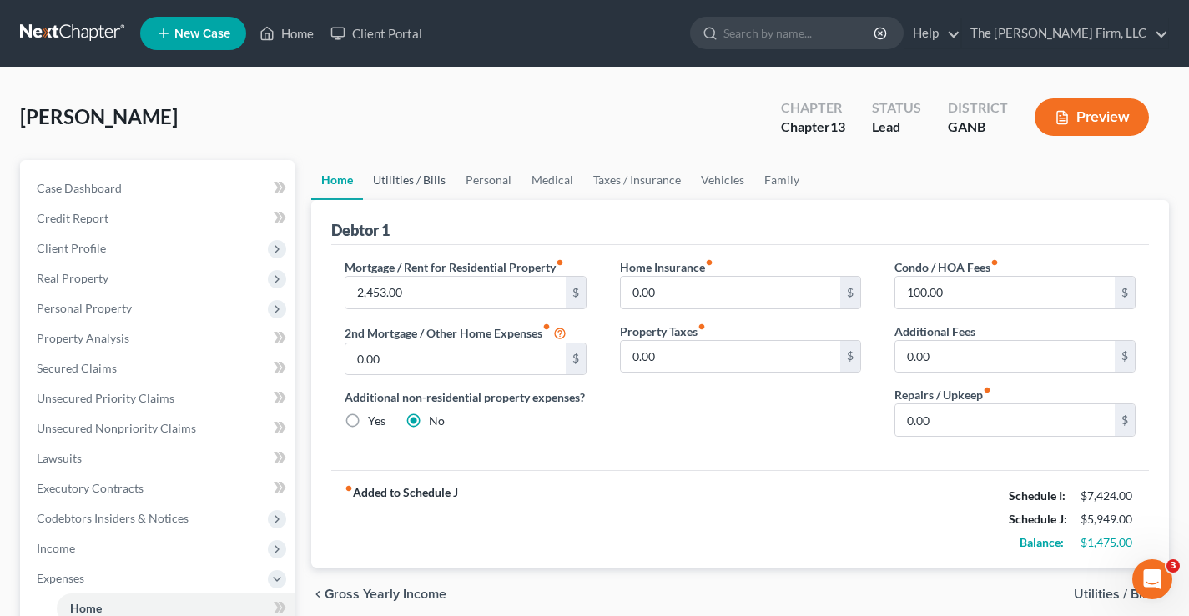
click at [397, 186] on link "Utilities / Bills" at bounding box center [409, 180] width 93 height 40
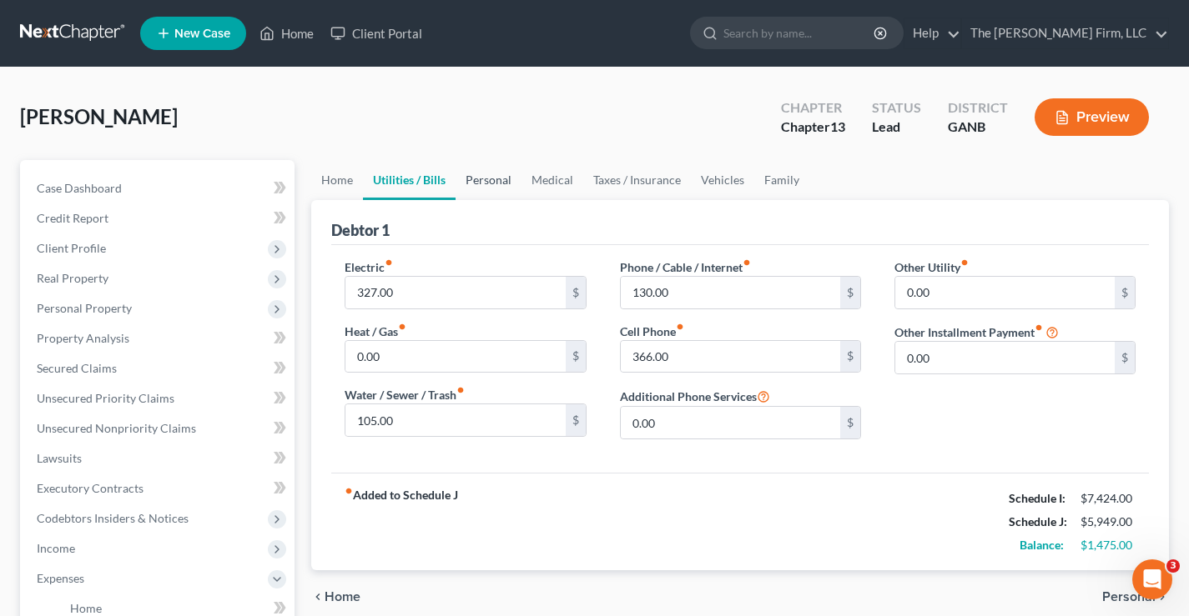
click at [506, 184] on link "Personal" at bounding box center [488, 180] width 66 height 40
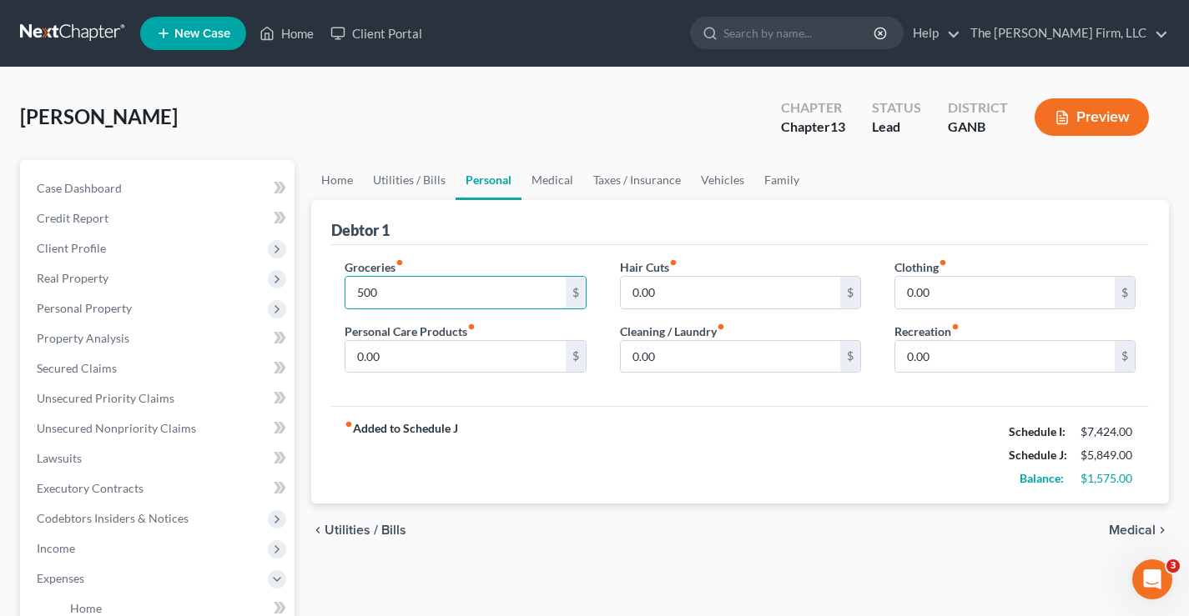
type input "500"
click at [704, 180] on link "Vehicles" at bounding box center [722, 180] width 63 height 40
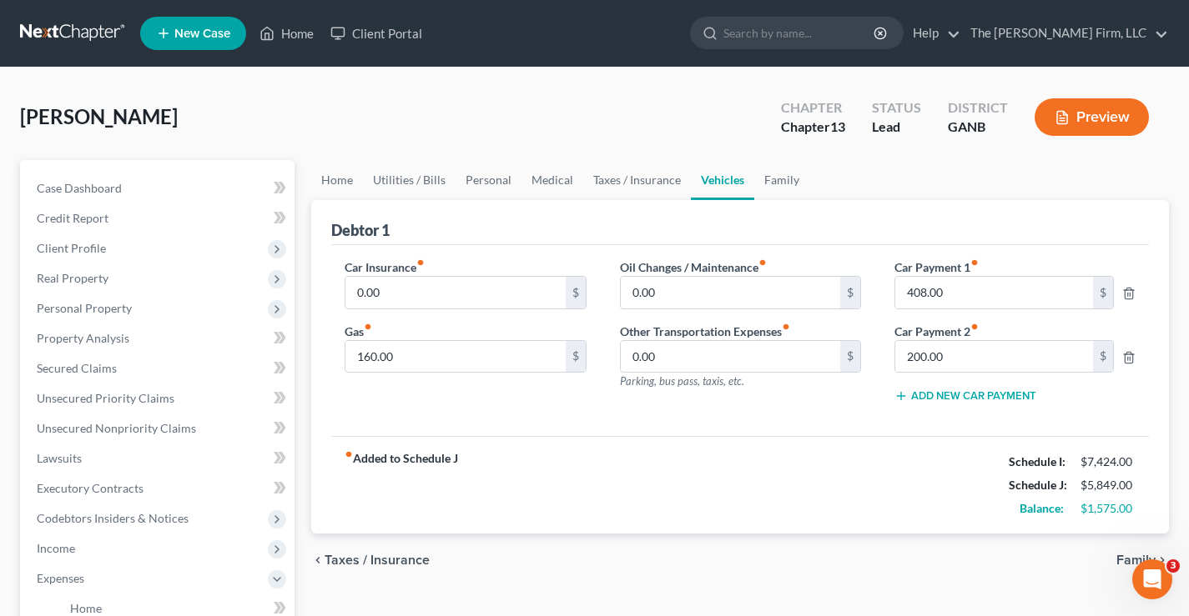
click at [648, 146] on div "[PERSON_NAME] Upgraded Chapter Chapter 13 Status Lead District GANB Preview" at bounding box center [594, 124] width 1149 height 73
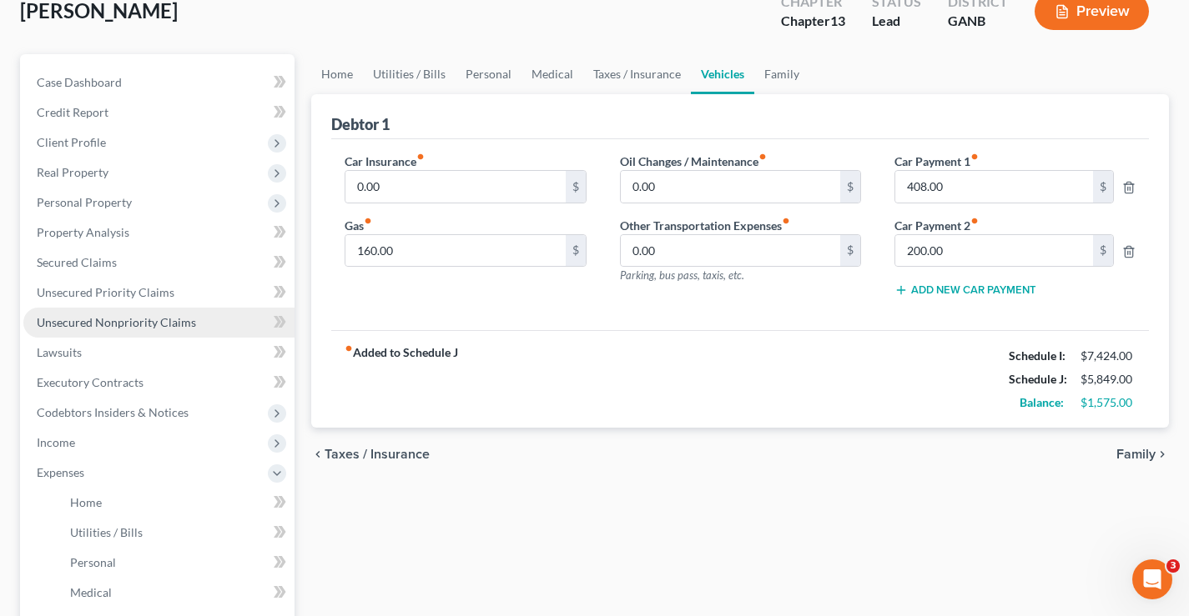
scroll to position [98, 0]
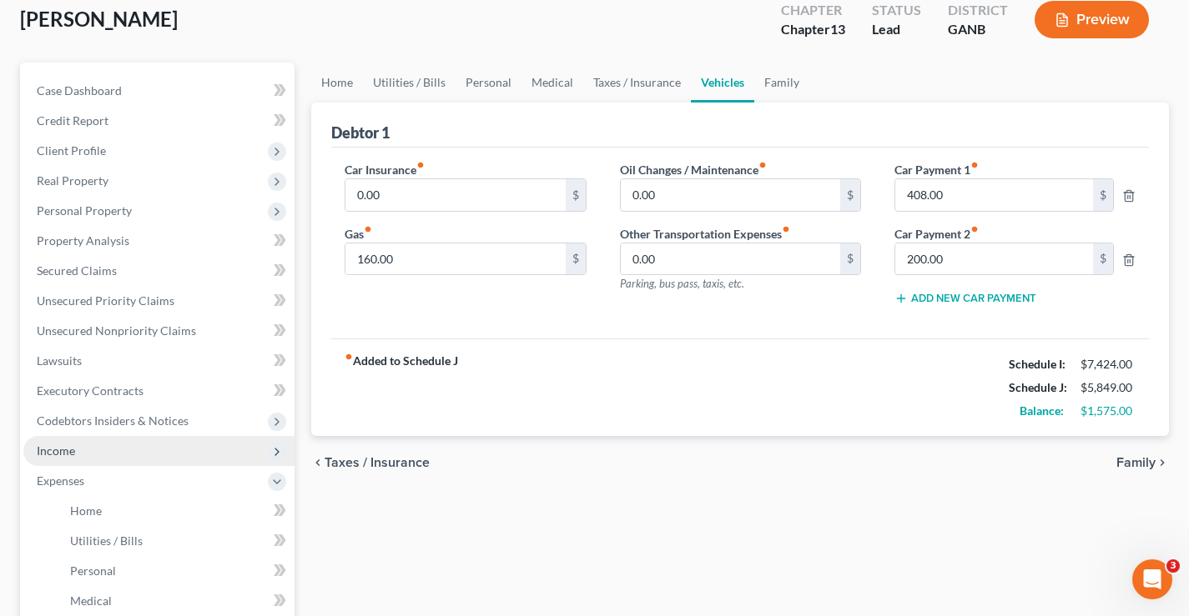
click at [68, 452] on span "Income" at bounding box center [56, 451] width 38 height 14
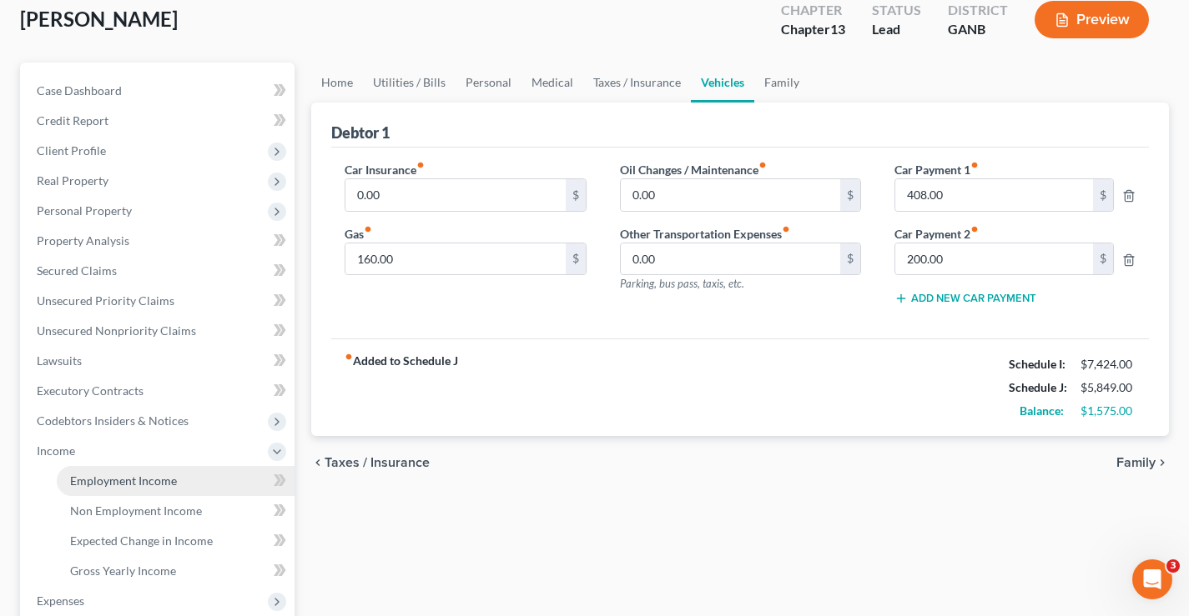
click at [121, 476] on span "Employment Income" at bounding box center [123, 481] width 107 height 14
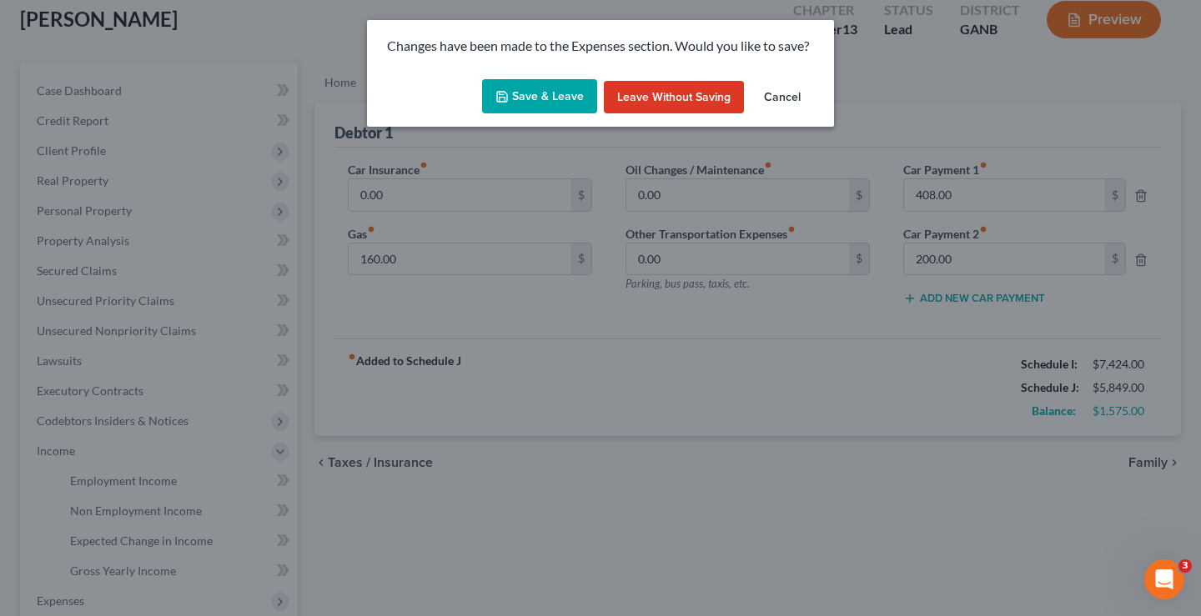
click at [531, 95] on button "Save & Leave" at bounding box center [539, 96] width 115 height 35
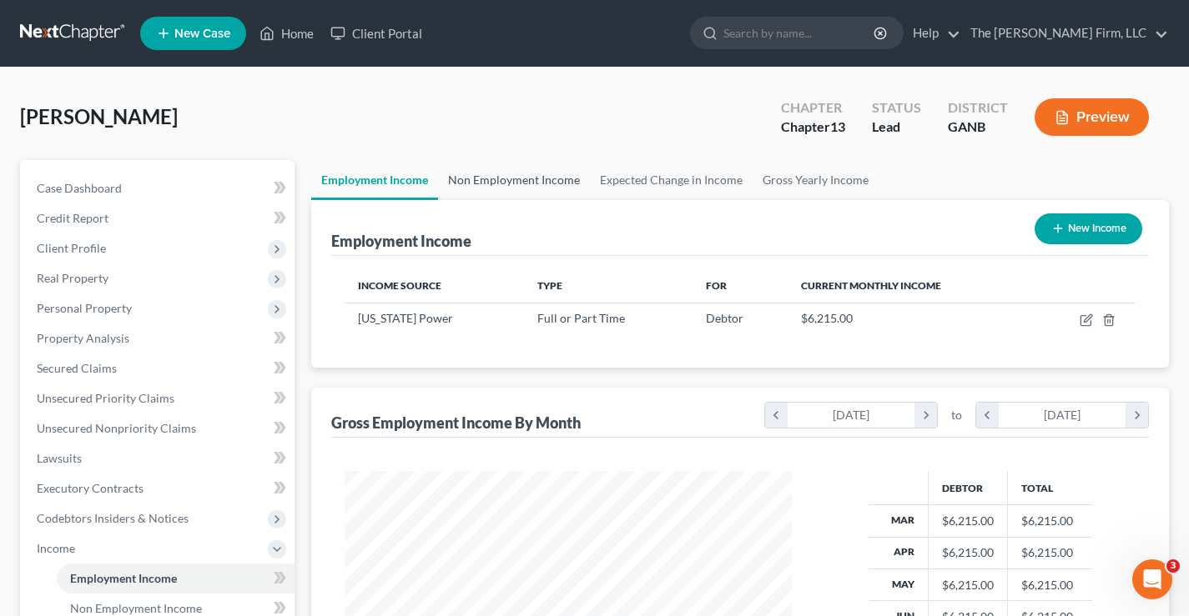
click at [501, 180] on link "Non Employment Income" at bounding box center [514, 180] width 152 height 40
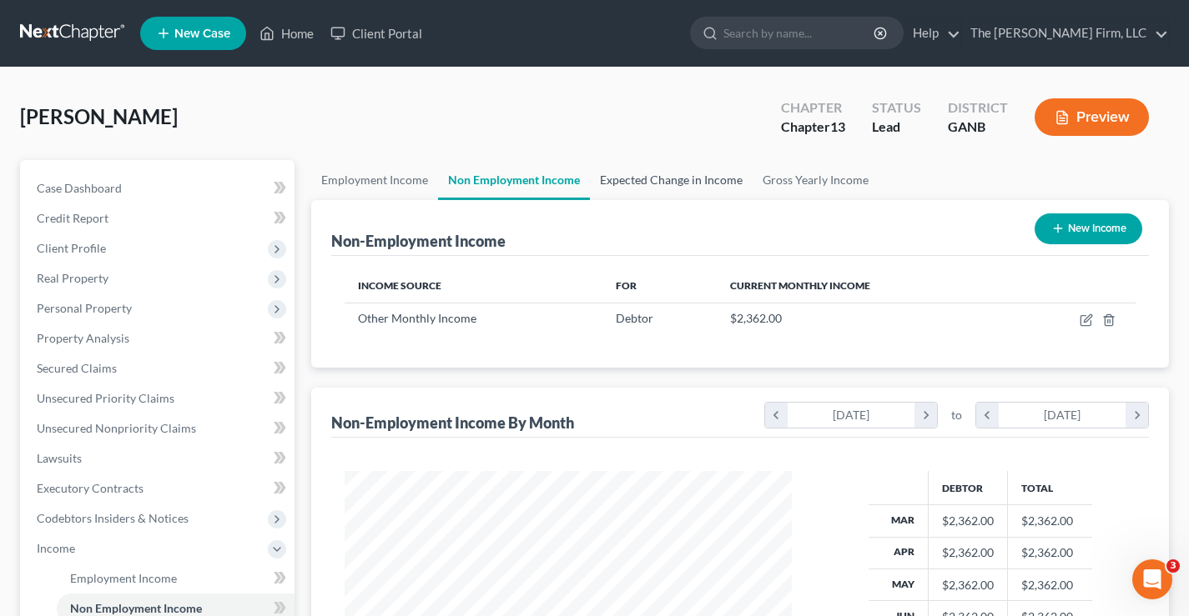
scroll to position [299, 481]
click at [634, 179] on link "Expected Change in Income" at bounding box center [671, 180] width 163 height 40
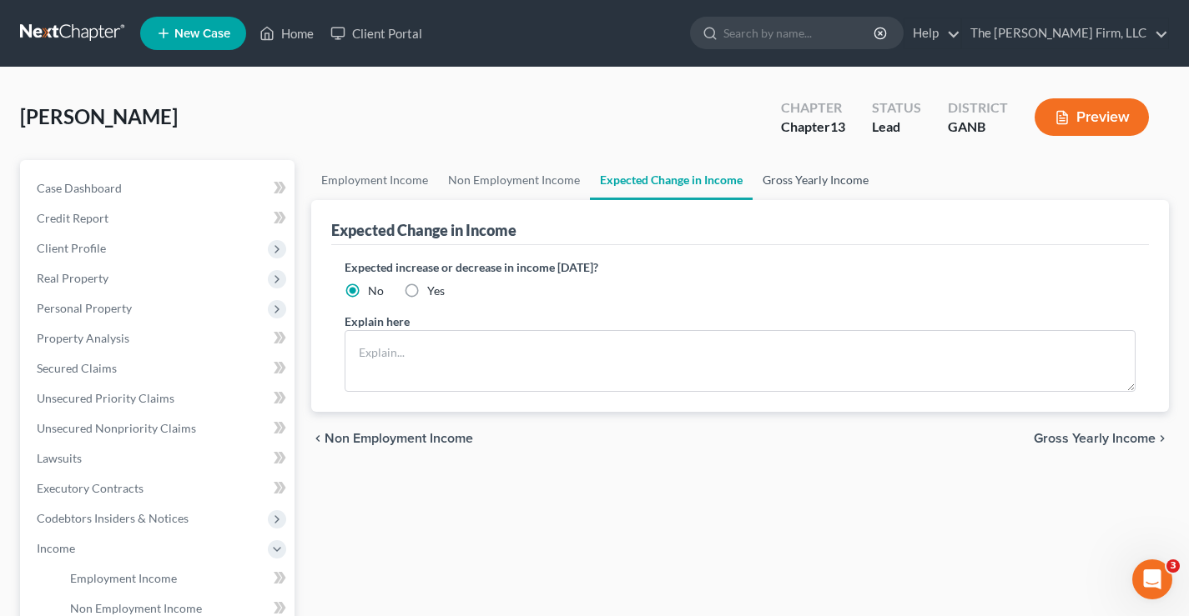
click at [812, 186] on link "Gross Yearly Income" at bounding box center [815, 180] width 126 height 40
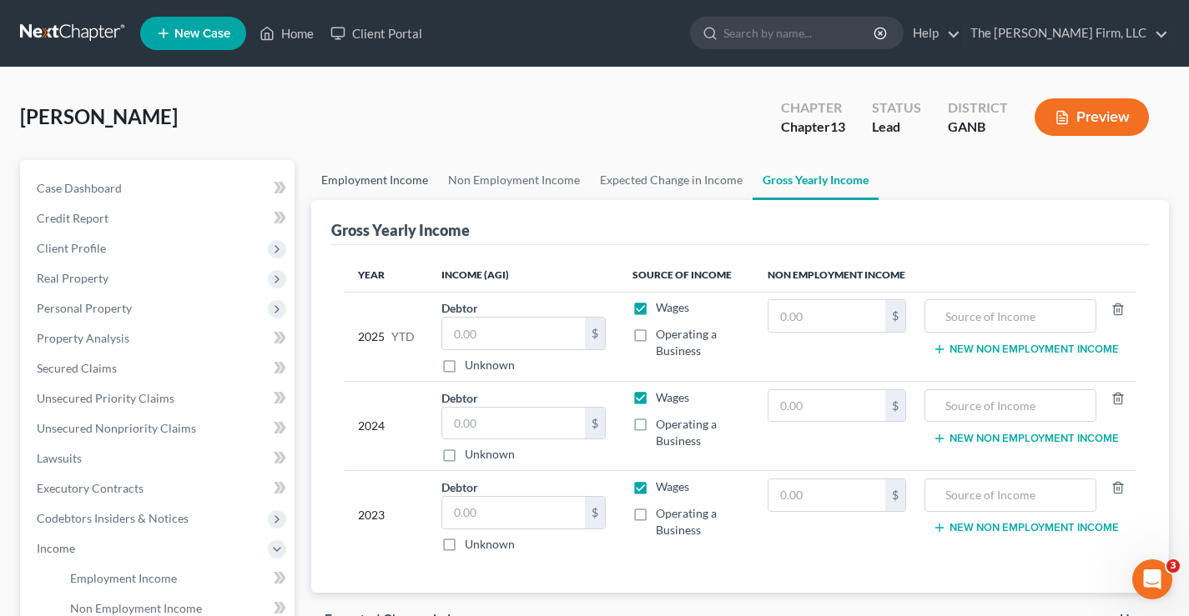
click at [394, 184] on link "Employment Income" at bounding box center [374, 180] width 127 height 40
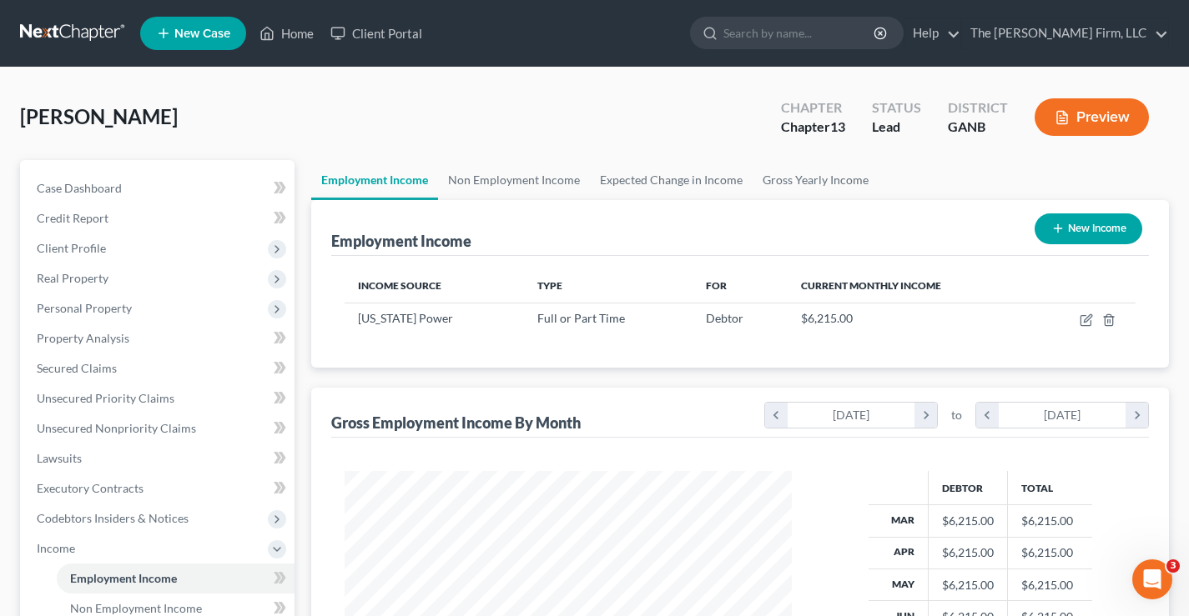
scroll to position [299, 481]
click at [332, 114] on div "[PERSON_NAME] Upgraded Chapter Chapter 13 Status Lead District GANB Preview" at bounding box center [594, 124] width 1149 height 73
click at [88, 367] on span "Secured Claims" at bounding box center [77, 368] width 80 height 14
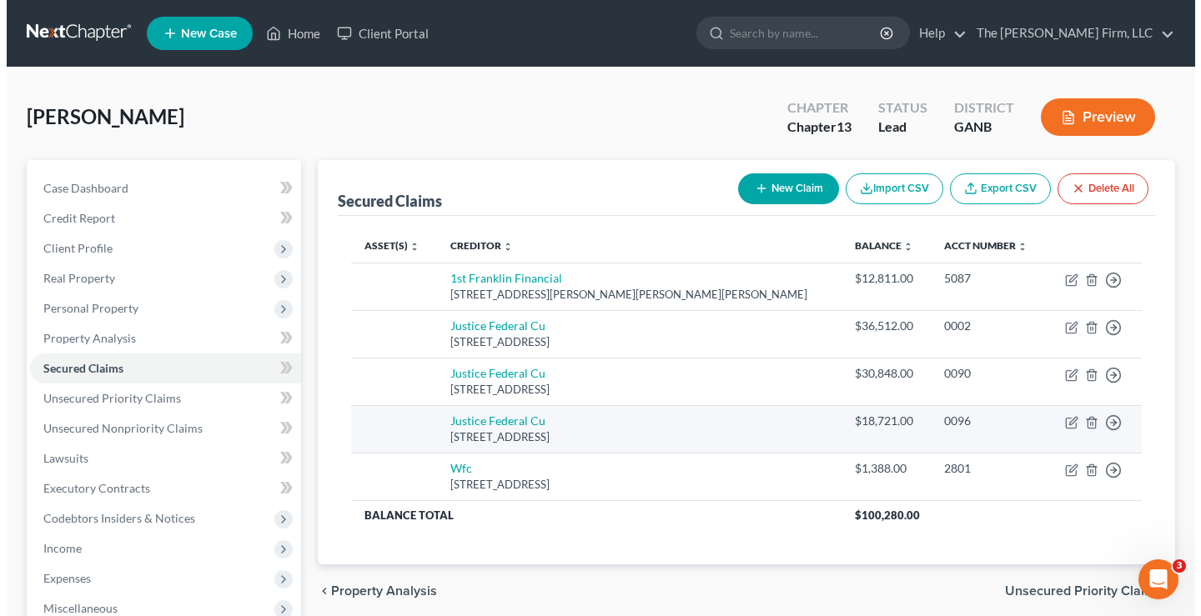
scroll to position [83, 0]
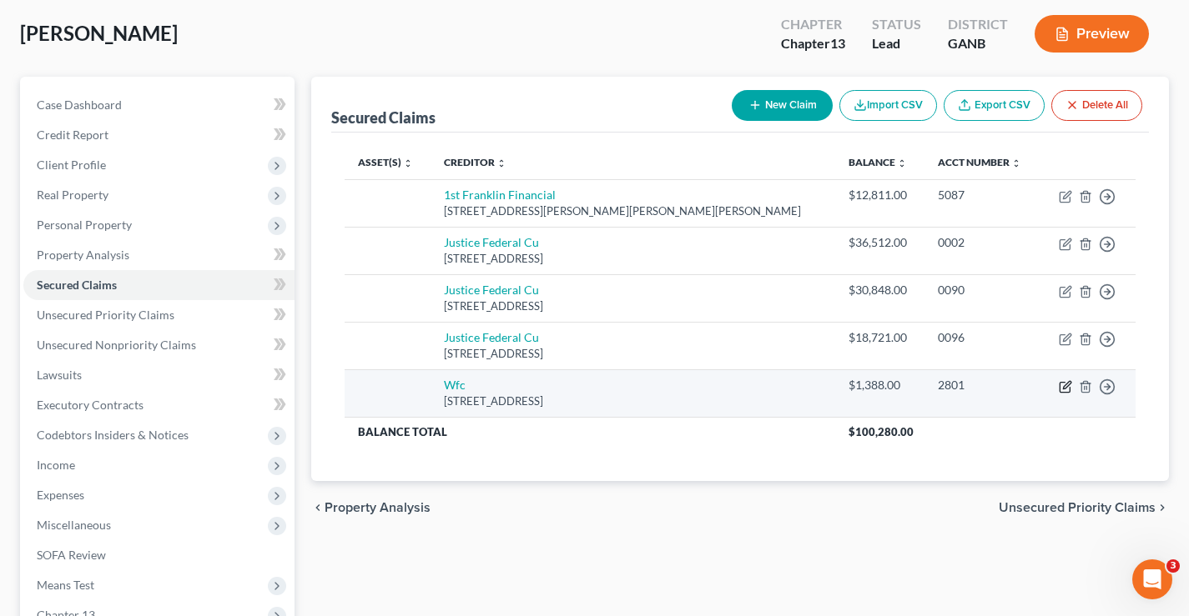
click at [1068, 392] on icon "button" at bounding box center [1064, 387] width 10 height 10
select select "42"
select select "0"
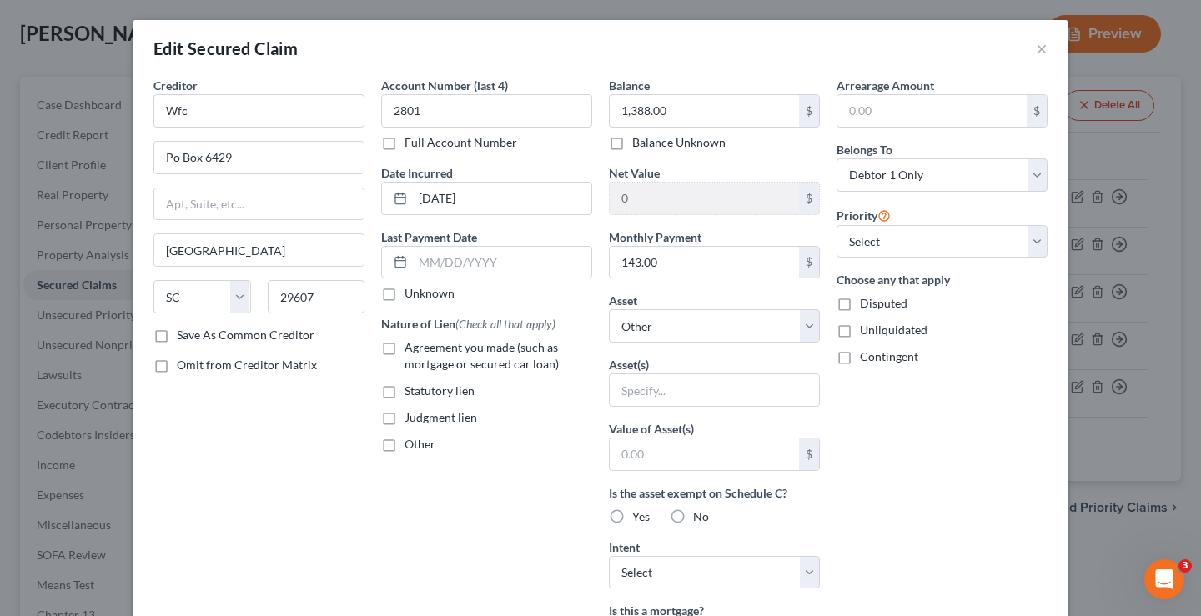
click at [234, 484] on div "Creditor * Wfc Po Box 6429 Greenville State AL AK AR AZ CA CO CT DE DC FL GA GU…" at bounding box center [259, 449] width 228 height 744
click at [203, 512] on div "Creditor * Wfc Po Box 6429 Greenville State AL AK AR AZ CA CO CT DE DC FL GA GU…" at bounding box center [259, 449] width 228 height 744
click at [893, 471] on div "Arrearage Amount $ Belongs To * Select Debtor 1 Only Debtor 2 Only Debtor 1 And…" at bounding box center [942, 449] width 228 height 744
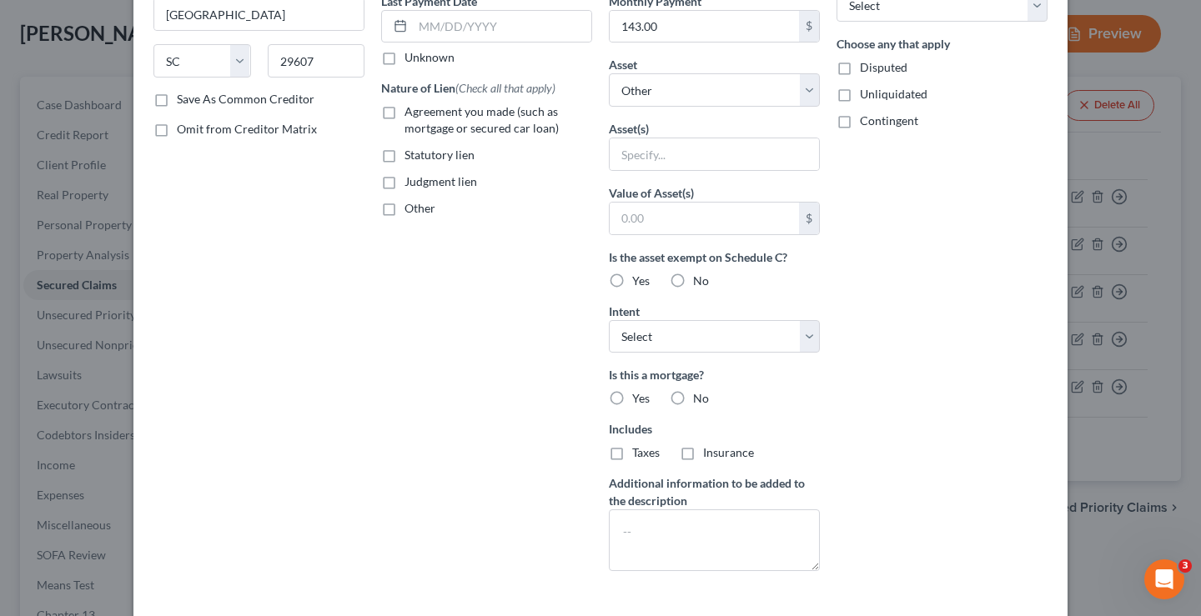
scroll to position [358, 0]
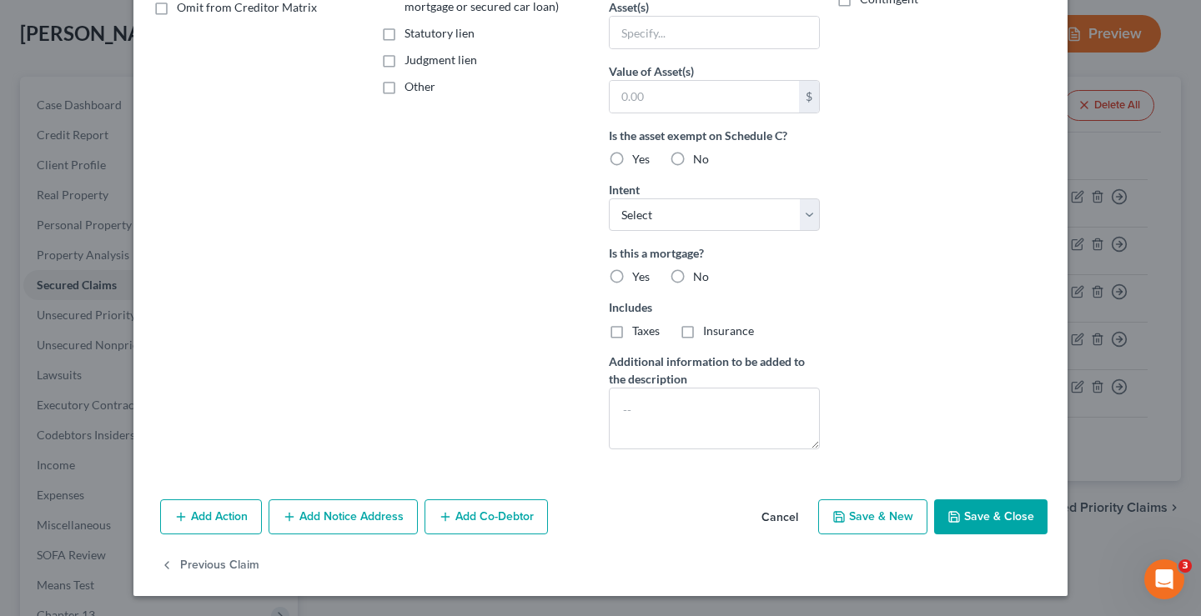
click at [1006, 512] on button "Save & Close" at bounding box center [990, 517] width 113 height 35
select select
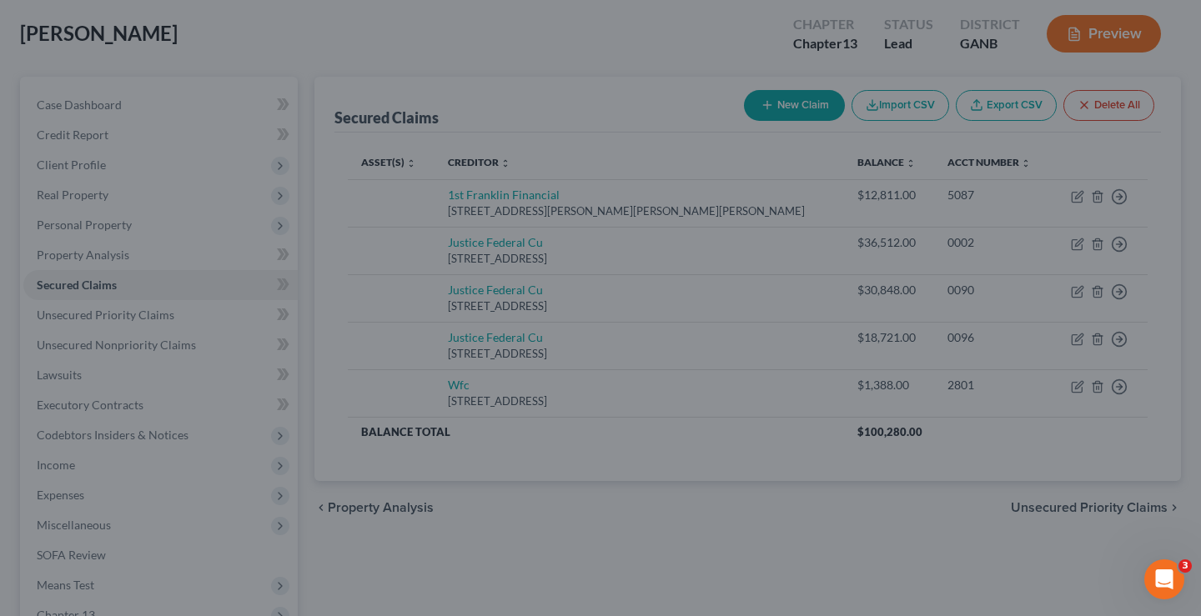
type input "0"
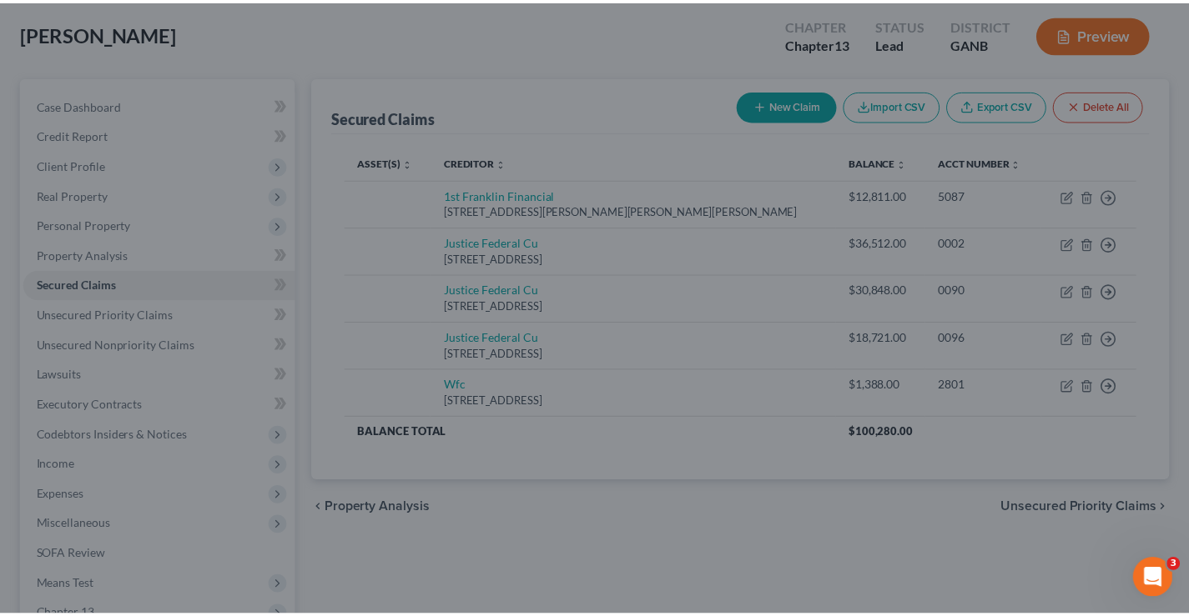
scroll to position [175, 0]
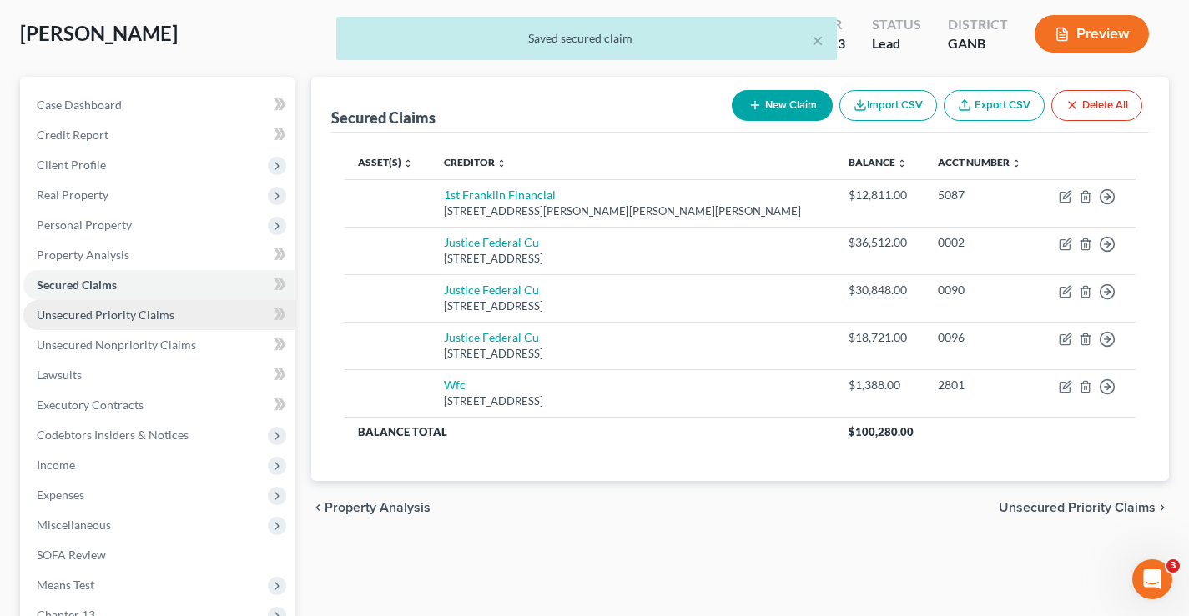
click at [113, 324] on link "Unsecured Priority Claims" at bounding box center [158, 315] width 271 height 30
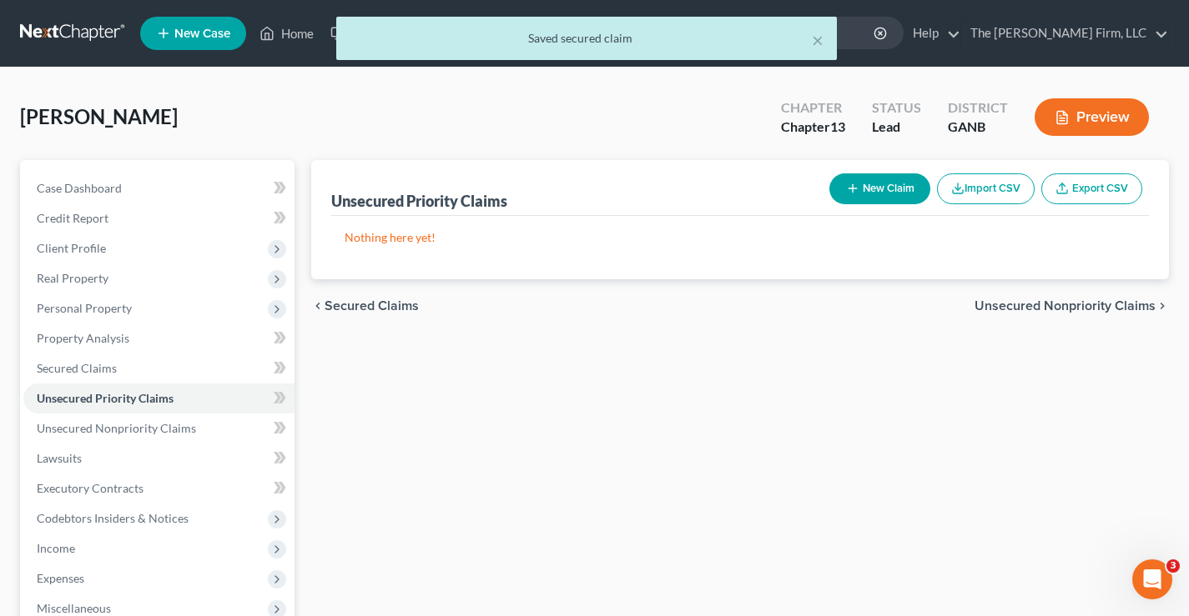
click at [903, 192] on button "New Claim" at bounding box center [879, 189] width 101 height 31
select select "0"
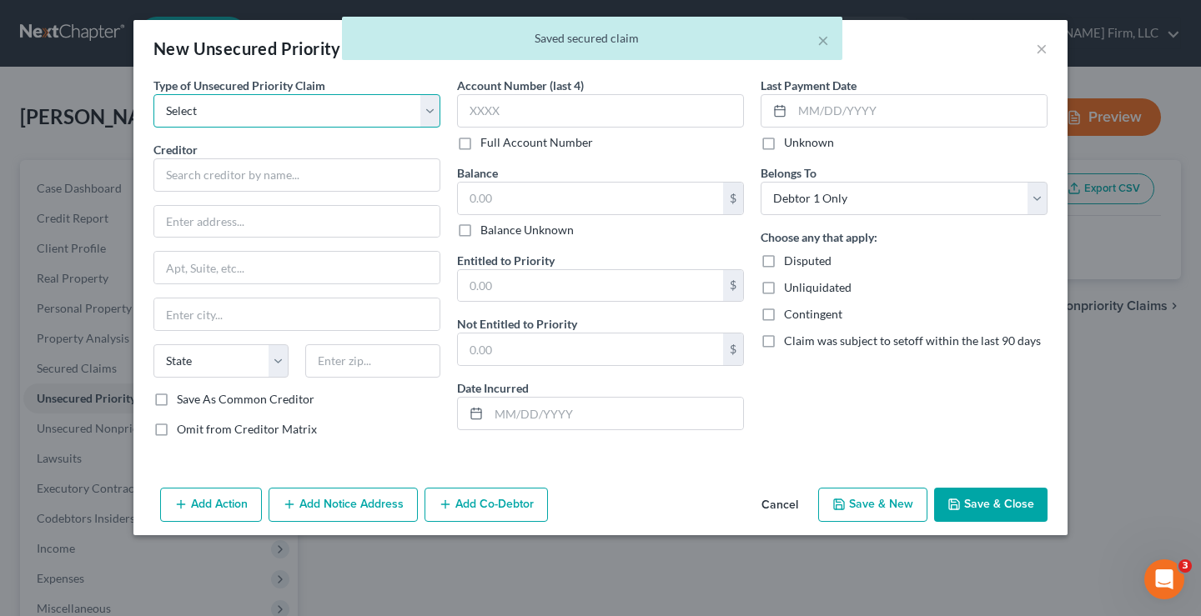
click at [219, 116] on select "Select Taxes & Other Government Units Domestic Support Obligations Extensions o…" at bounding box center [296, 110] width 287 height 33
select select "0"
click at [153, 94] on select "Select Taxes & Other Government Units Domestic Support Obligations Extensions o…" at bounding box center [296, 110] width 287 height 33
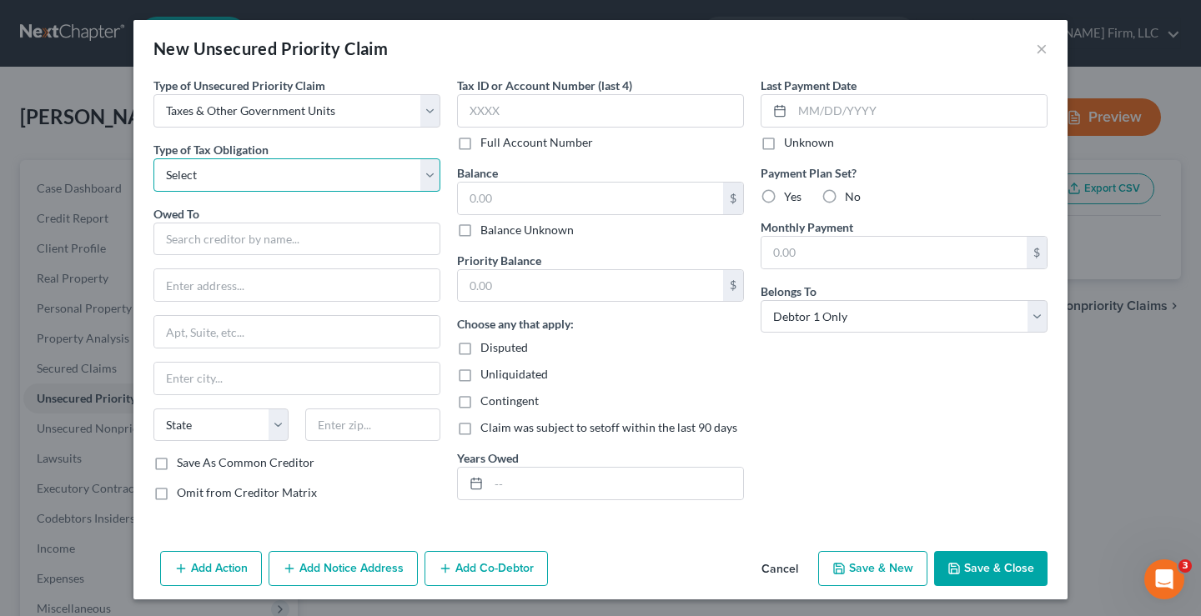
click at [188, 174] on select "Select Federal City State Franchise Tax Board Other" at bounding box center [296, 175] width 287 height 33
select select "0"
click at [153, 159] on select "Select Federal City State Franchise Tax Board Other" at bounding box center [296, 175] width 287 height 33
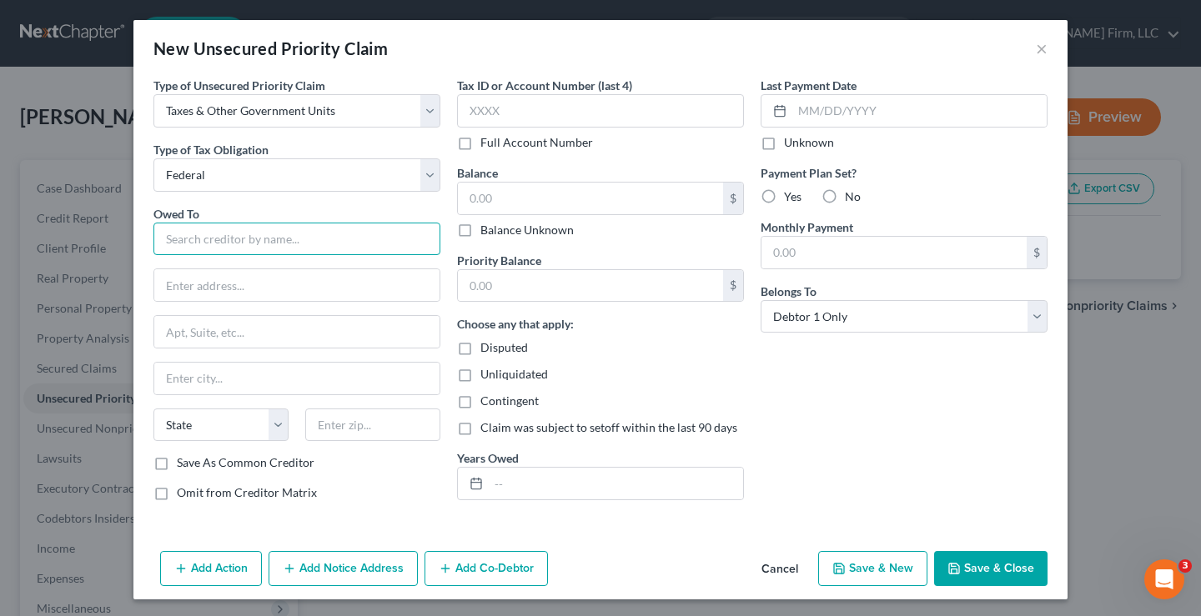
click at [167, 232] on input "text" at bounding box center [296, 239] width 287 height 33
type input "i"
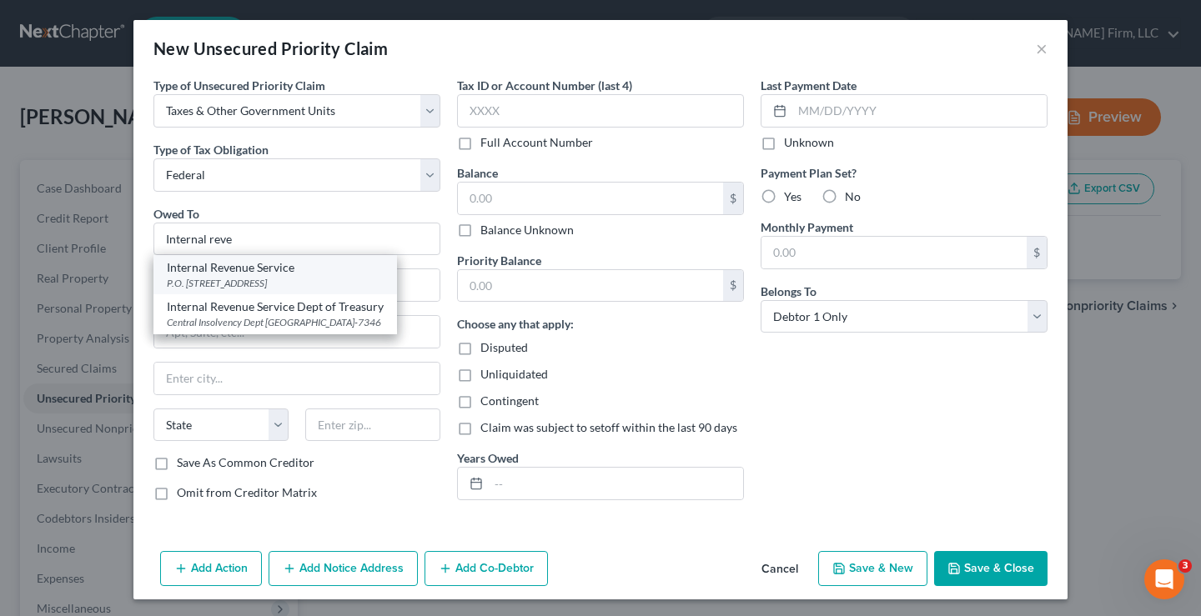
click at [331, 289] on div "P.O. Box 7317, Philadelphia, PA 19101" at bounding box center [275, 283] width 217 height 14
type input "Internal Revenue Service"
type input "P.O. Box 7317"
type input "Philadelphia"
select select "39"
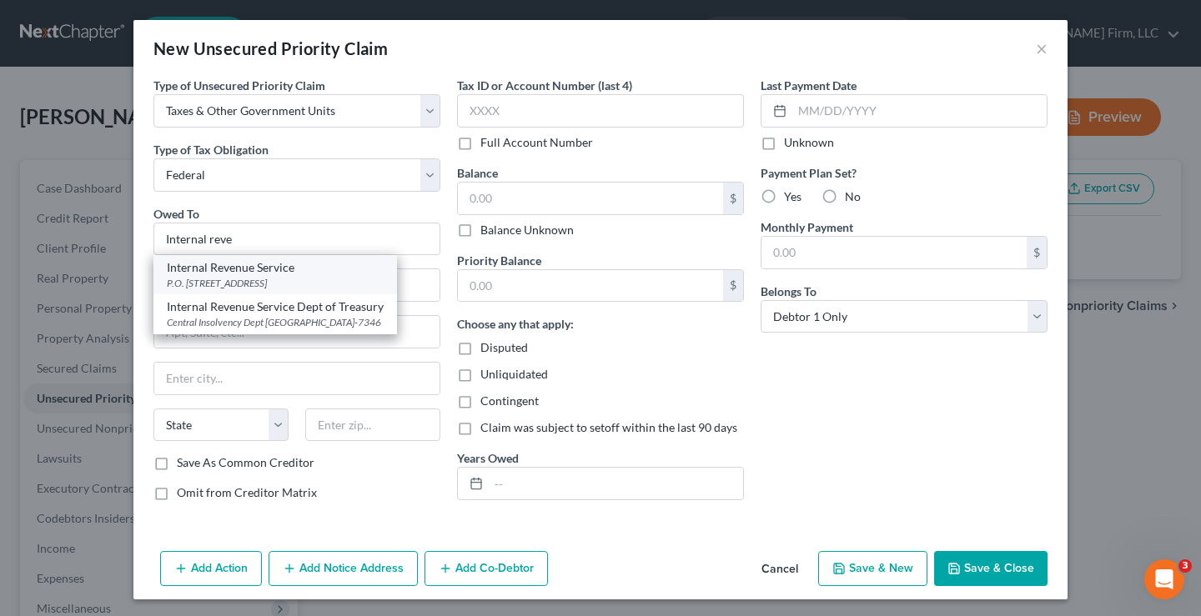
type input "19101"
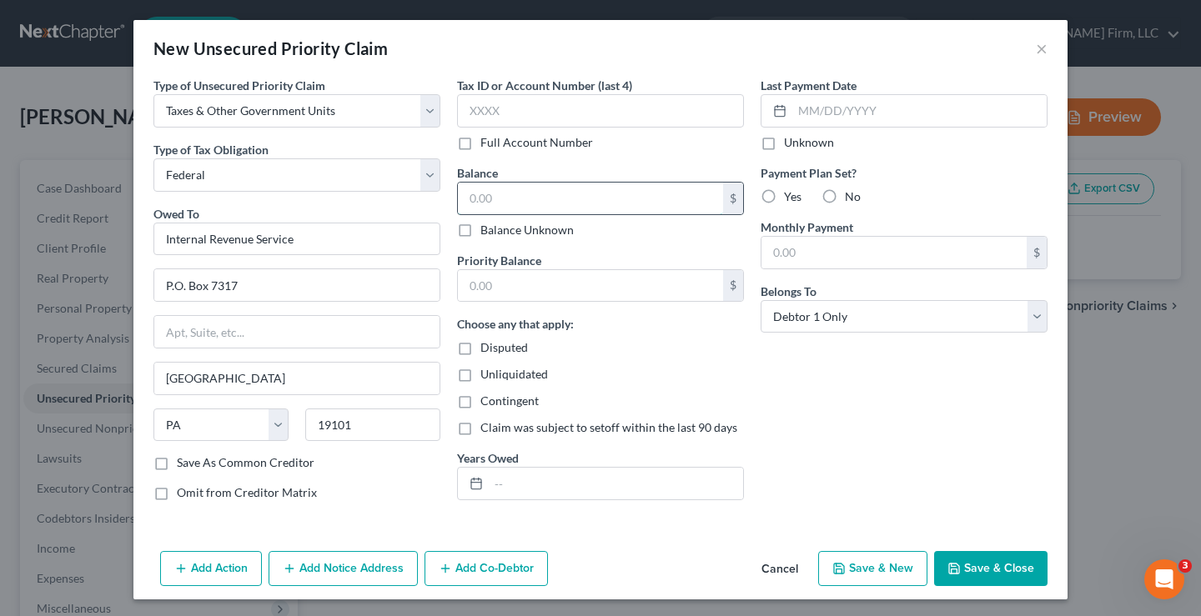
drag, startPoint x: 533, startPoint y: 193, endPoint x: 554, endPoint y: 174, distance: 27.8
click at [541, 189] on input "text" at bounding box center [590, 199] width 265 height 32
type input "0"
click at [985, 565] on button "Save & Close" at bounding box center [990, 568] width 113 height 35
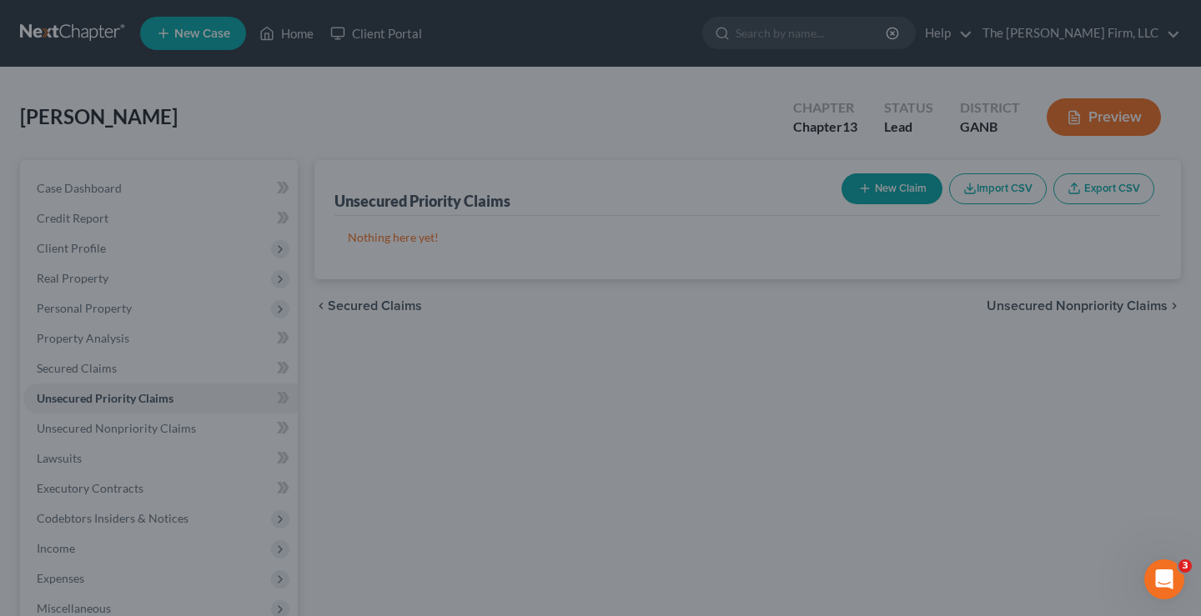
type input "0.00"
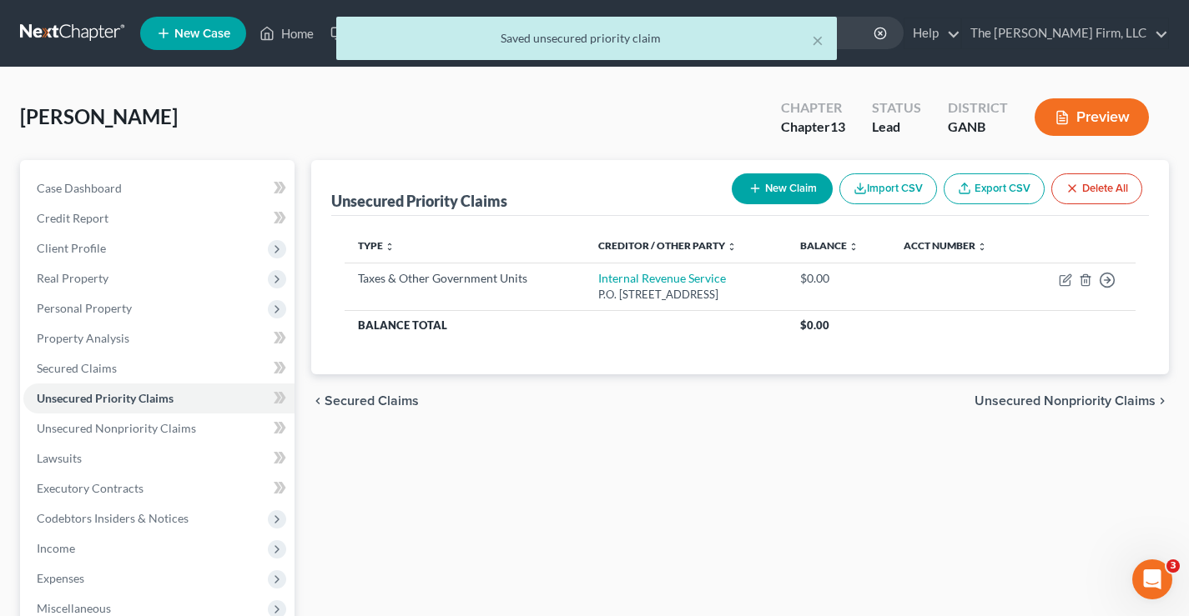
click at [770, 188] on button "New Claim" at bounding box center [782, 189] width 101 height 31
select select "0"
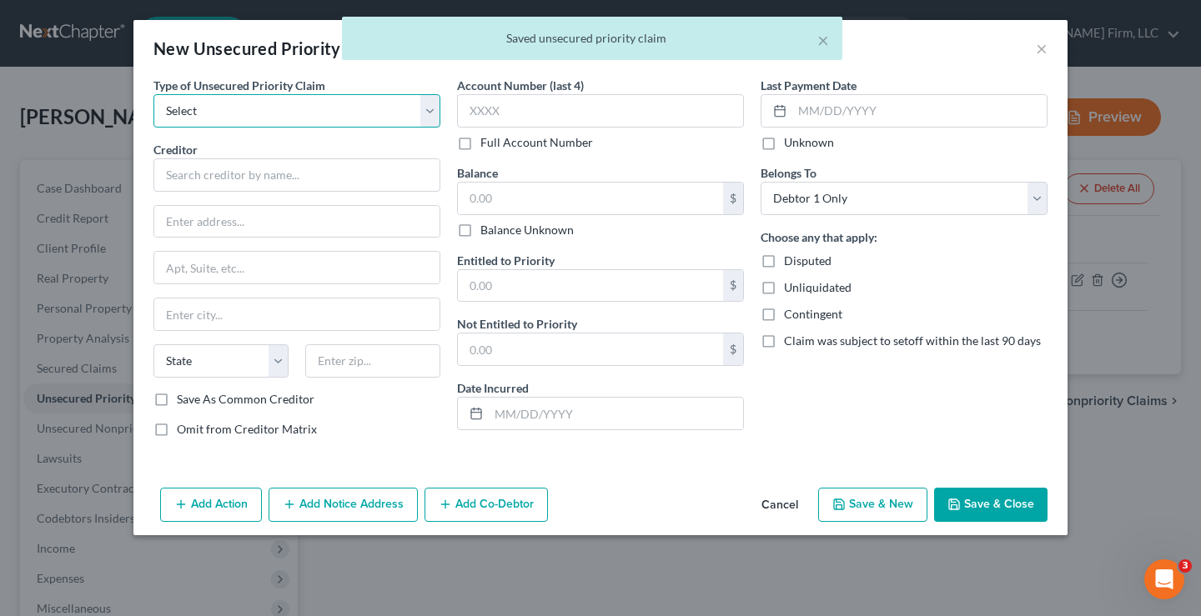
click at [248, 116] on select "Select Taxes & Other Government Units Domestic Support Obligations Extensions o…" at bounding box center [296, 110] width 287 height 33
select select "0"
click at [153, 94] on select "Select Taxes & Other Government Units Domestic Support Obligations Extensions o…" at bounding box center [296, 110] width 287 height 33
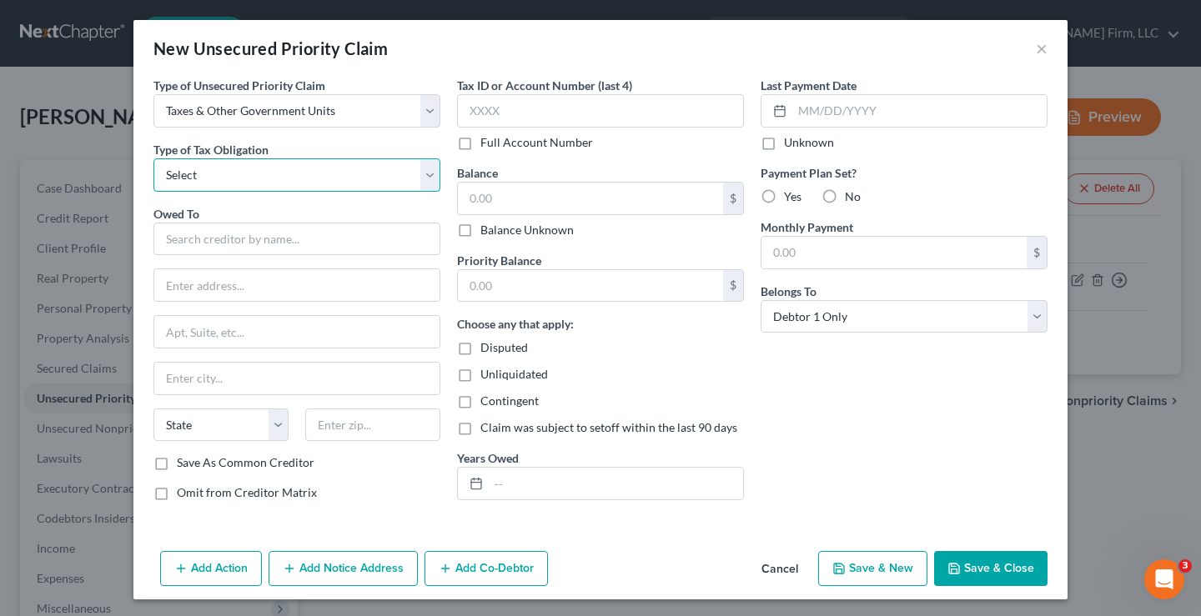
drag, startPoint x: 181, startPoint y: 169, endPoint x: 225, endPoint y: 171, distance: 44.2
click at [181, 169] on select "Select Federal City State Franchise Tax Board Other" at bounding box center [296, 175] width 287 height 33
select select "2"
click at [153, 159] on select "Select Federal City State Franchise Tax Board Other" at bounding box center [296, 175] width 287 height 33
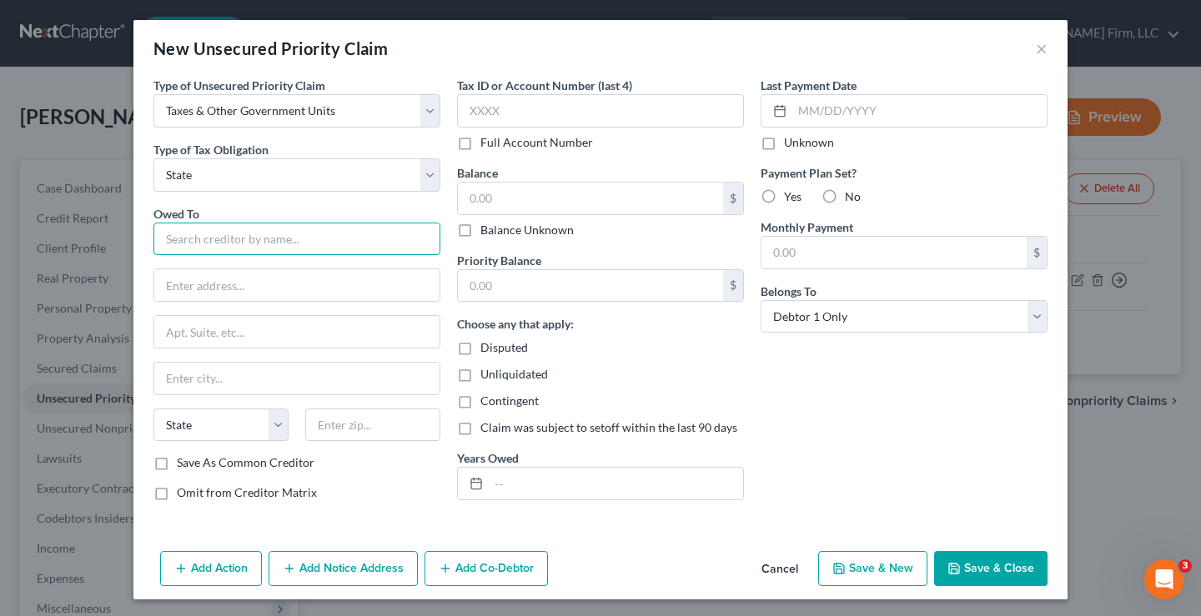
click at [169, 238] on input "text" at bounding box center [296, 239] width 287 height 33
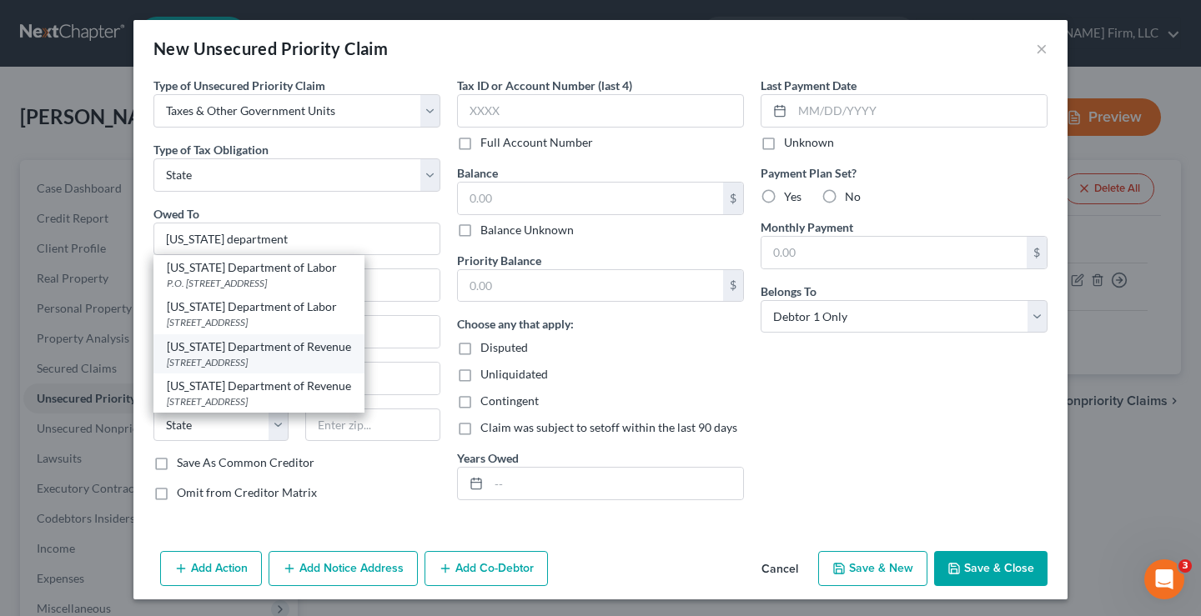
click at [301, 349] on div "[US_STATE] Department of Revenue" at bounding box center [259, 347] width 184 height 17
type input "[US_STATE] Department of Revenue"
type input "2595 Century Parkway NE"
type input "Suite 339"
type input "Atlanta"
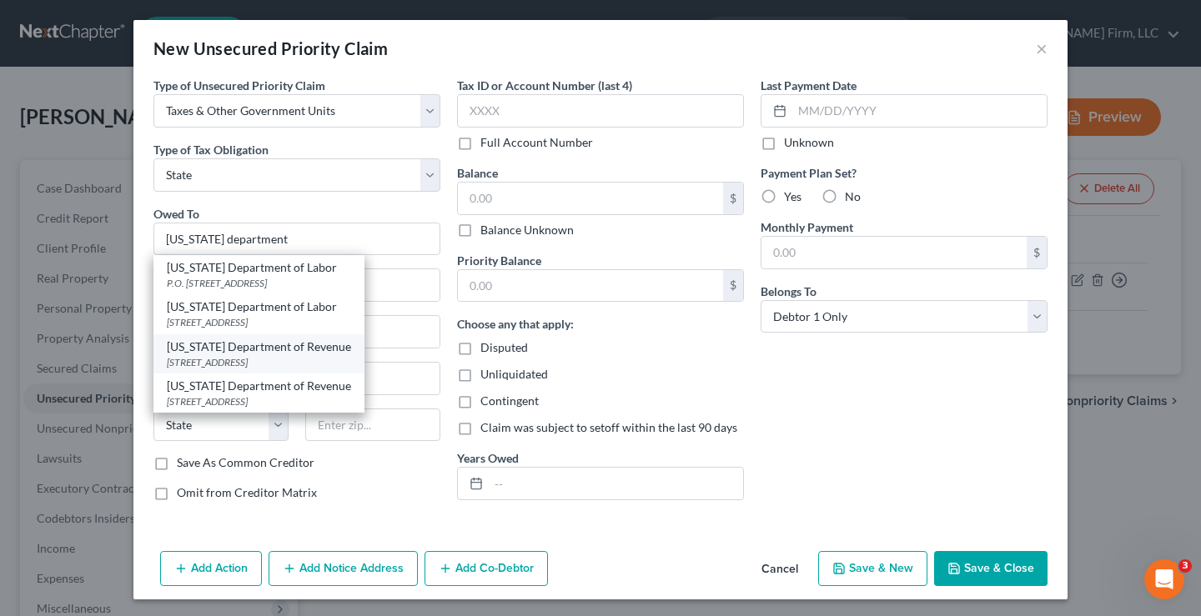
select select "10"
type input "30345"
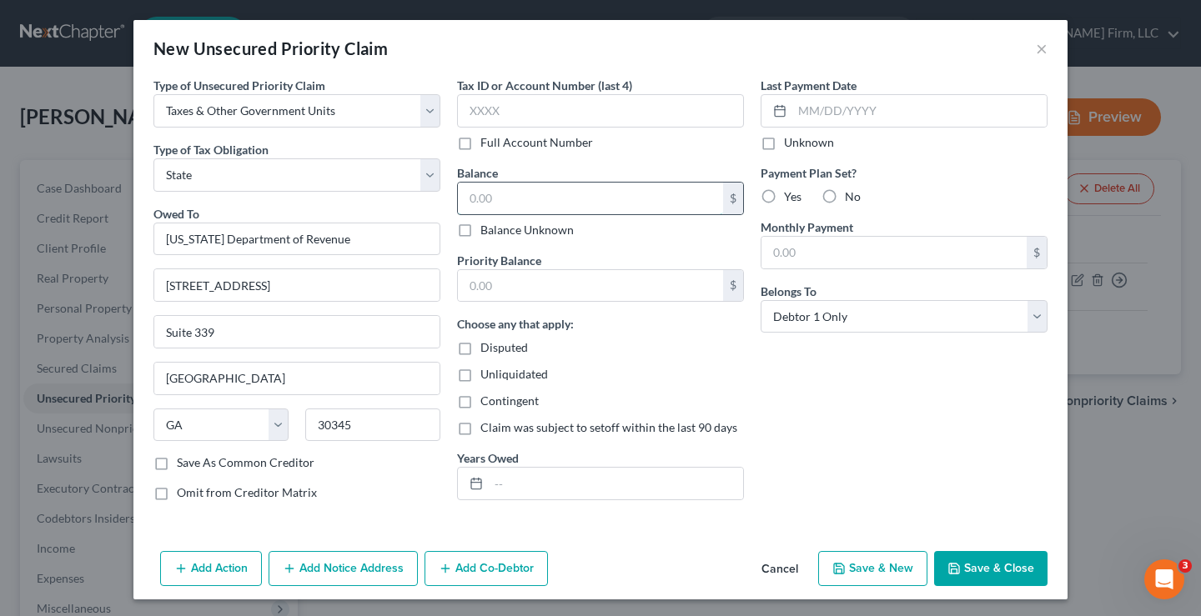
click at [511, 194] on input "text" at bounding box center [590, 199] width 265 height 32
type input "0"
click at [997, 566] on button "Save & Close" at bounding box center [990, 568] width 113 height 35
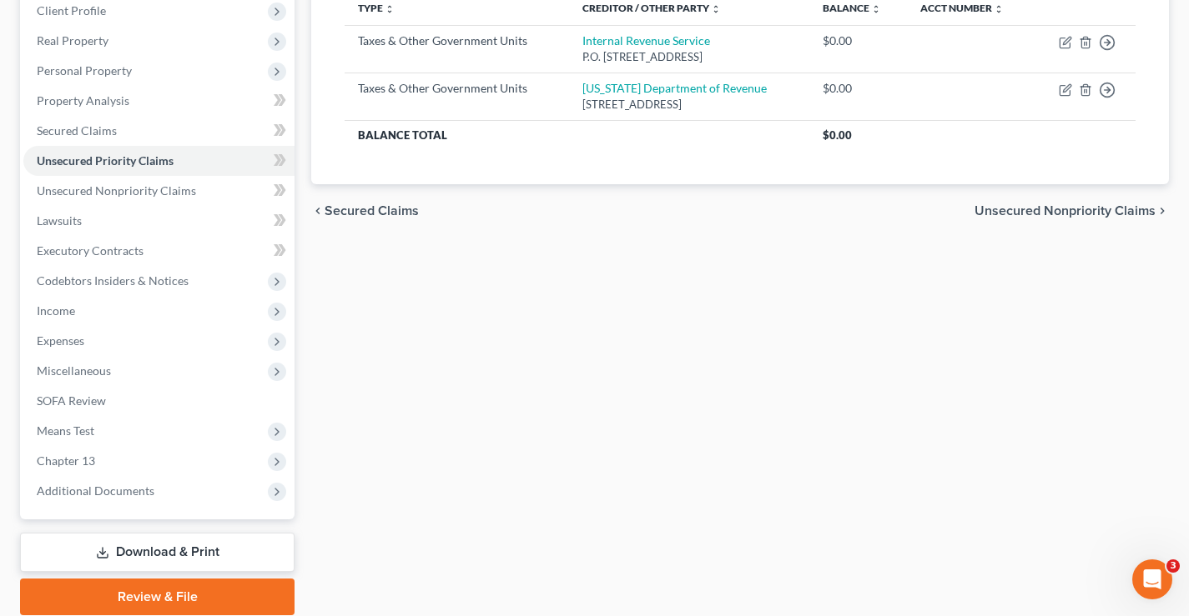
scroll to position [300, 0]
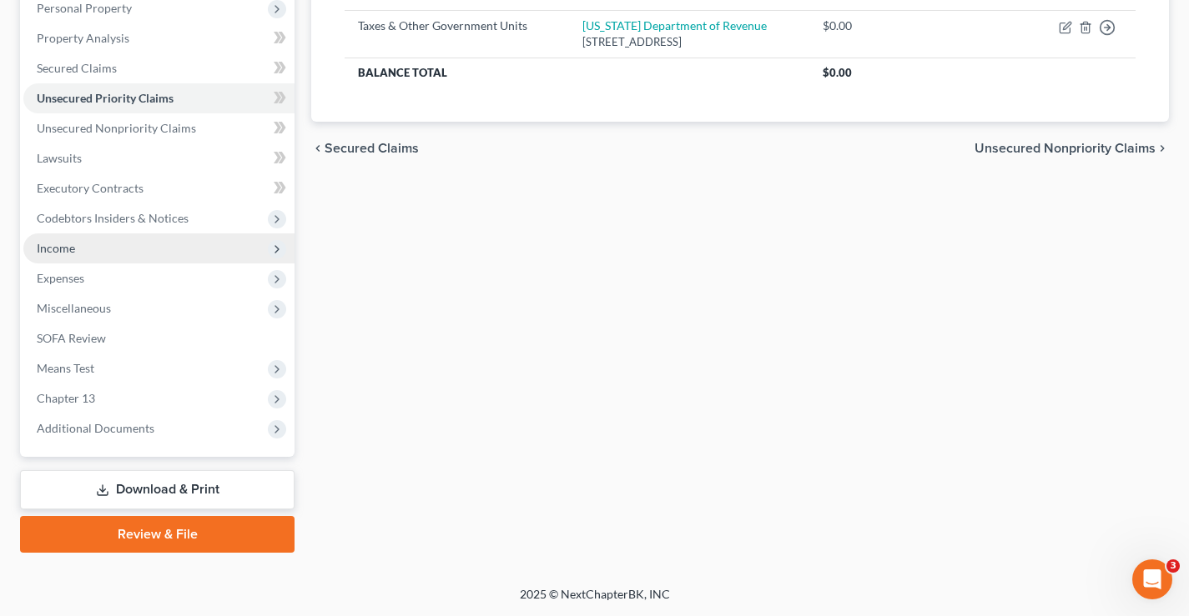
click at [51, 251] on span "Income" at bounding box center [56, 248] width 38 height 14
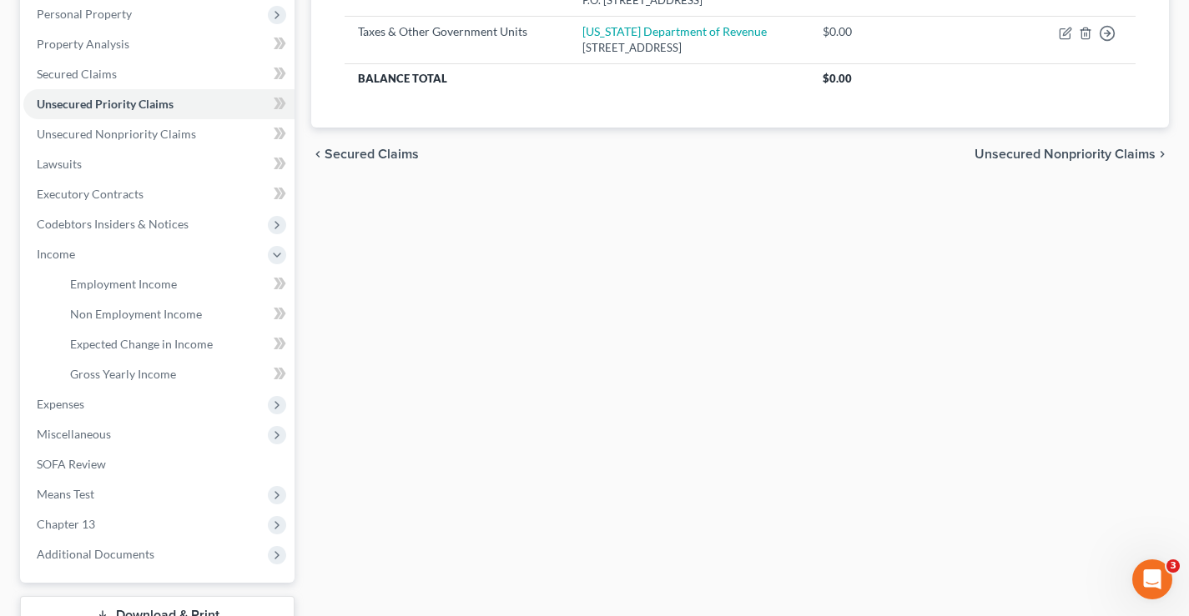
scroll to position [420, 0]
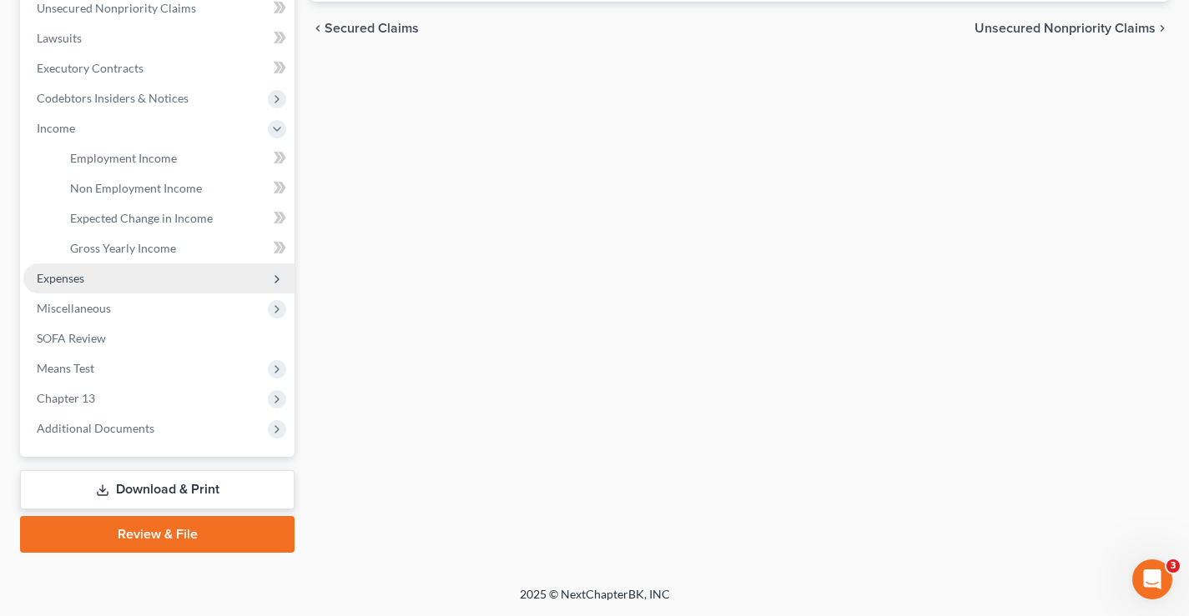
click at [64, 278] on span "Expenses" at bounding box center [61, 278] width 48 height 14
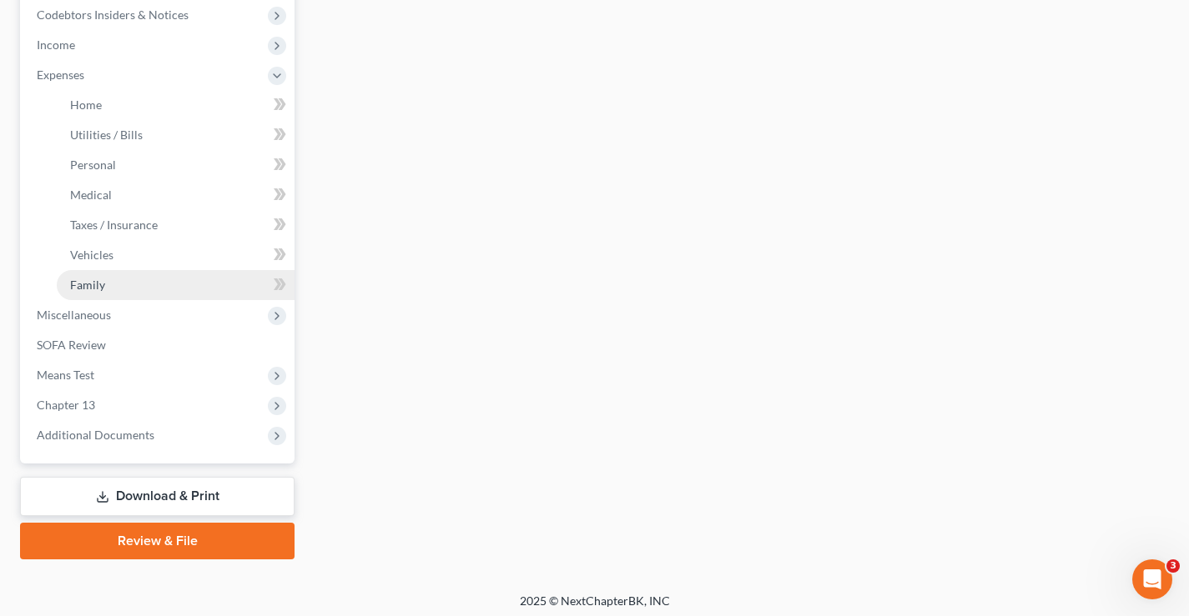
scroll to position [511, 0]
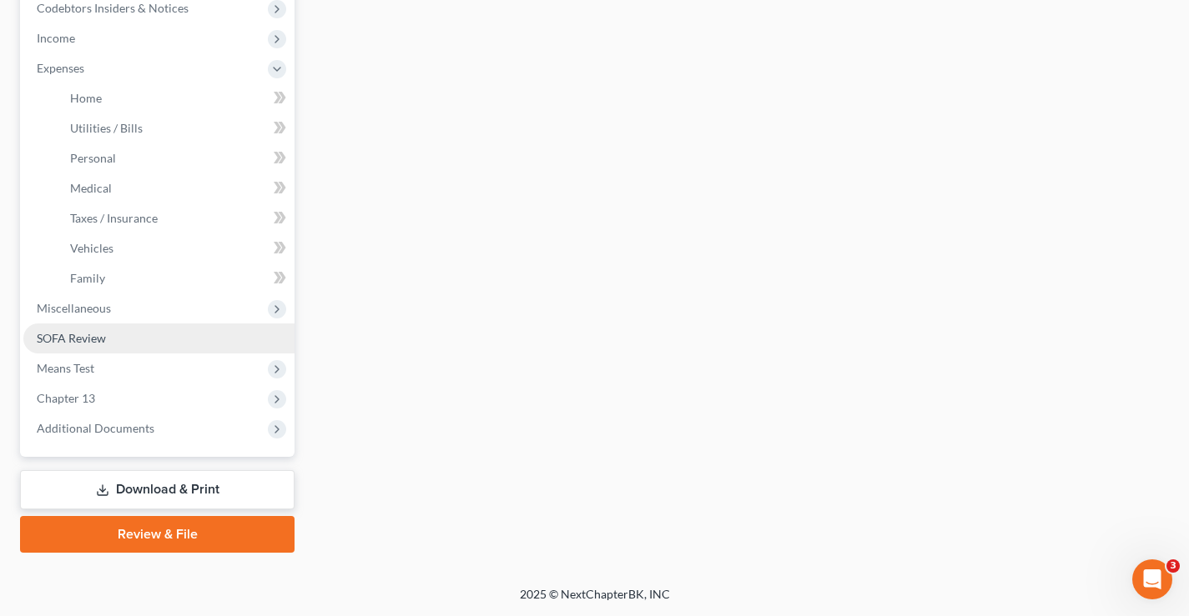
click at [64, 332] on span "SOFA Review" at bounding box center [71, 338] width 69 height 14
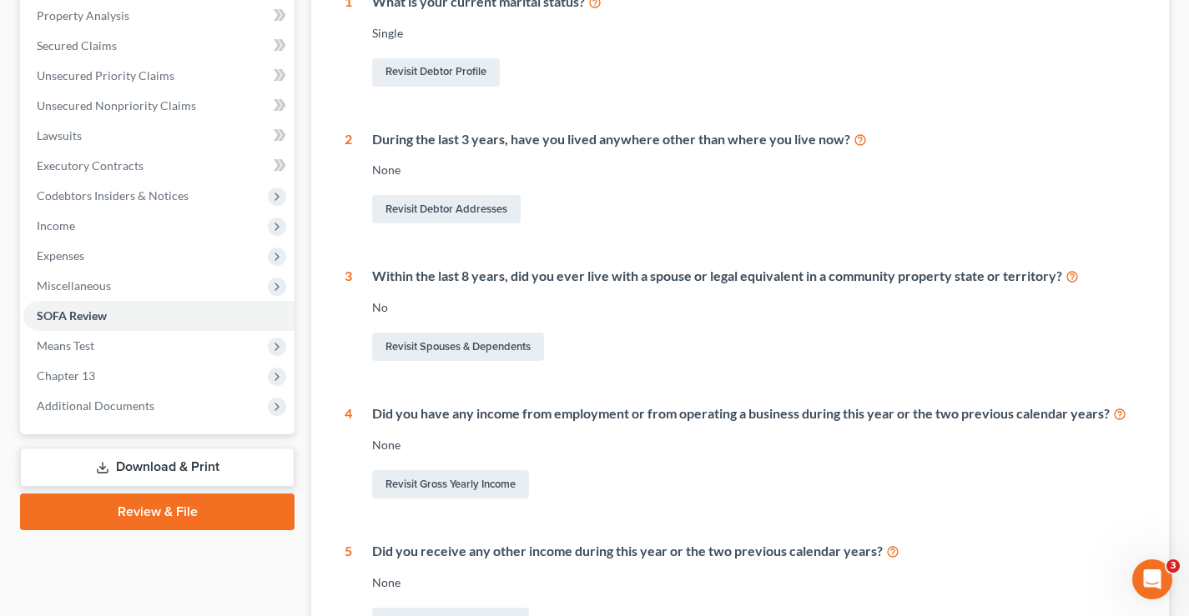
scroll to position [501, 0]
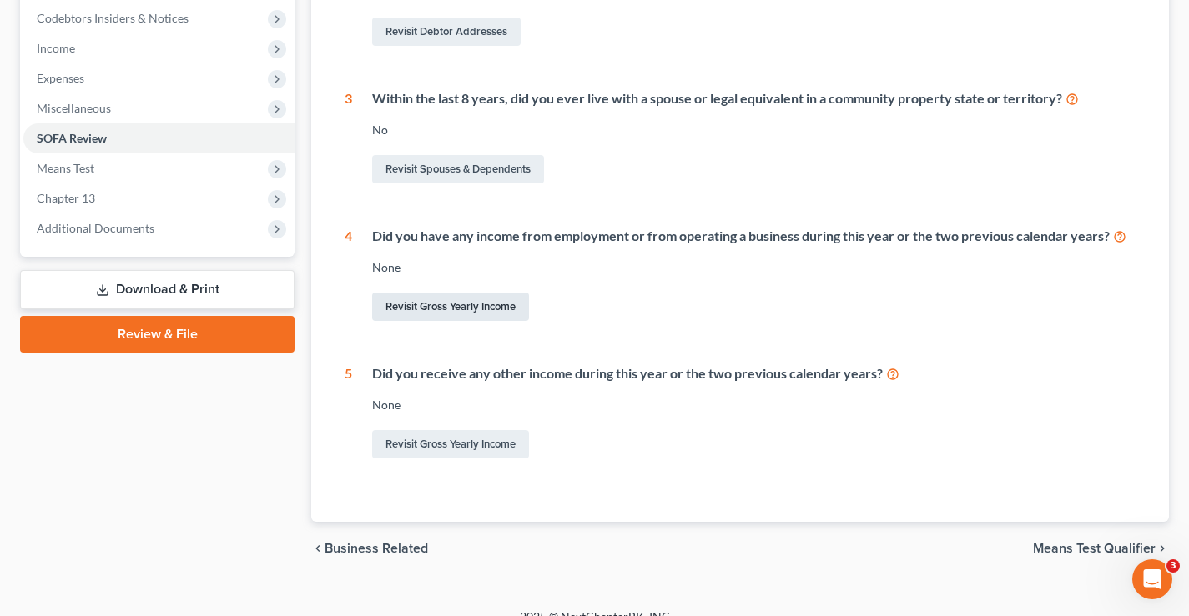
click at [523, 315] on link "Revisit Gross Yearly Income" at bounding box center [450, 307] width 157 height 28
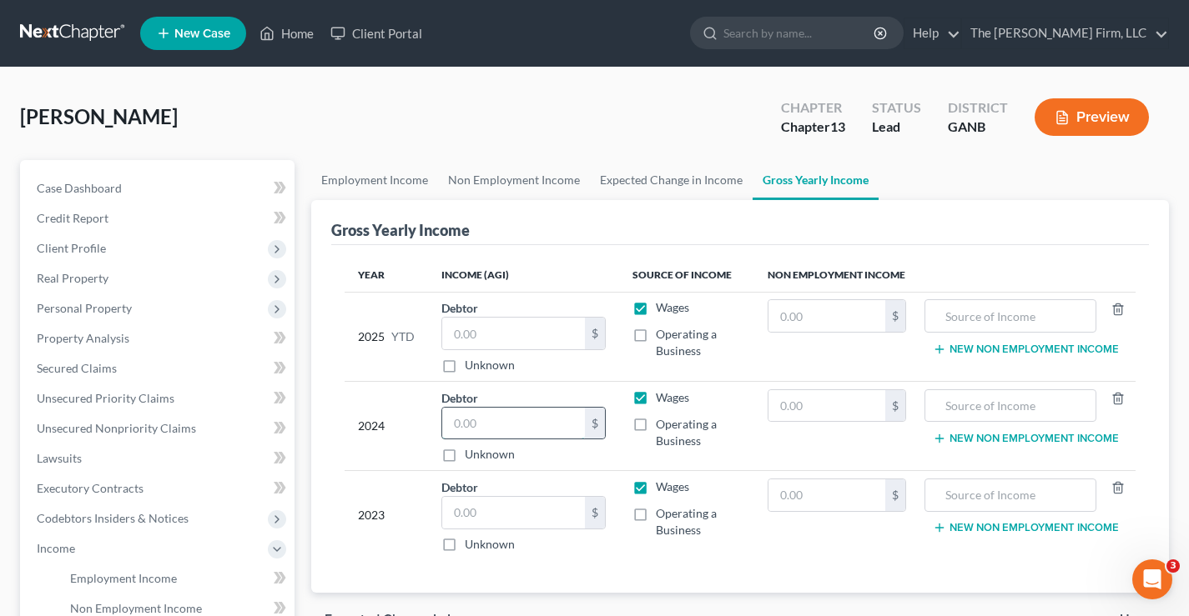
click at [522, 424] on input "text" at bounding box center [513, 424] width 143 height 32
type input "101,896"
click at [475, 325] on input "text" at bounding box center [513, 334] width 143 height 32
type input "91,620"
click at [466, 502] on input "text" at bounding box center [513, 513] width 143 height 32
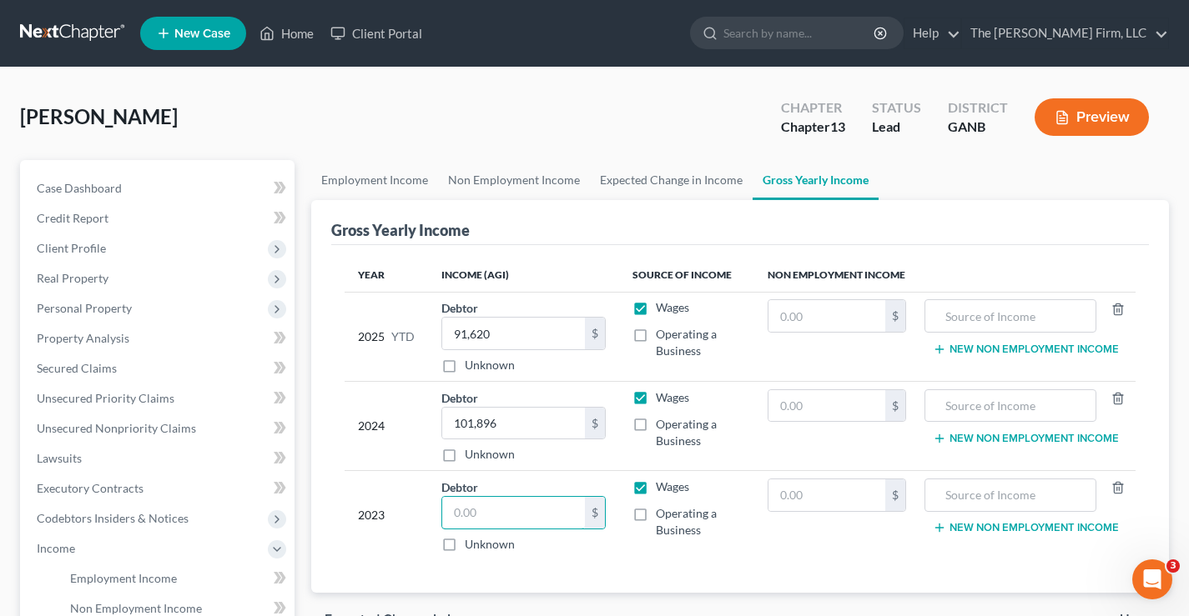
scroll to position [334, 0]
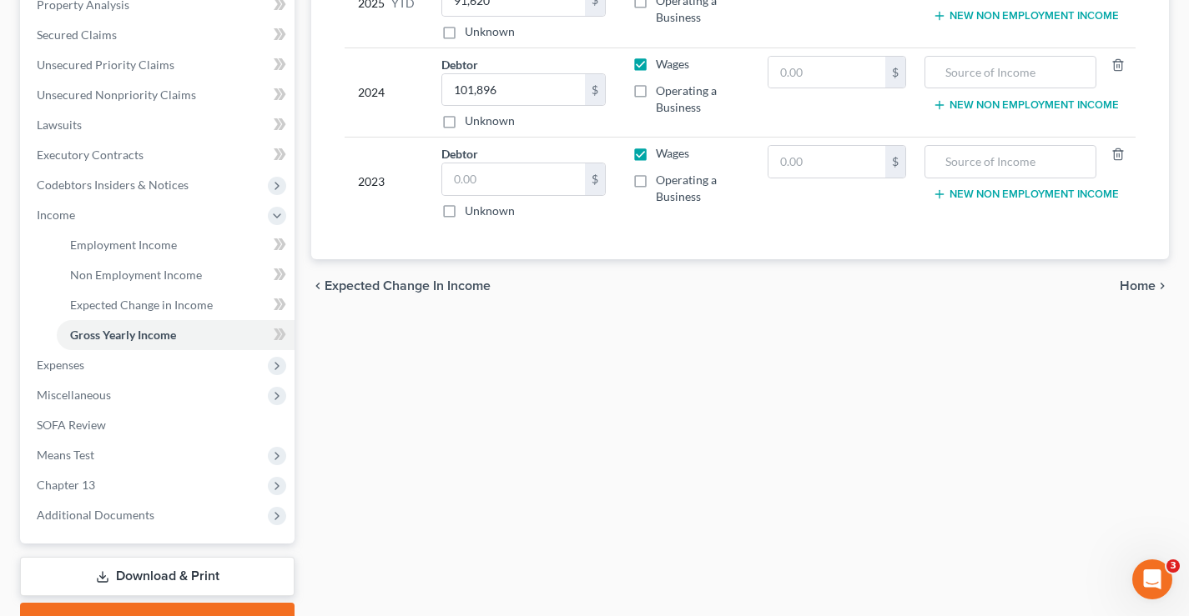
click at [1139, 289] on span "Home" at bounding box center [1138, 285] width 36 height 13
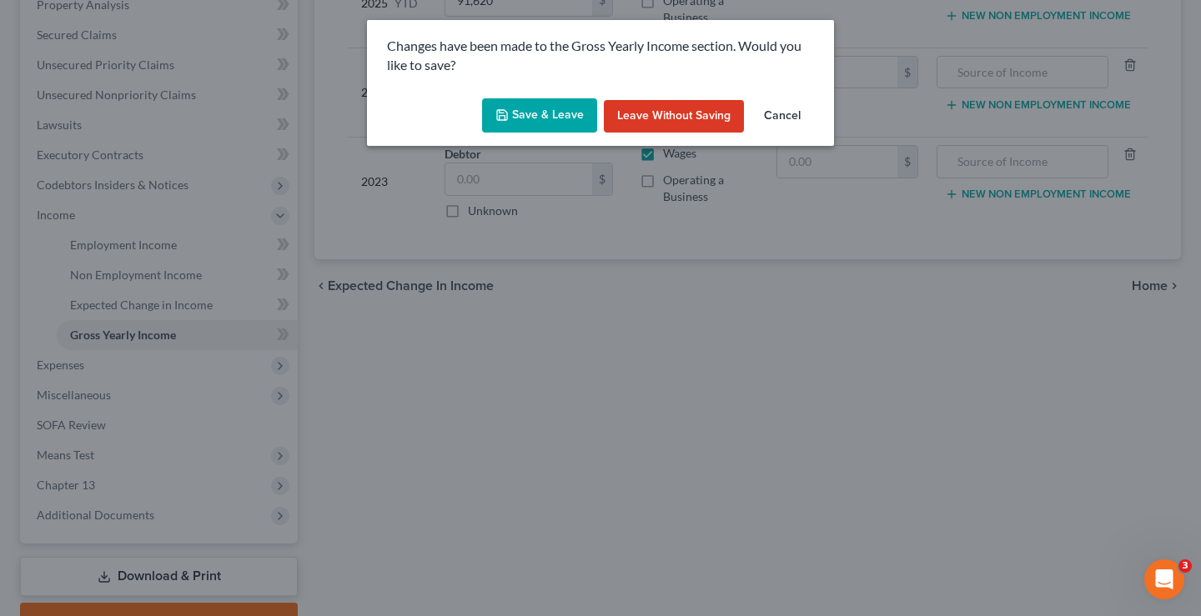
click at [540, 113] on button "Save & Leave" at bounding box center [539, 115] width 115 height 35
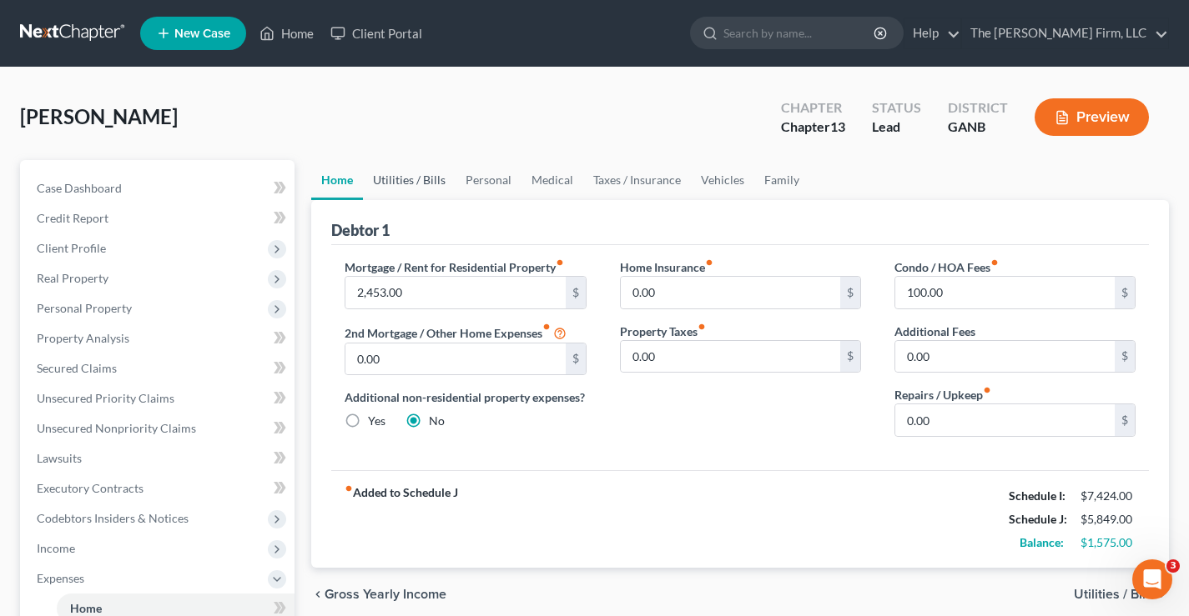
click at [389, 178] on link "Utilities / Bills" at bounding box center [409, 180] width 93 height 40
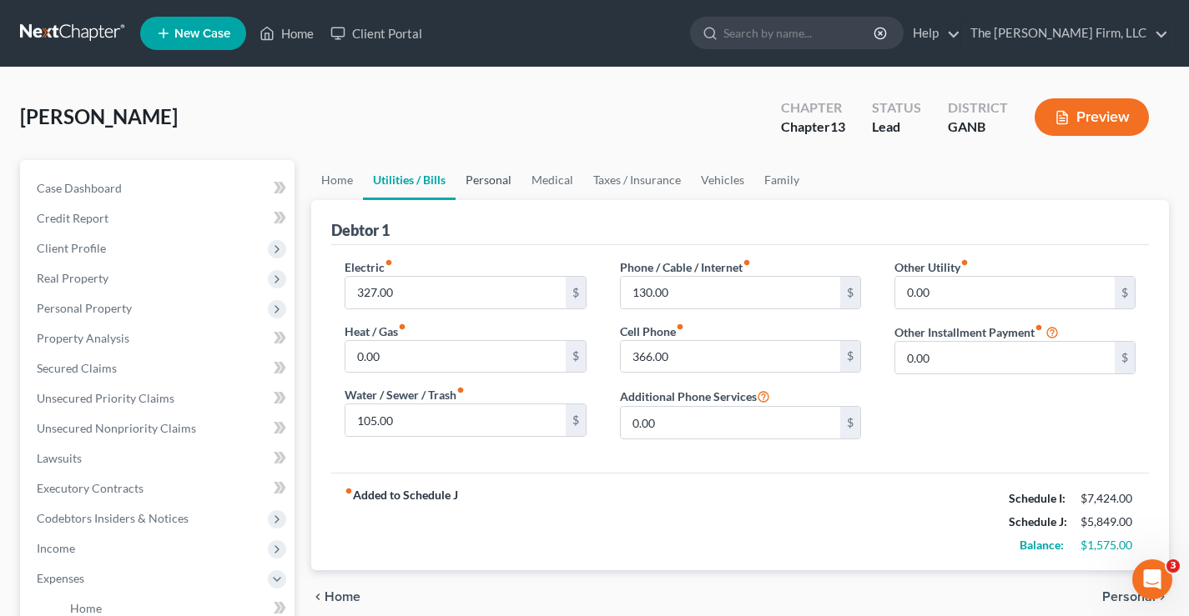
click at [475, 179] on link "Personal" at bounding box center [488, 180] width 66 height 40
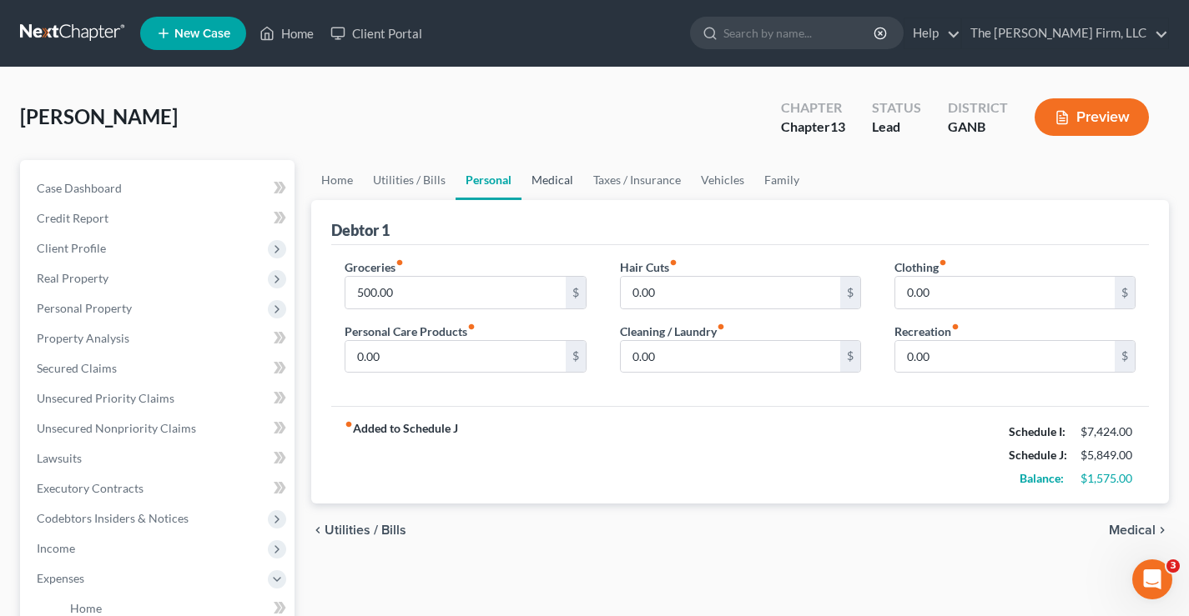
click at [558, 178] on link "Medical" at bounding box center [552, 180] width 62 height 40
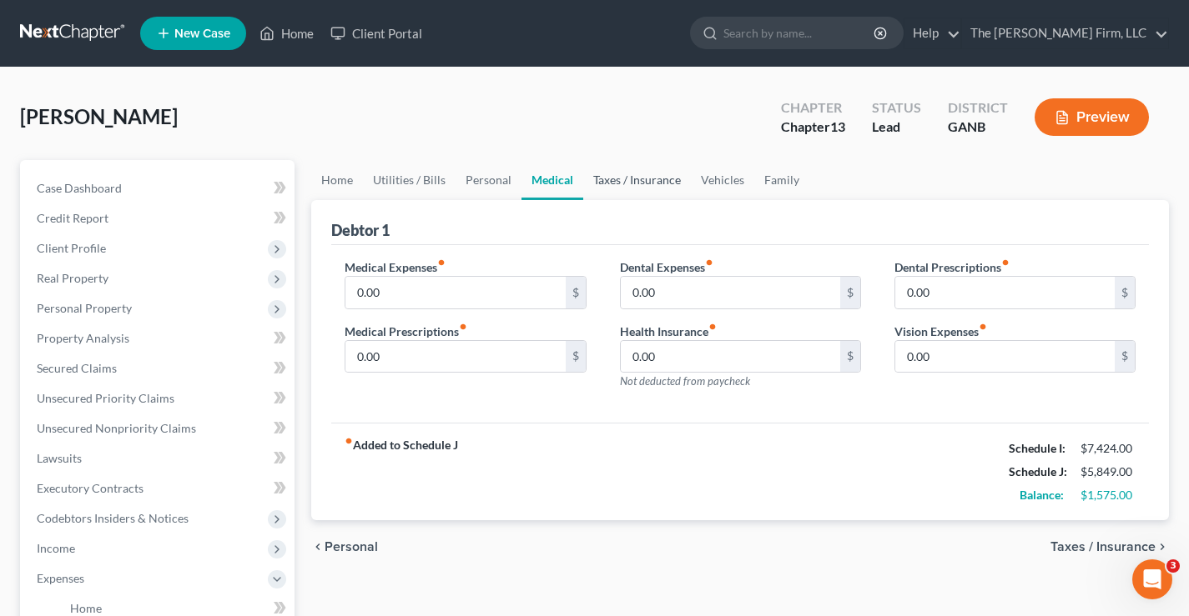
click at [625, 180] on link "Taxes / Insurance" at bounding box center [637, 180] width 108 height 40
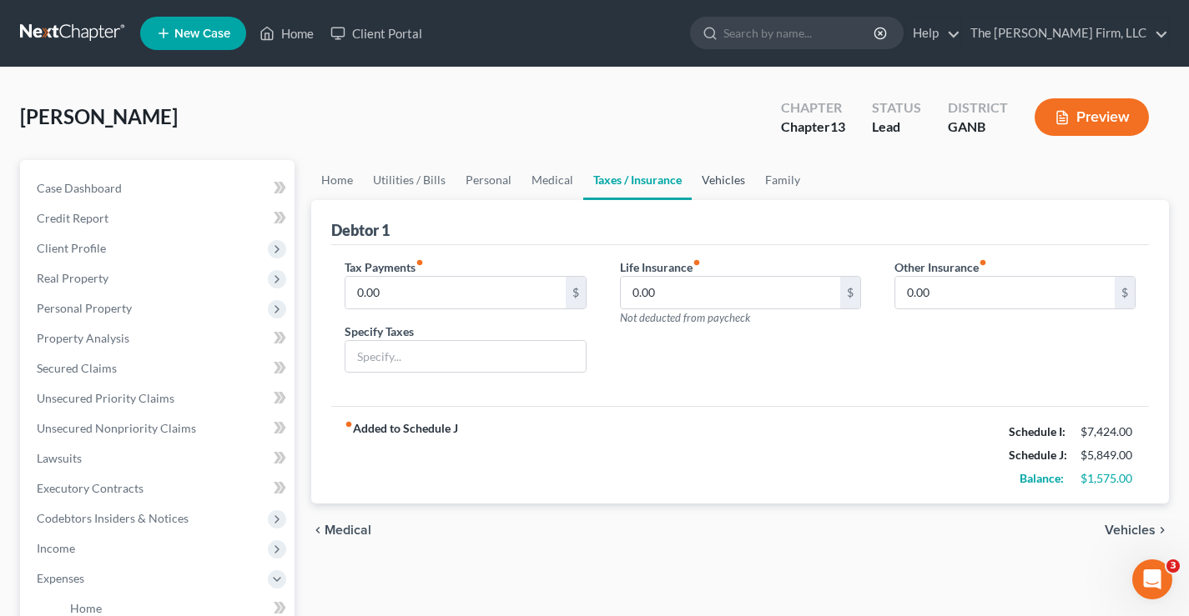
click at [712, 178] on link "Vehicles" at bounding box center [723, 180] width 63 height 40
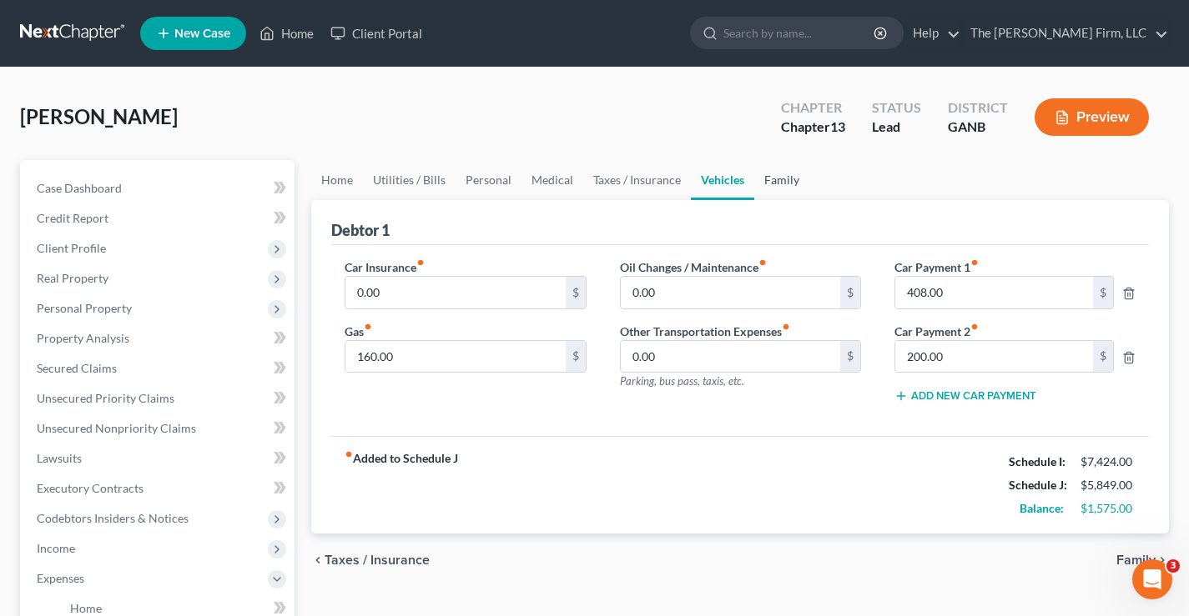
click at [781, 181] on link "Family" at bounding box center [781, 180] width 55 height 40
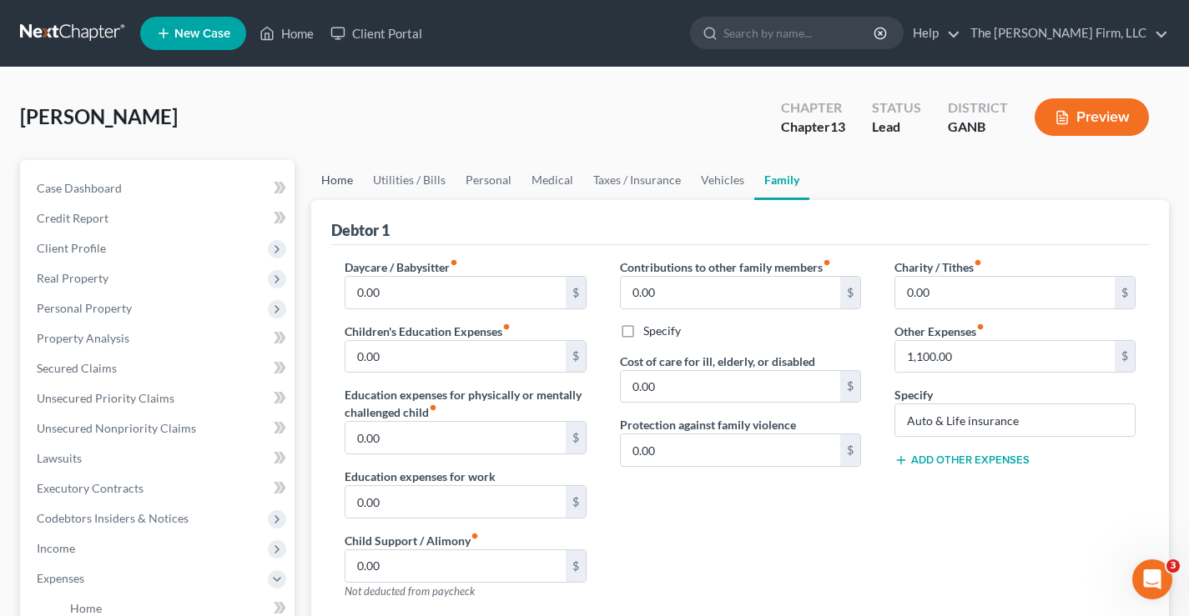
click at [340, 179] on link "Home" at bounding box center [337, 180] width 52 height 40
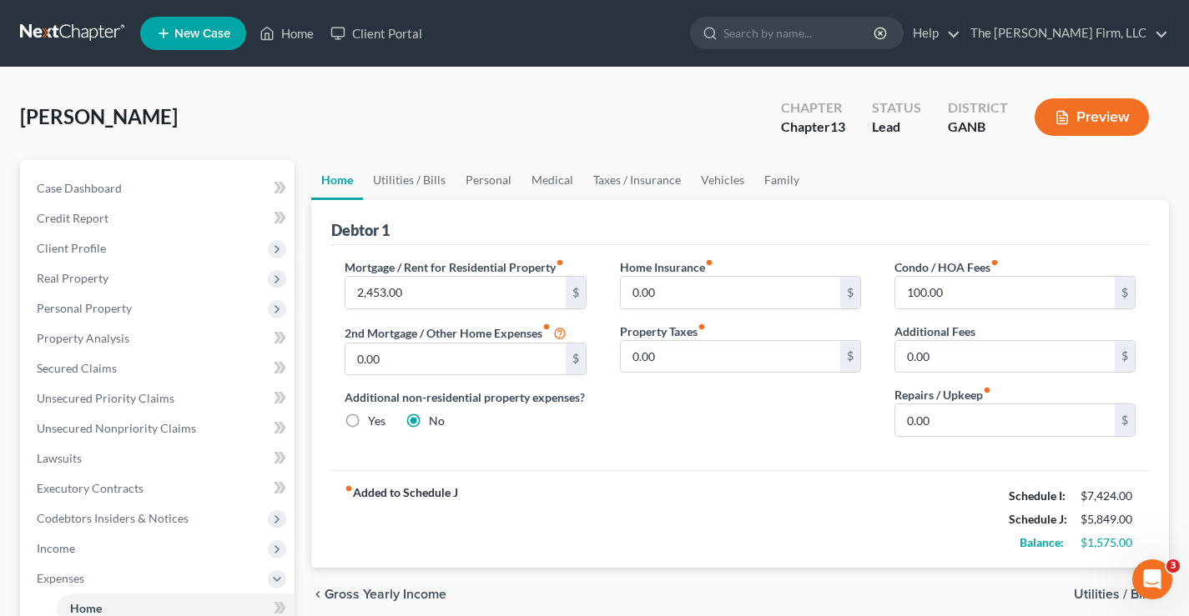
click at [70, 35] on link at bounding box center [73, 33] width 107 height 30
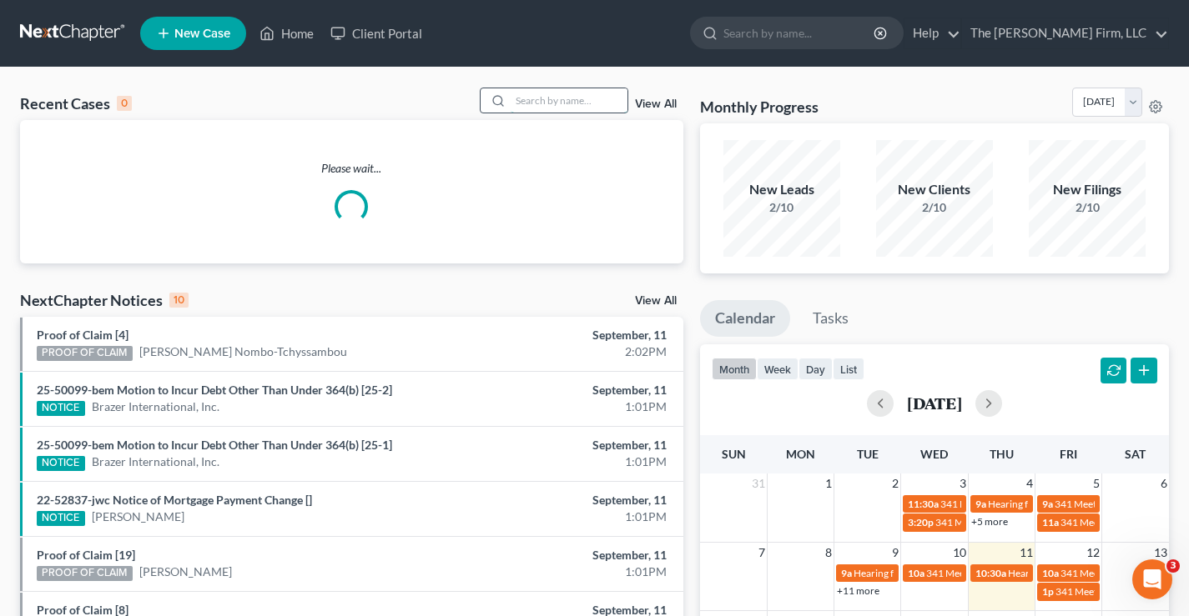
click at [541, 92] on input "search" at bounding box center [569, 100] width 117 height 24
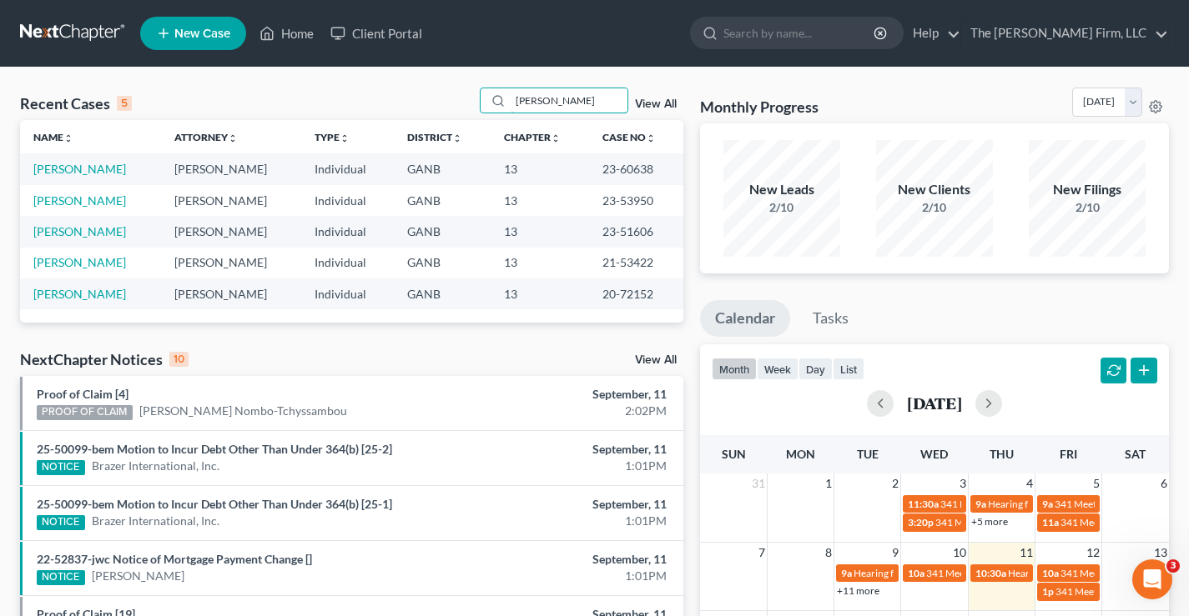
type input "thornton"
click at [56, 33] on link at bounding box center [73, 33] width 107 height 30
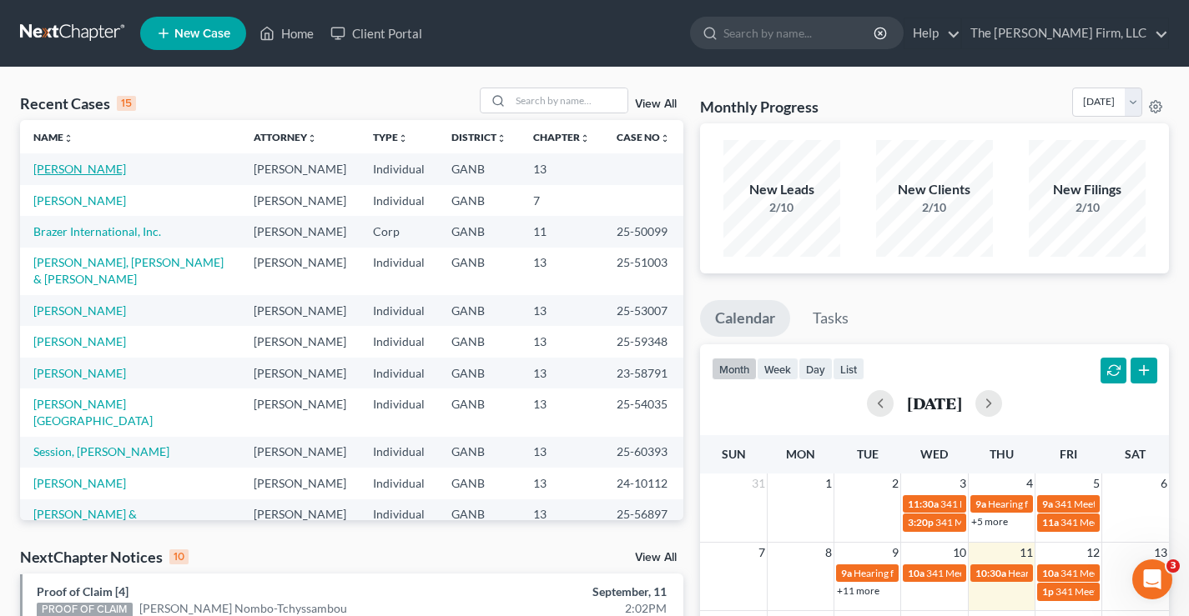
click at [80, 173] on link "[PERSON_NAME]" at bounding box center [79, 169] width 93 height 14
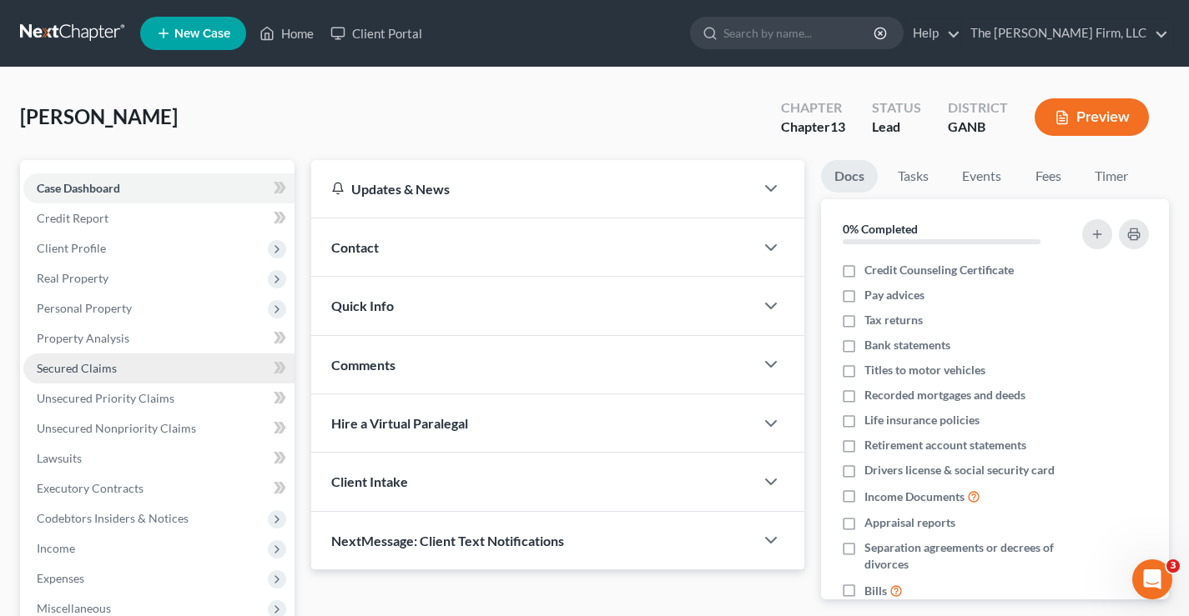
click at [88, 376] on link "Secured Claims" at bounding box center [158, 369] width 271 height 30
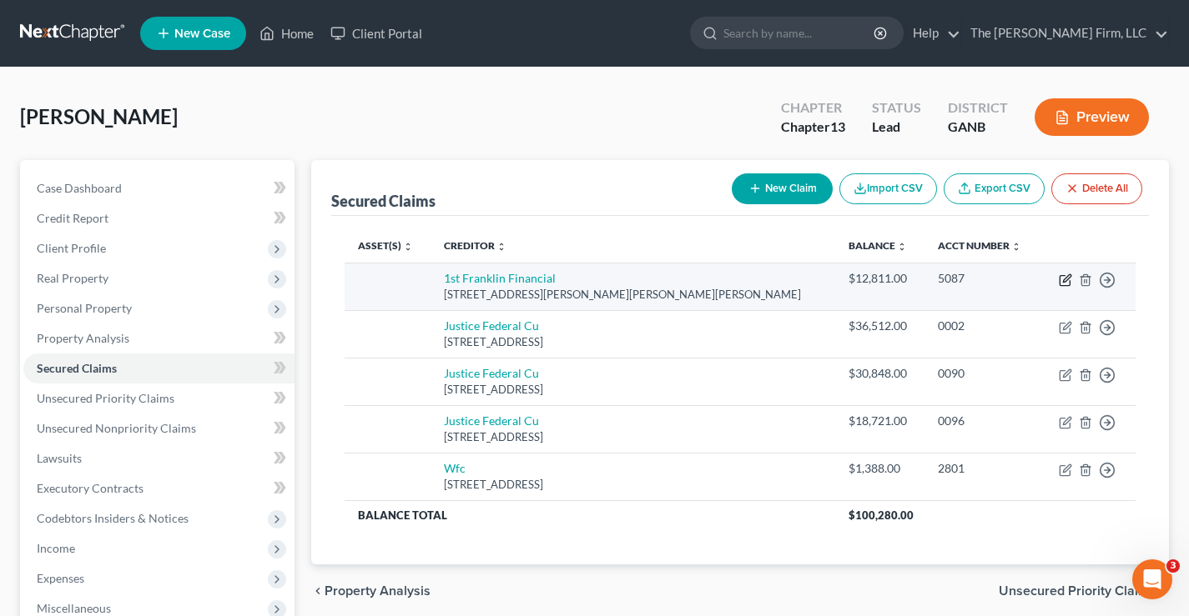
click at [1061, 280] on icon "button" at bounding box center [1065, 280] width 13 height 13
select select "10"
select select "0"
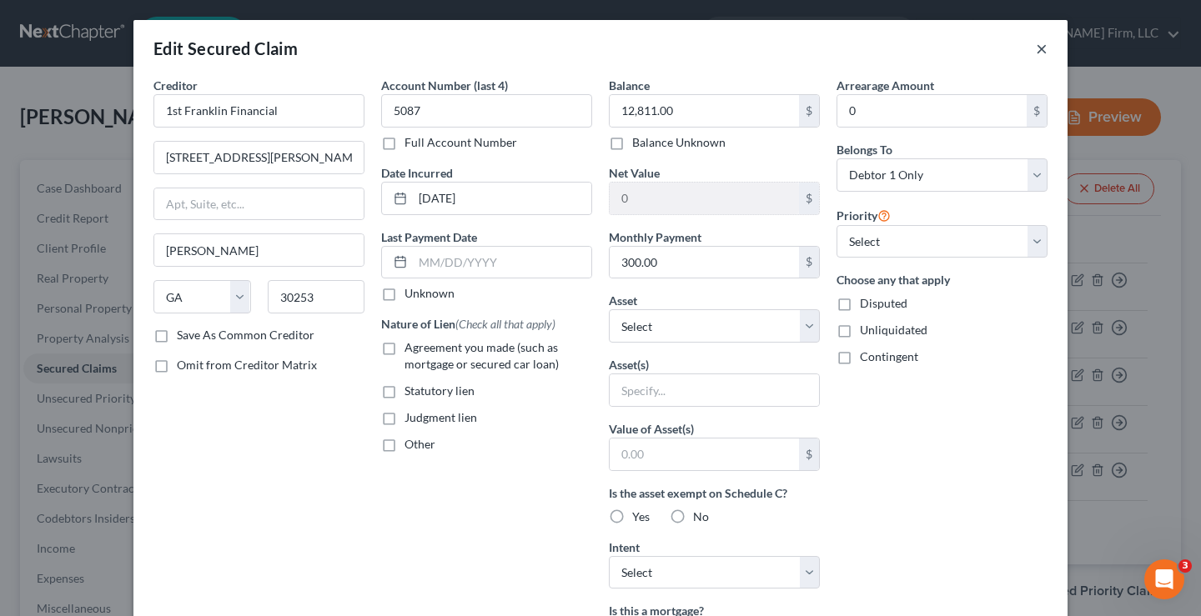
click at [1037, 48] on button "×" at bounding box center [1042, 48] width 12 height 20
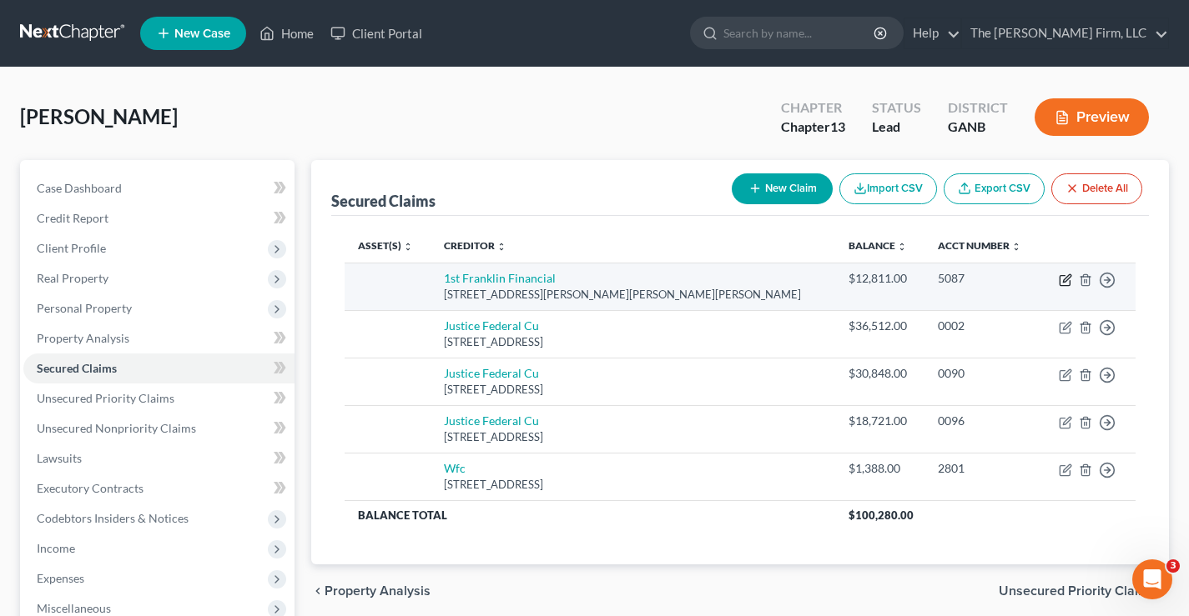
click at [1059, 284] on icon "button" at bounding box center [1064, 281] width 10 height 10
select select "10"
select select "0"
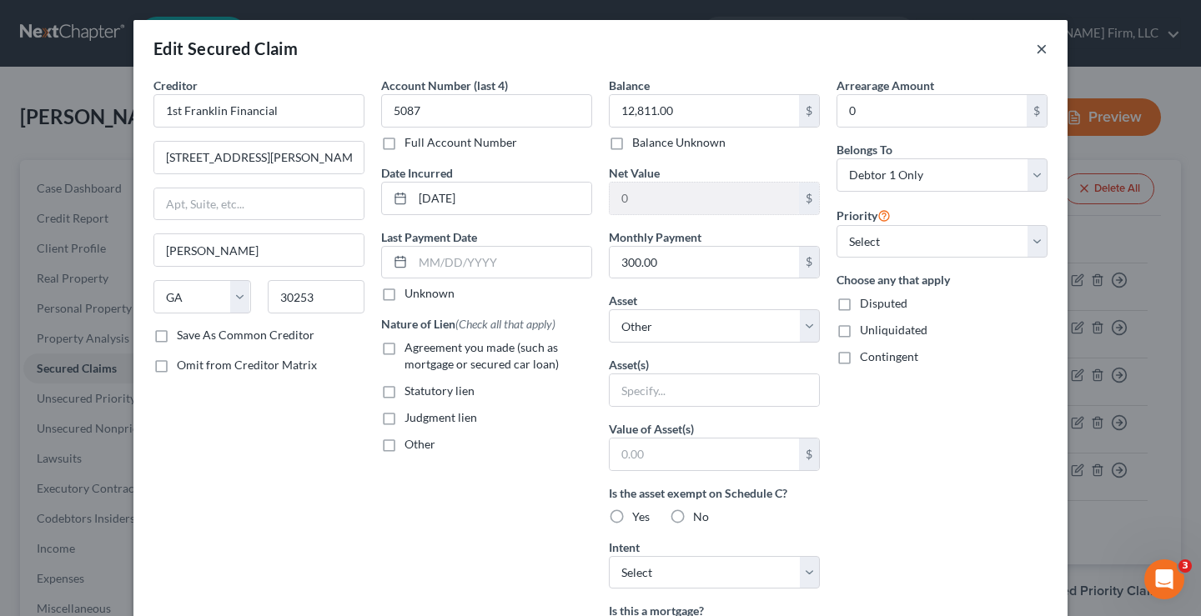
click at [1036, 50] on button "×" at bounding box center [1042, 48] width 12 height 20
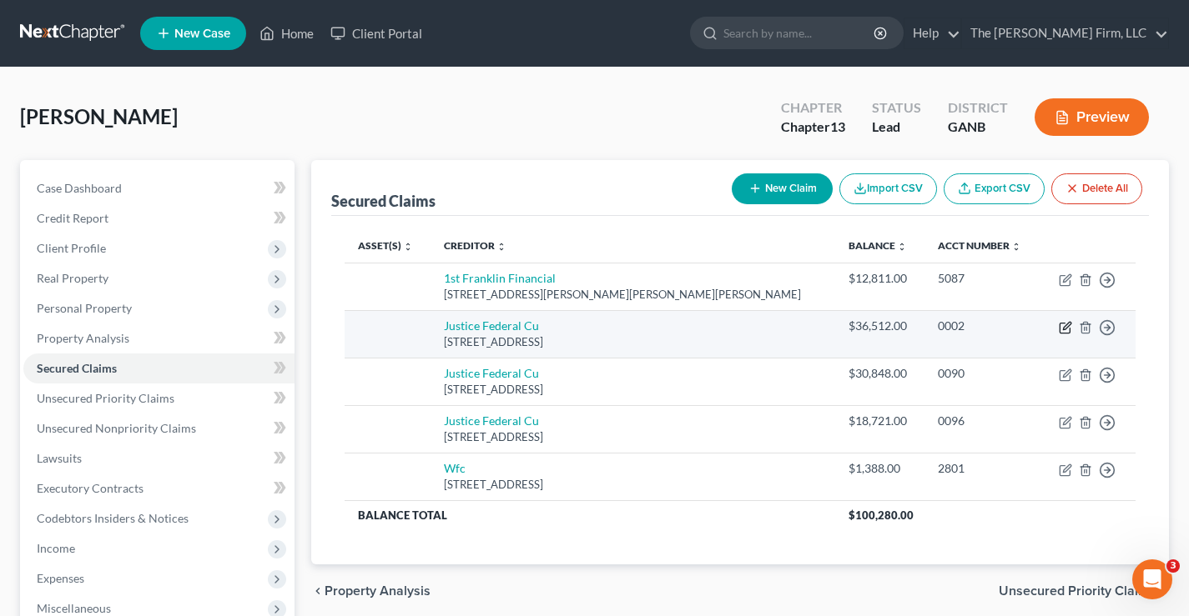
click at [1068, 329] on icon "button" at bounding box center [1065, 327] width 13 height 13
select select "48"
select select "0"
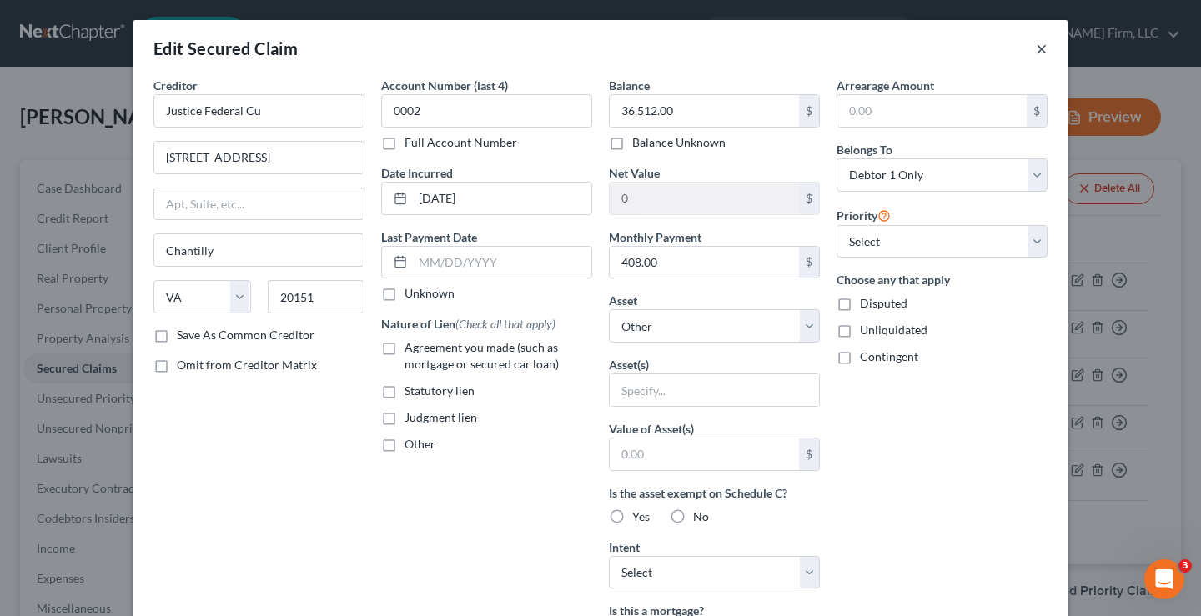
click at [1036, 50] on button "×" at bounding box center [1042, 48] width 12 height 20
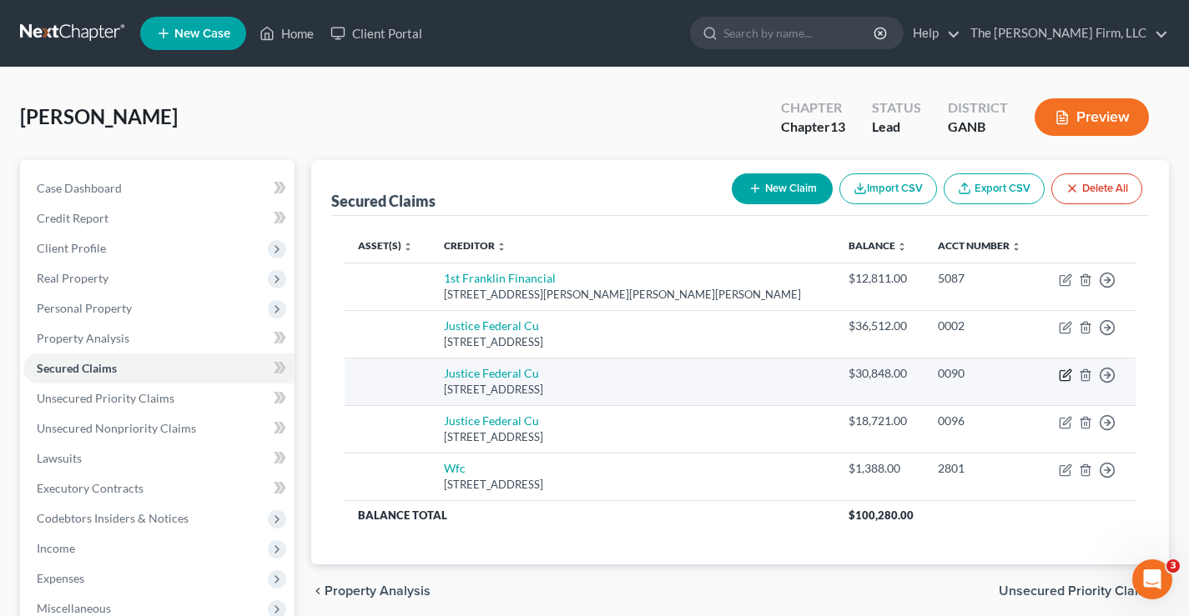
click at [1069, 377] on icon "button" at bounding box center [1065, 375] width 13 height 13
select select "48"
select select "0"
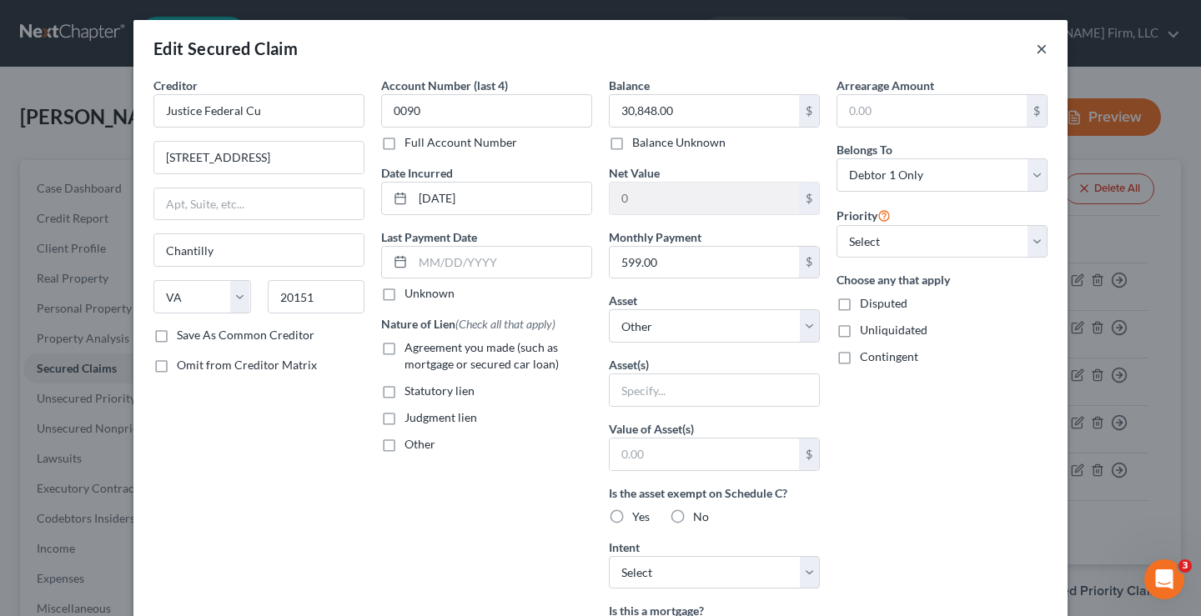
click at [1036, 48] on button "×" at bounding box center [1042, 48] width 12 height 20
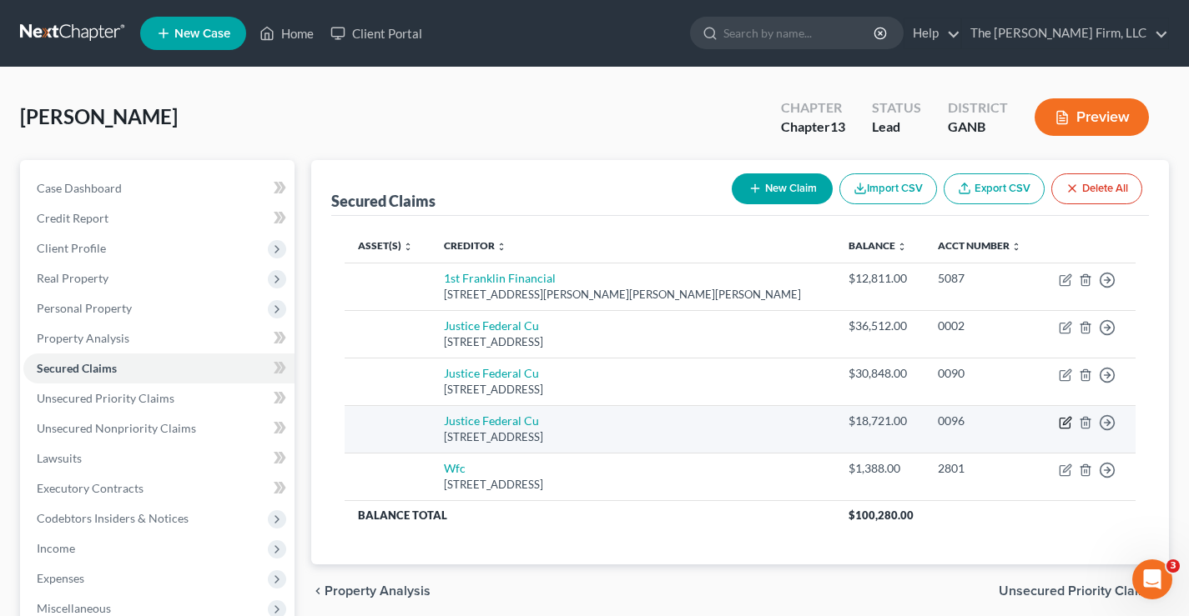
click at [1068, 425] on icon "button" at bounding box center [1065, 422] width 13 height 13
select select "48"
select select "0"
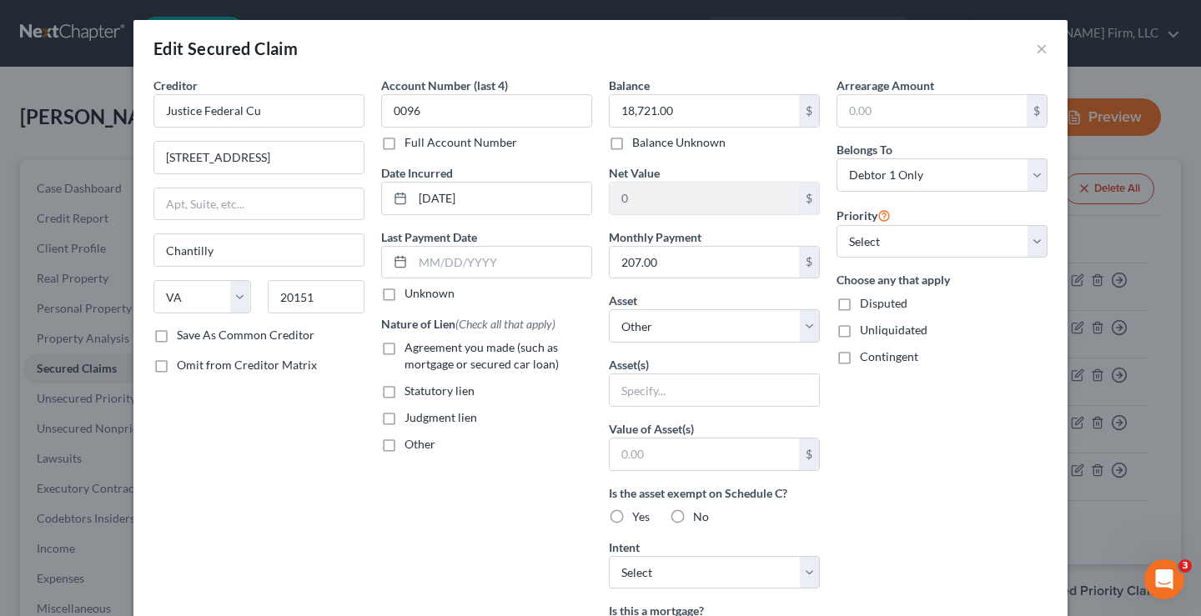
click at [1029, 48] on div "Edit Secured Claim ×" at bounding box center [600, 48] width 934 height 57
click at [1036, 52] on button "×" at bounding box center [1042, 48] width 12 height 20
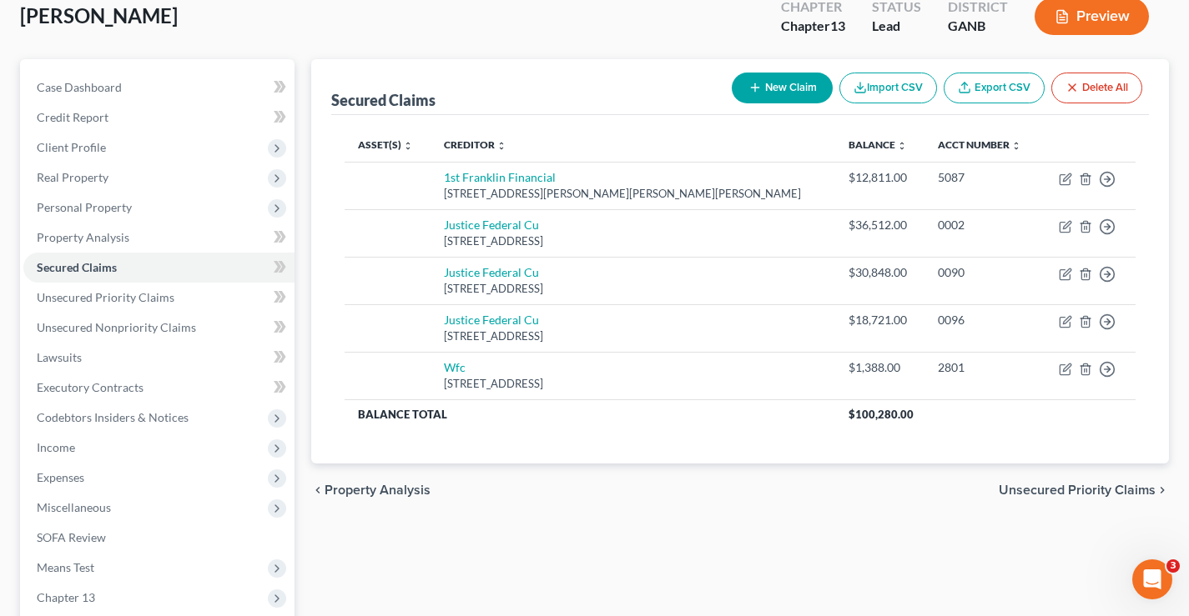
scroll to position [250, 0]
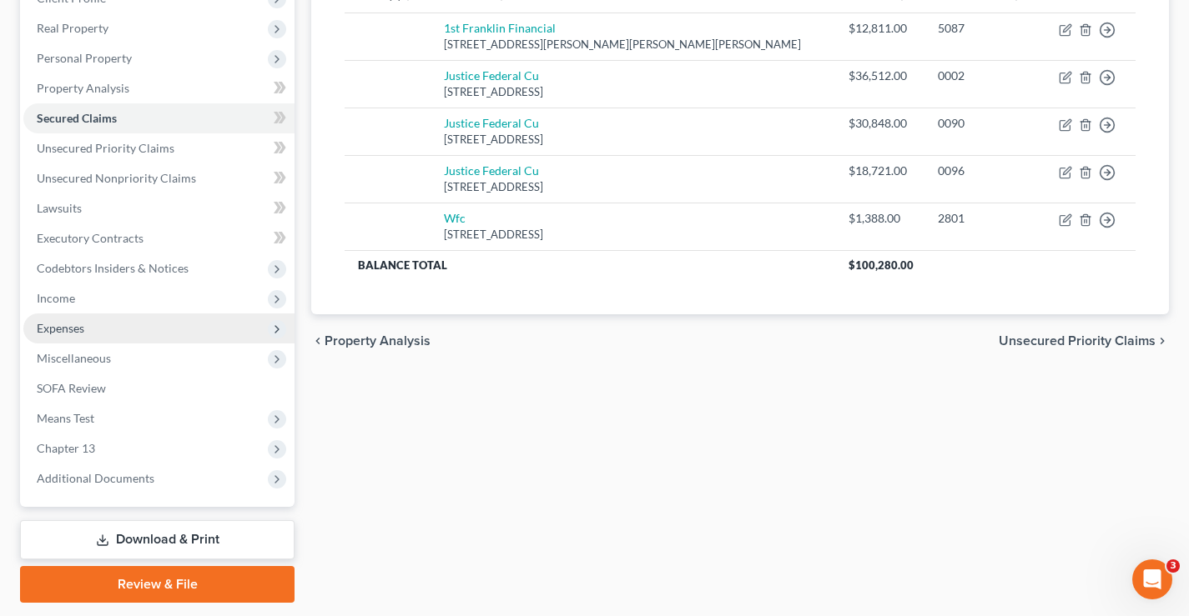
click at [63, 328] on span "Expenses" at bounding box center [61, 328] width 48 height 14
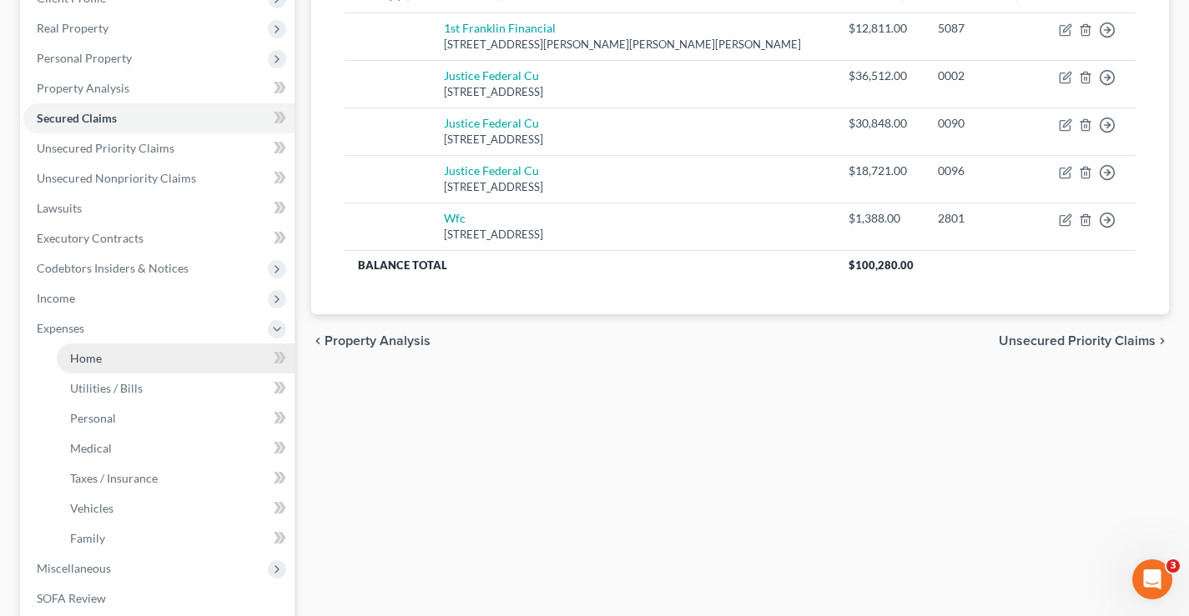
click at [70, 351] on span "Home" at bounding box center [86, 358] width 32 height 14
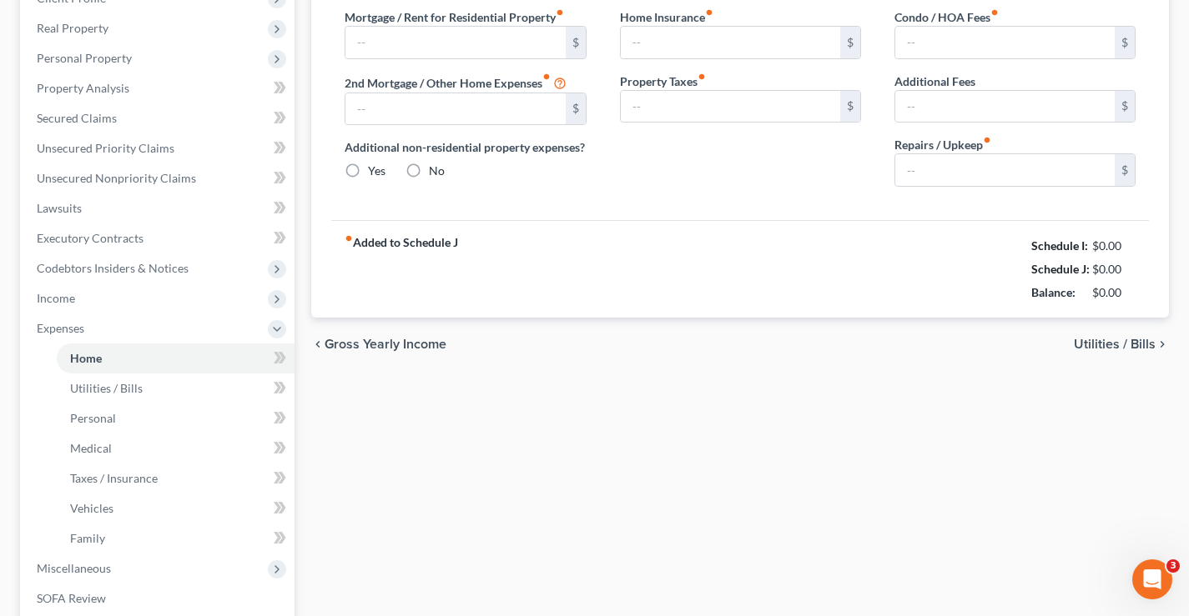
type input "2,453.00"
type input "0.00"
radio input "true"
type input "0.00"
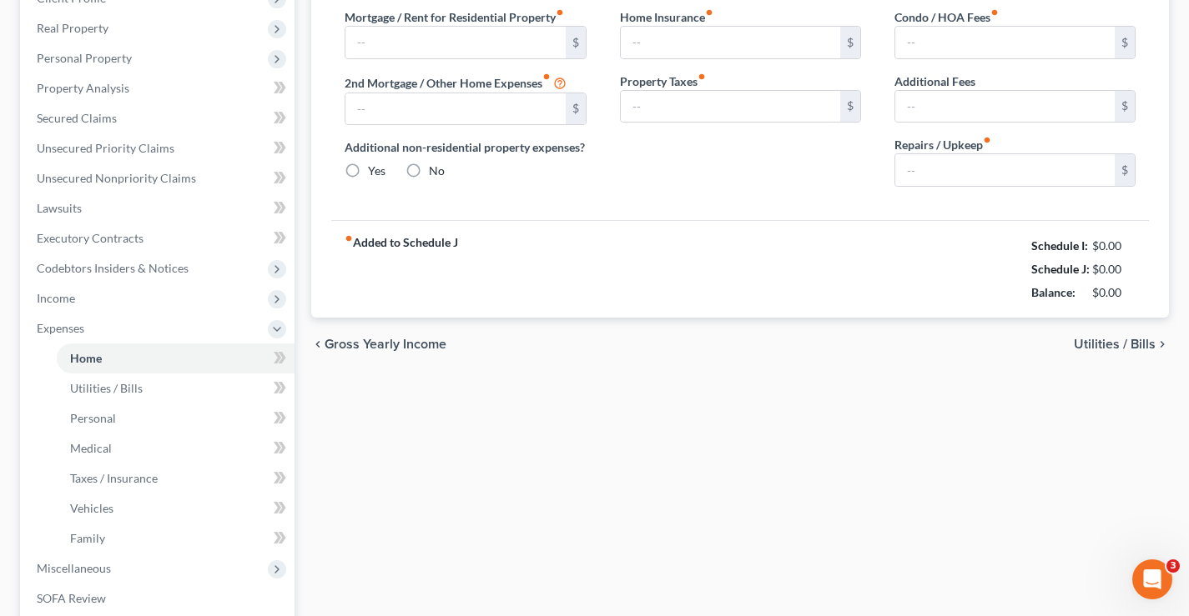
type input "100.00"
type input "0.00"
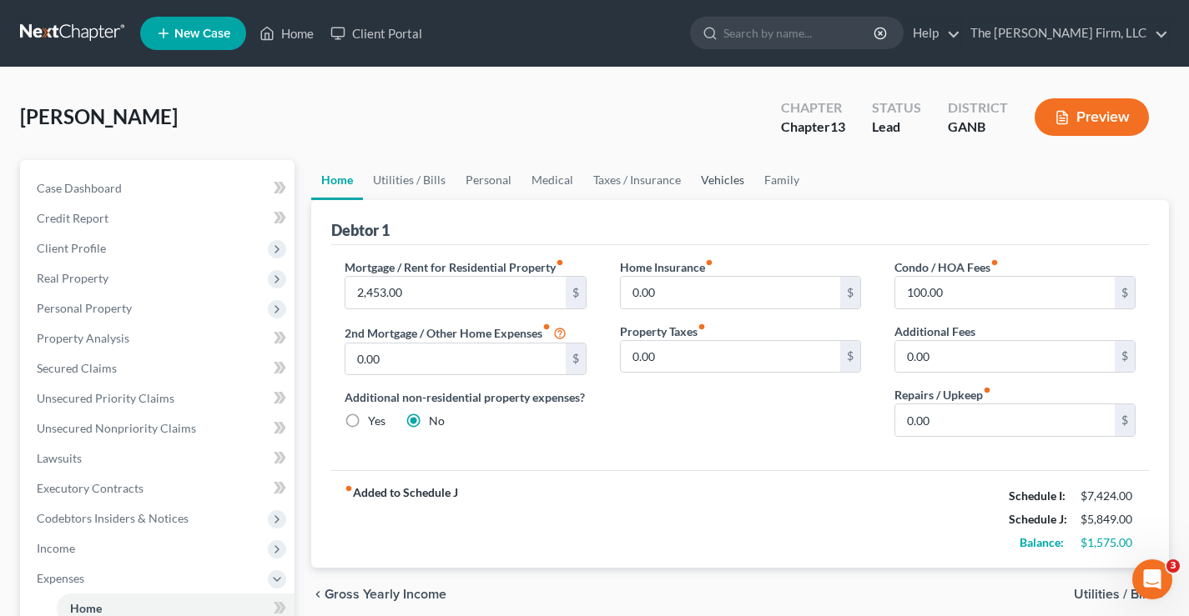
click at [707, 178] on link "Vehicles" at bounding box center [722, 180] width 63 height 40
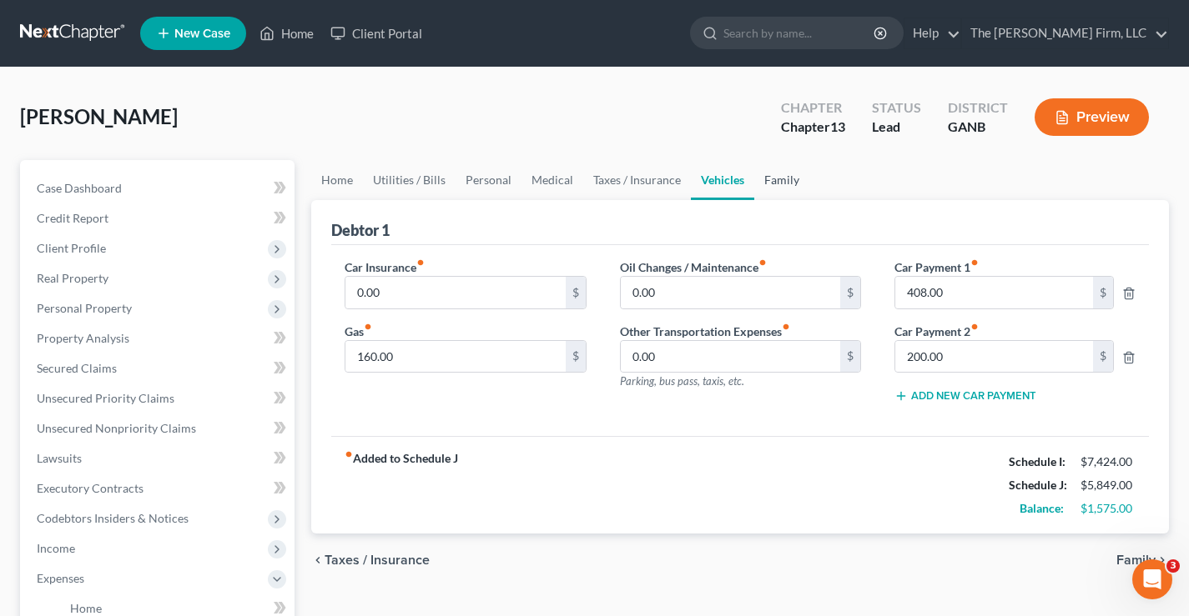
click at [778, 185] on link "Family" at bounding box center [781, 180] width 55 height 40
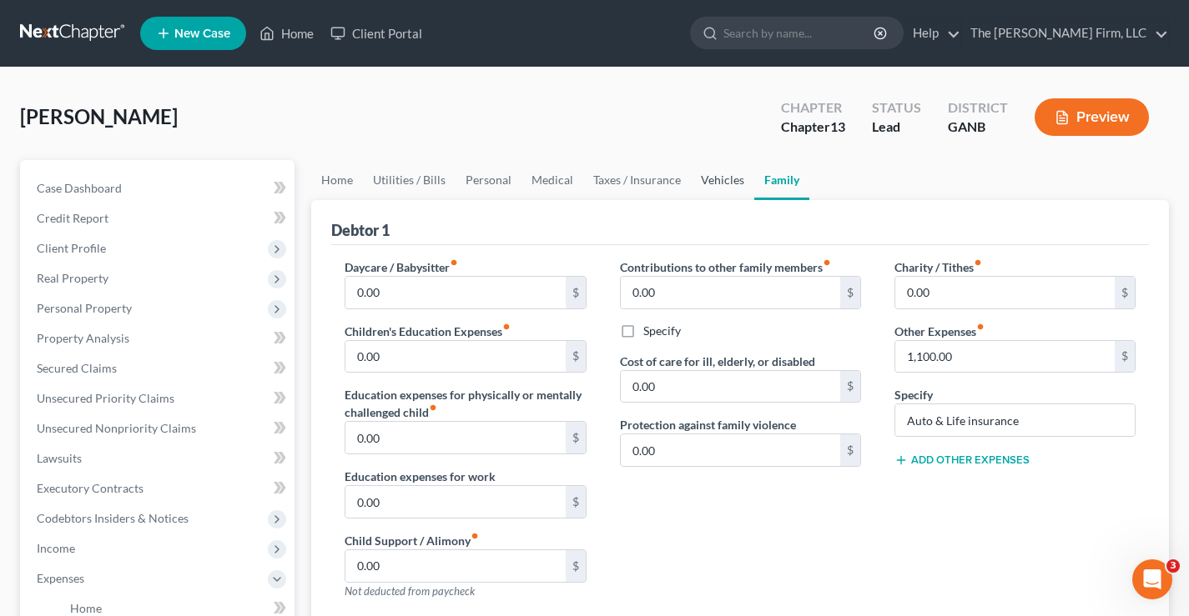
click at [715, 181] on link "Vehicles" at bounding box center [722, 180] width 63 height 40
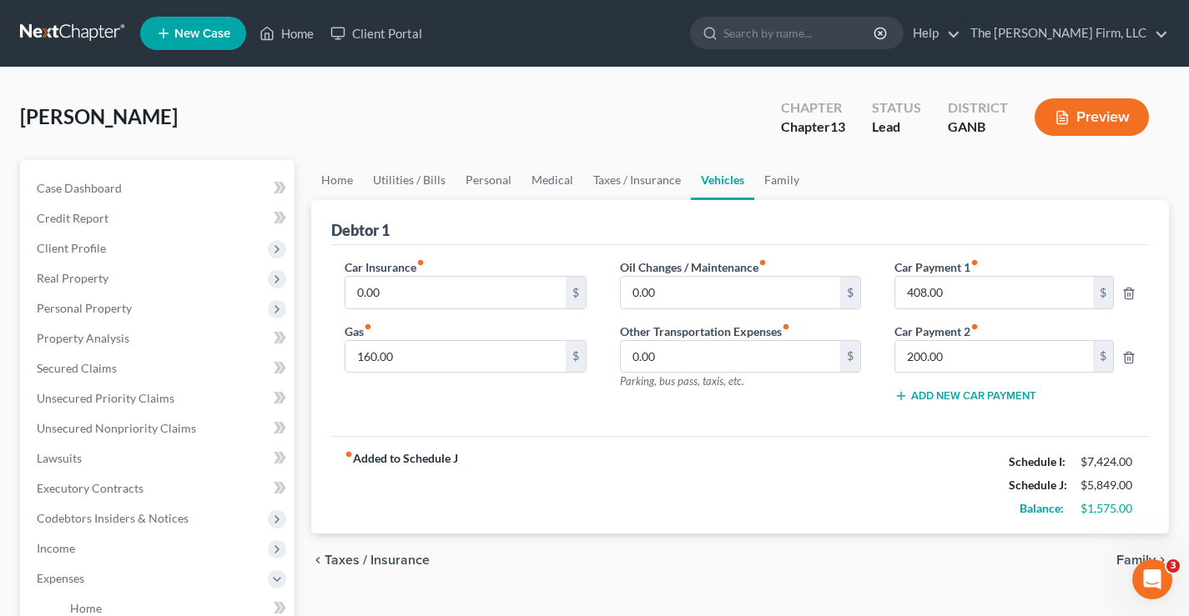
click at [402, 135] on div "[PERSON_NAME] Upgraded Chapter Chapter 13 Status Lead District GANB Preview" at bounding box center [594, 124] width 1149 height 73
click at [581, 111] on div "[PERSON_NAME] Upgraded Chapter Chapter 13 Status Lead District GANB Preview" at bounding box center [594, 124] width 1149 height 73
click at [448, 131] on div "[PERSON_NAME] Upgraded Chapter Chapter 13 Status Lead District GANB Preview" at bounding box center [594, 124] width 1149 height 73
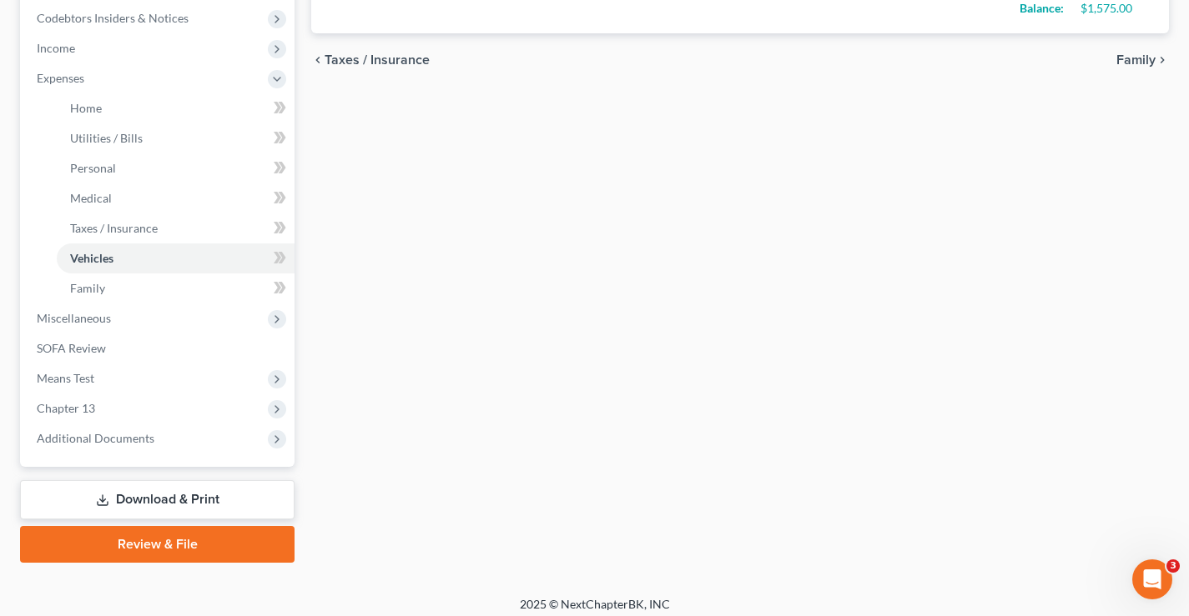
scroll to position [511, 0]
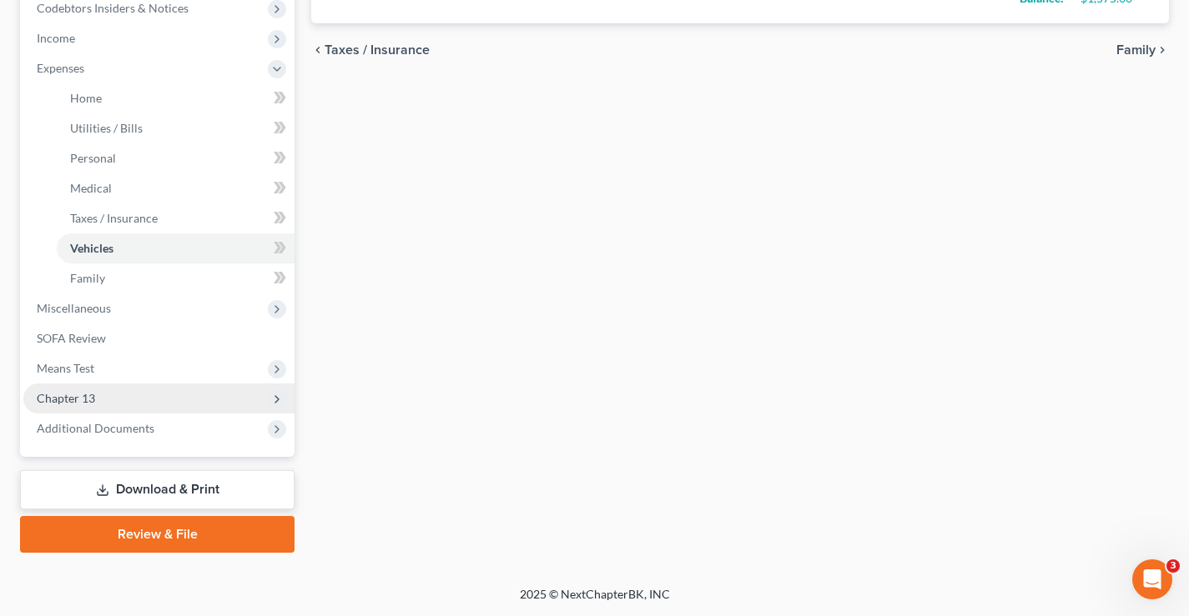
click at [63, 402] on span "Chapter 13" at bounding box center [66, 398] width 58 height 14
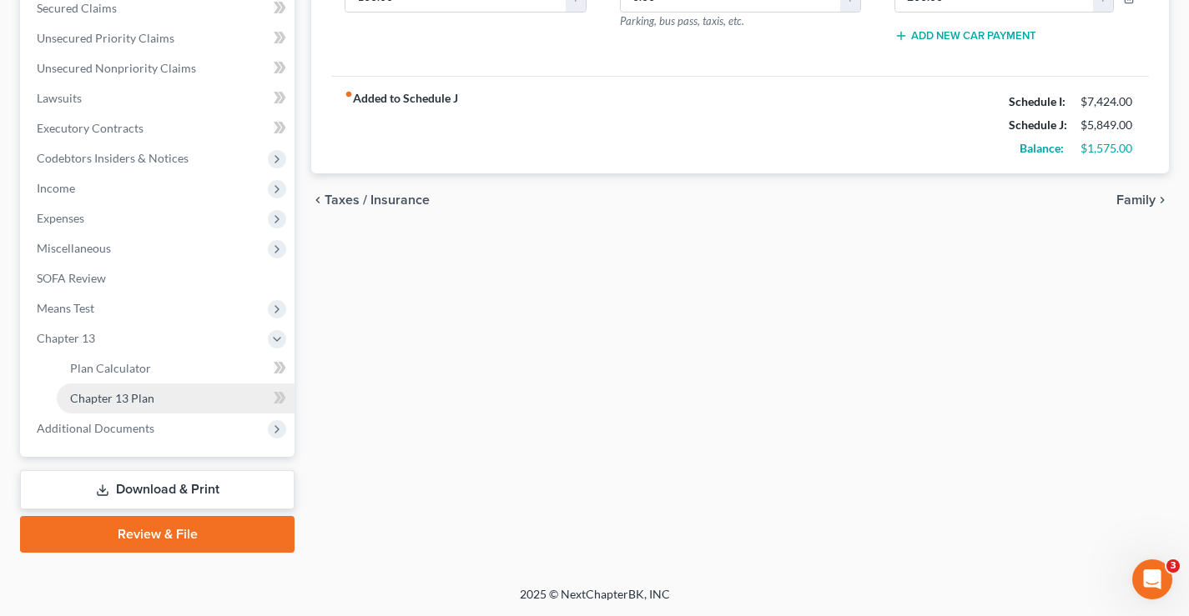
scroll to position [360, 0]
click at [164, 405] on link "Chapter 13 Plan" at bounding box center [176, 399] width 238 height 30
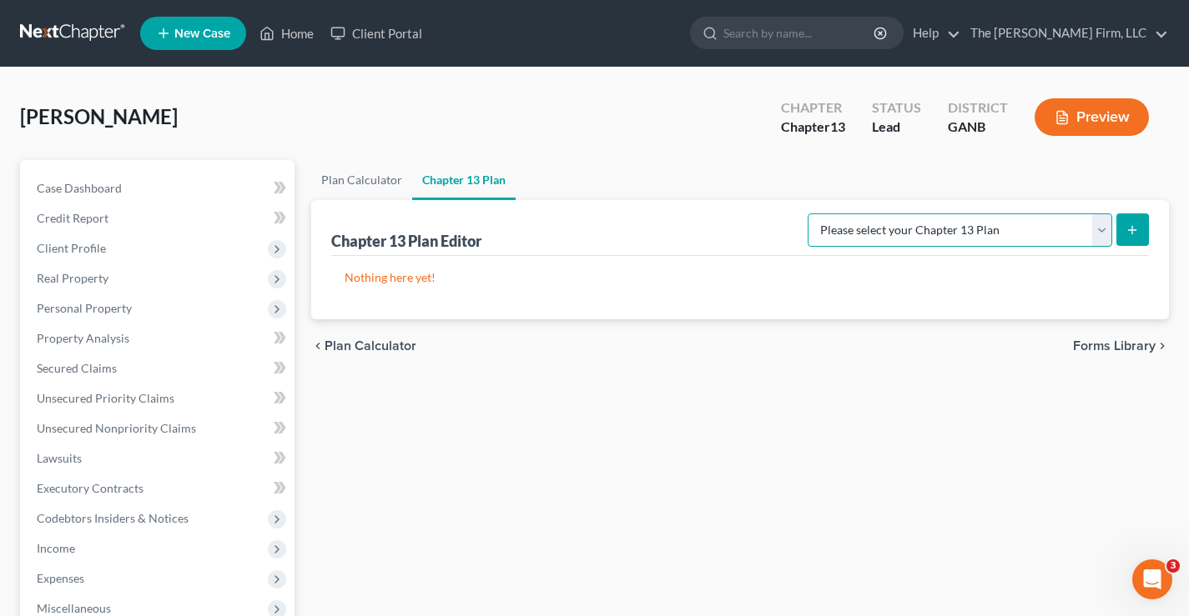
click at [1102, 230] on select "Please select your Chapter 13 Plan National Form Plan - Official Form 113 North…" at bounding box center [960, 230] width 304 height 33
select select "2"
click at [809, 214] on select "Please select your Chapter 13 Plan National Form Plan - Official Form 113 North…" at bounding box center [960, 230] width 304 height 33
click at [1130, 229] on icon "submit" at bounding box center [1131, 230] width 13 height 13
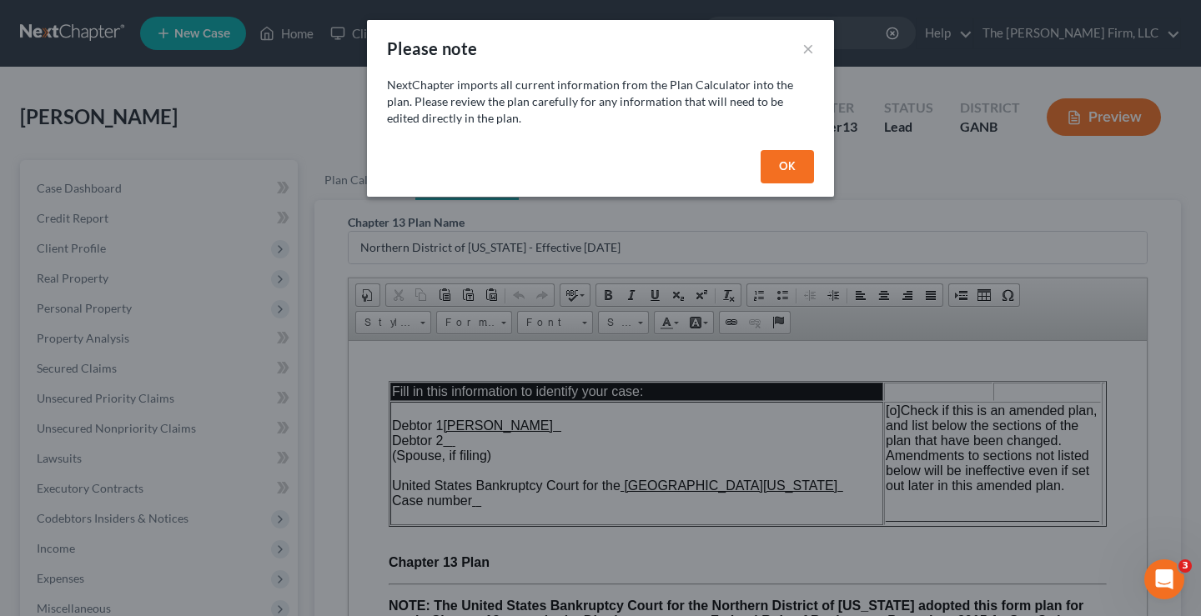
click at [783, 164] on button "OK" at bounding box center [787, 166] width 53 height 33
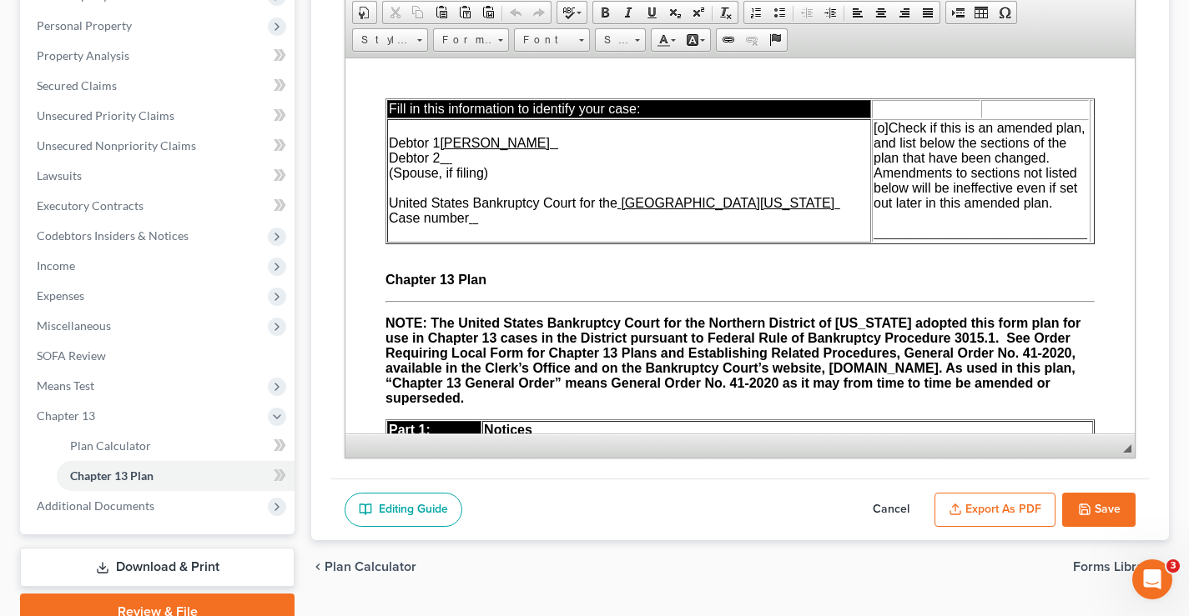
scroll to position [306, 0]
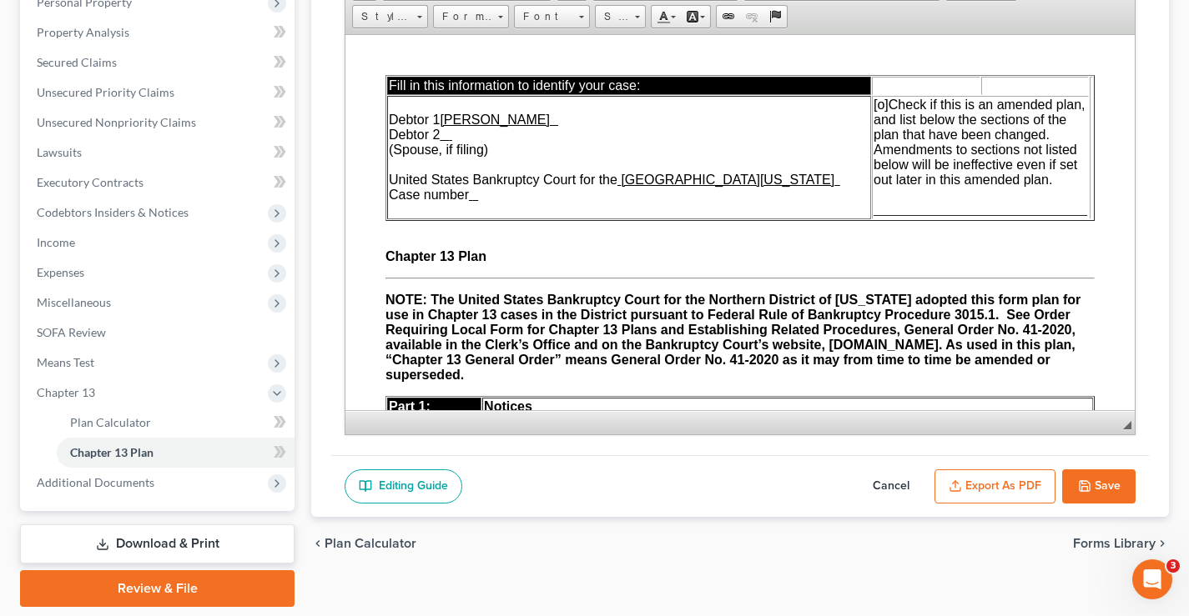
click at [1010, 490] on button "Export as PDF" at bounding box center [994, 487] width 121 height 35
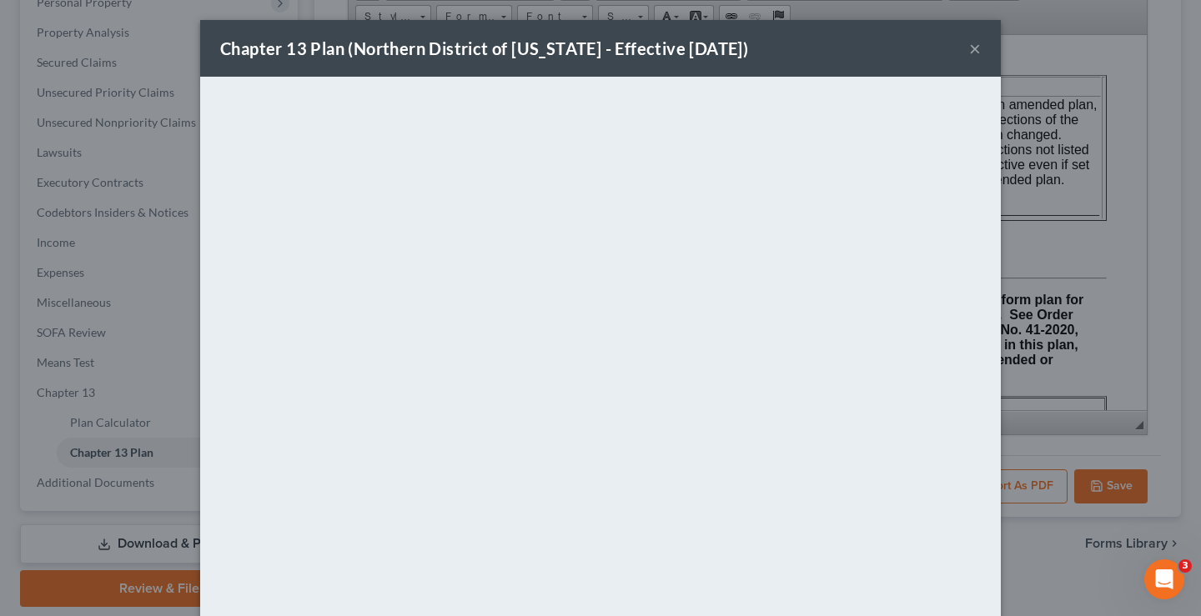
click at [969, 50] on button "×" at bounding box center [975, 48] width 12 height 20
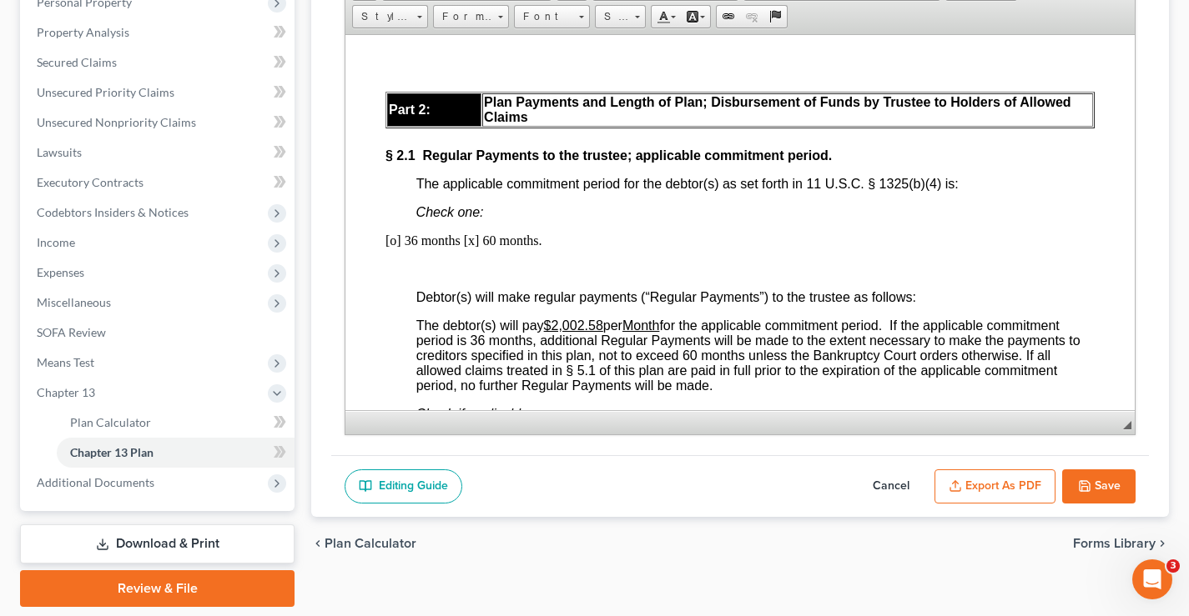
scroll to position [1085, 0]
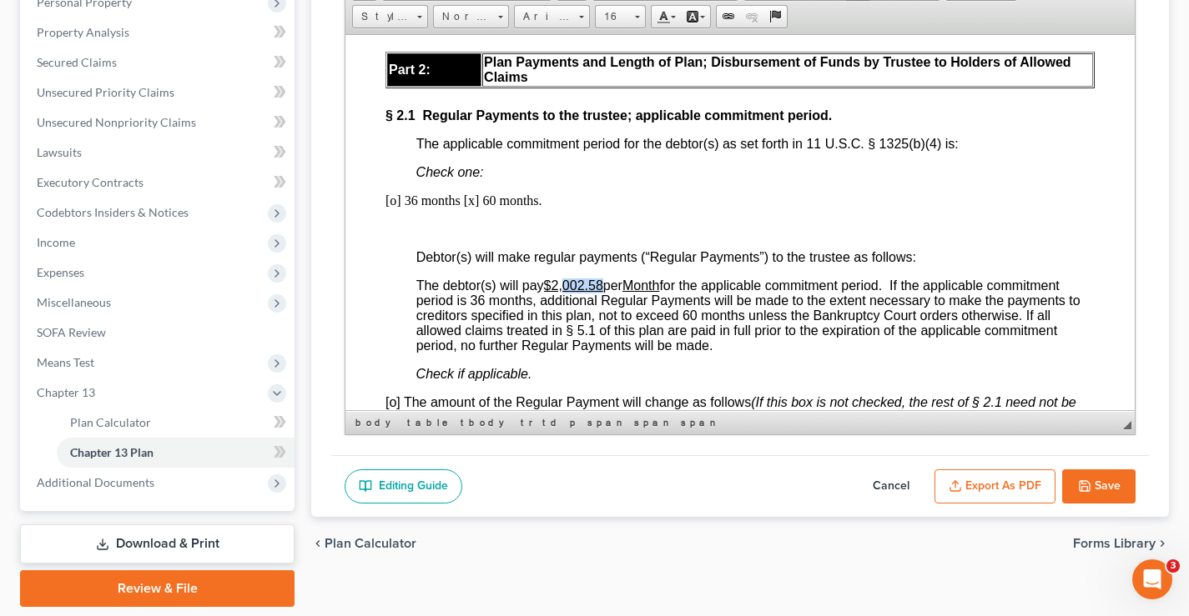
drag, startPoint x: 565, startPoint y: 299, endPoint x: 602, endPoint y: 294, distance: 37.8
click at [602, 292] on u "$2,002.58" at bounding box center [573, 285] width 59 height 14
click at [1019, 486] on button "Export as PDF" at bounding box center [994, 487] width 121 height 35
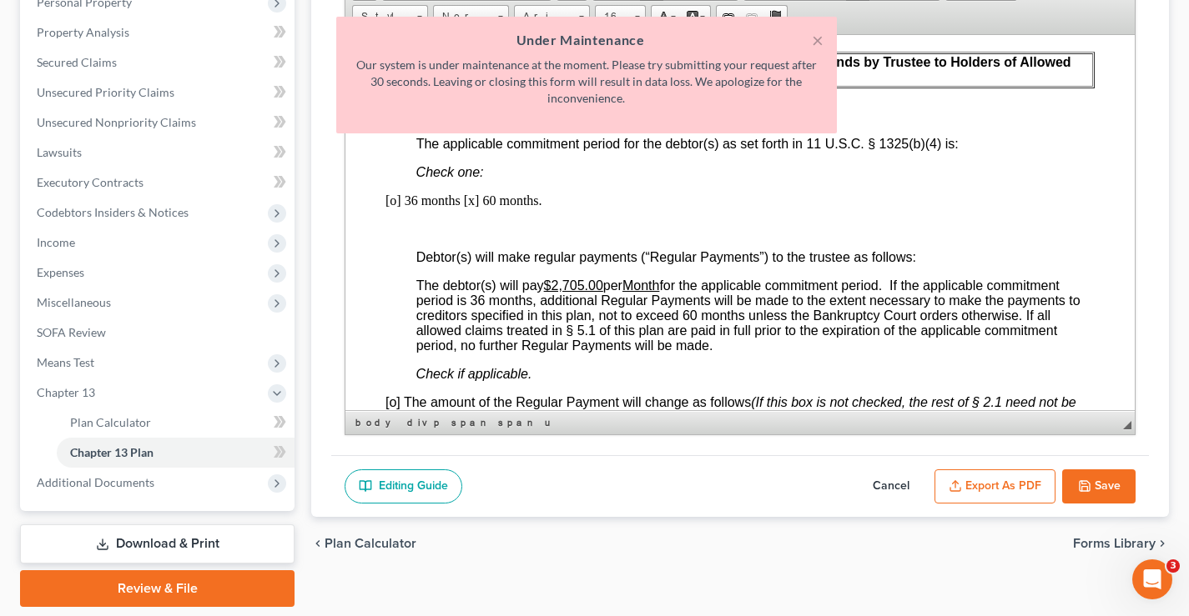
click at [581, 236] on p at bounding box center [739, 228] width 709 height 15
click at [816, 43] on button "×" at bounding box center [818, 40] width 12 height 20
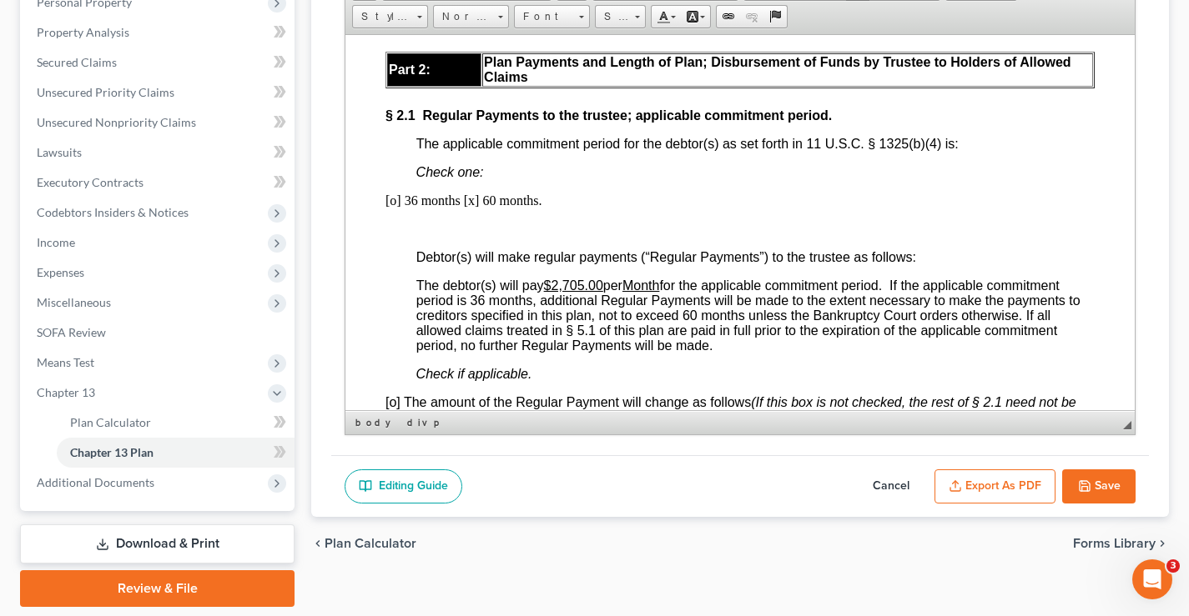
drag, startPoint x: 839, startPoint y: 224, endPoint x: 1546, endPoint y: 469, distance: 748.0
click at [1006, 484] on button "Export as PDF" at bounding box center [994, 487] width 121 height 35
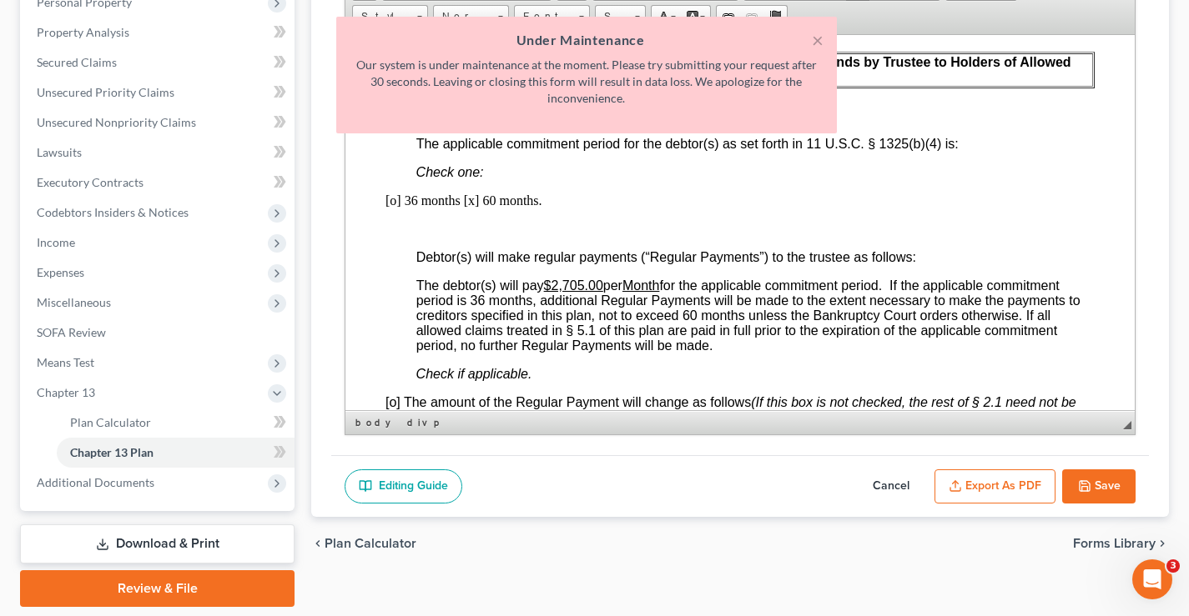
click at [898, 483] on button "Cancel" at bounding box center [890, 487] width 73 height 35
select select "2"
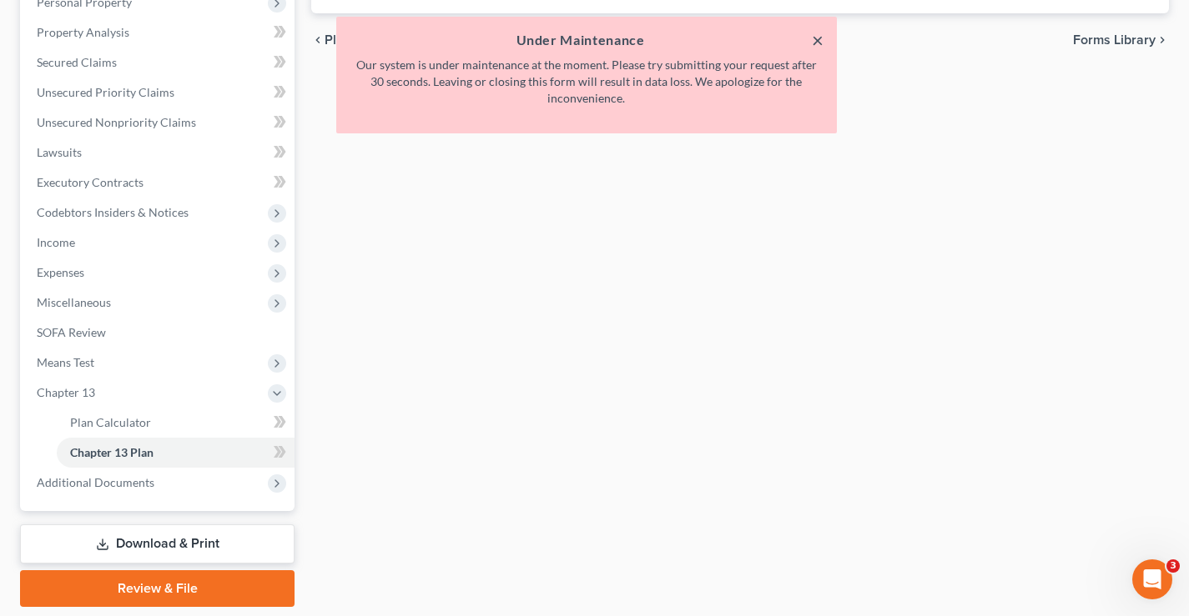
click at [815, 43] on button "×" at bounding box center [818, 40] width 12 height 20
